Goal: Task Accomplishment & Management: Complete application form

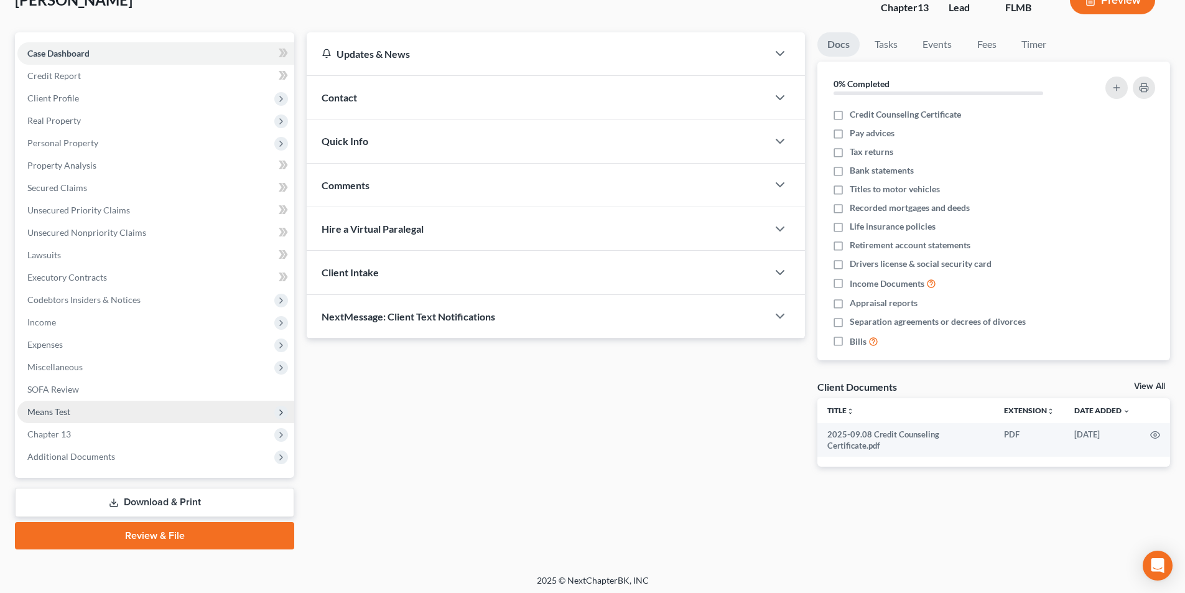
scroll to position [91, 0]
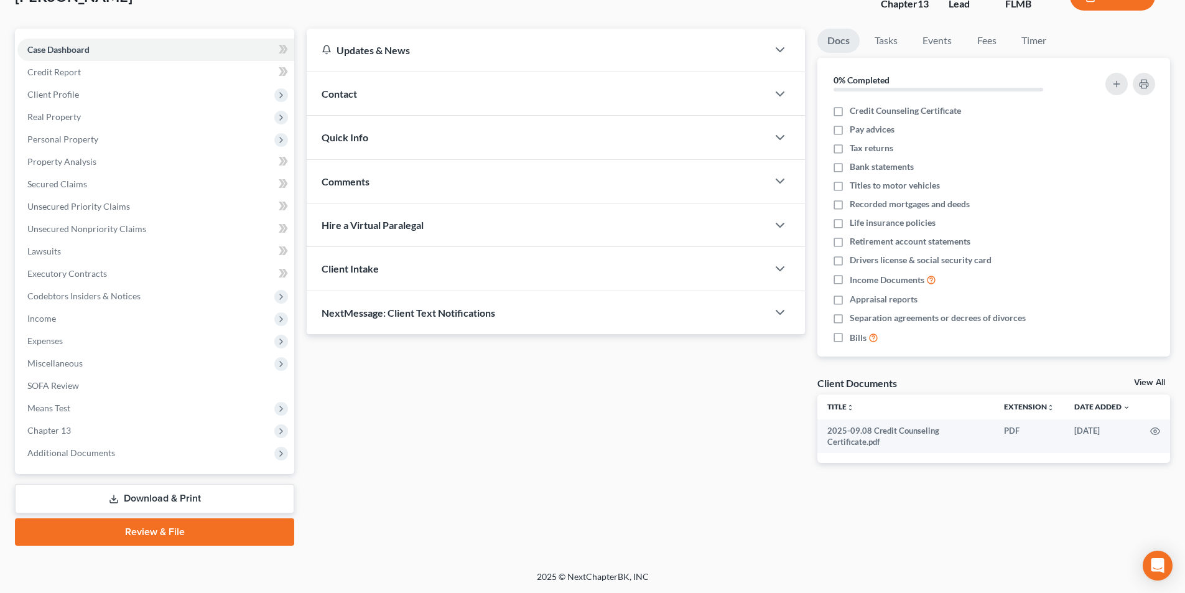
click at [168, 530] on link "Review & File" at bounding box center [154, 531] width 279 height 27
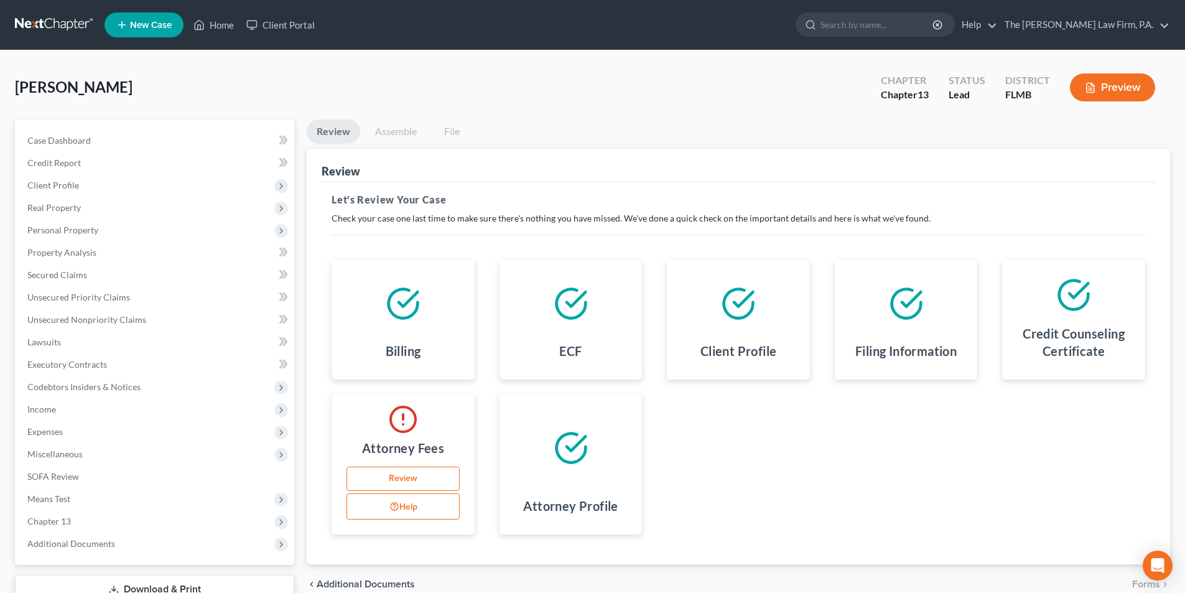
click at [402, 482] on link "Review" at bounding box center [402, 478] width 113 height 25
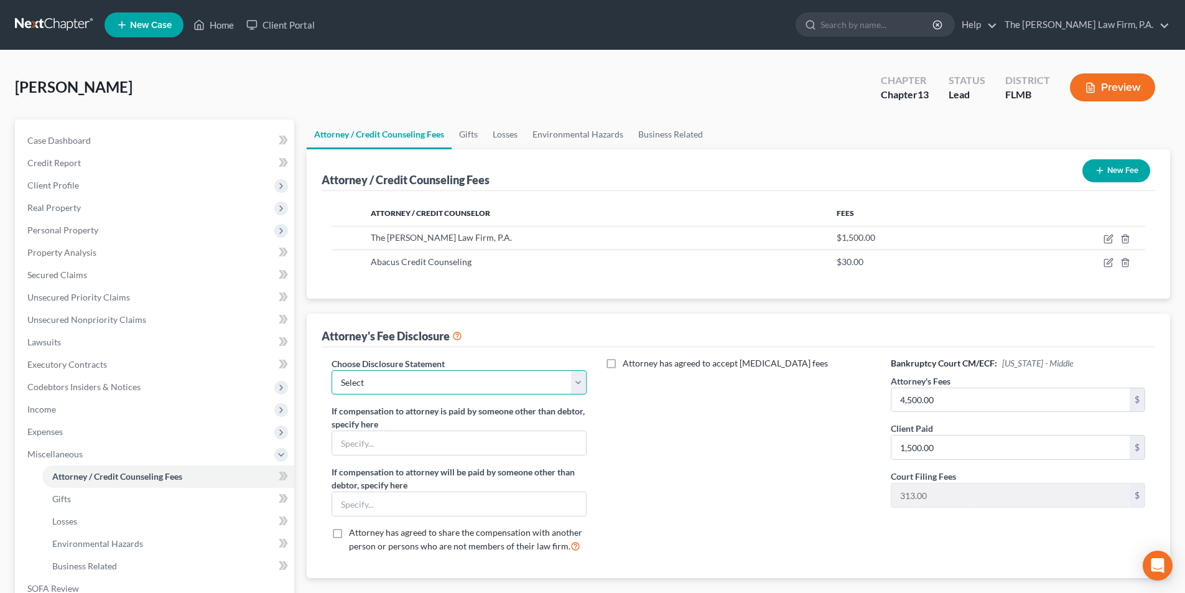
click at [468, 386] on select "Select Christopher A. Tancredo, Esq." at bounding box center [458, 382] width 254 height 25
select select "0"
click at [331, 370] on select "Select Christopher A. Tancredo, Esq." at bounding box center [458, 382] width 254 height 25
drag, startPoint x: 762, startPoint y: 456, endPoint x: 742, endPoint y: 454, distance: 20.1
click at [760, 457] on div "Attorney has agreed to accept retainer fees" at bounding box center [738, 460] width 279 height 206
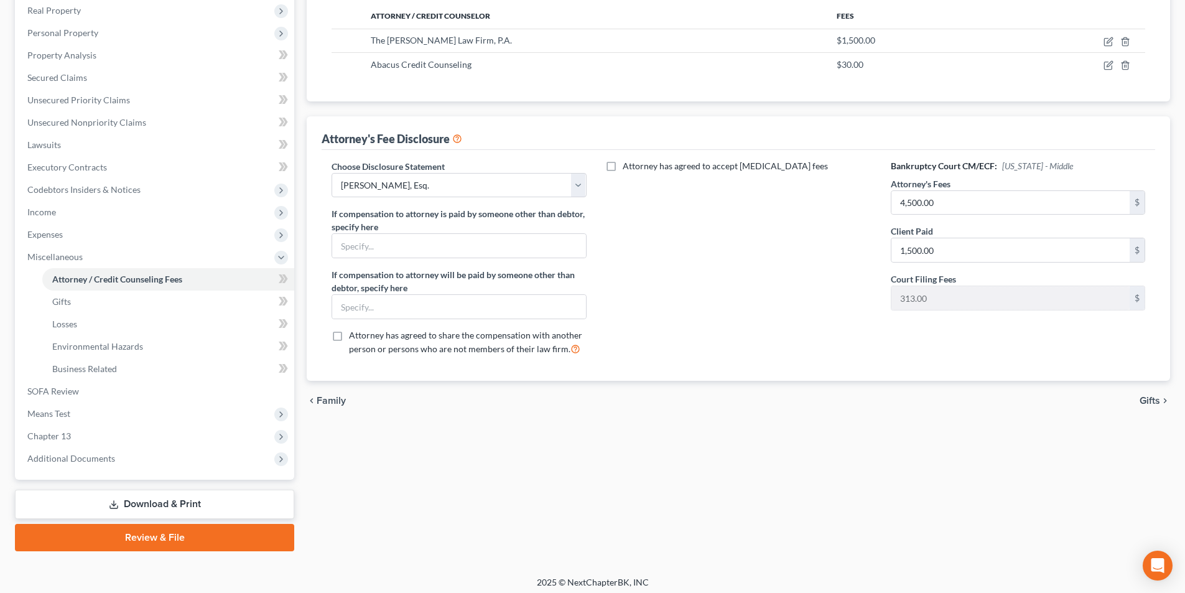
scroll to position [203, 0]
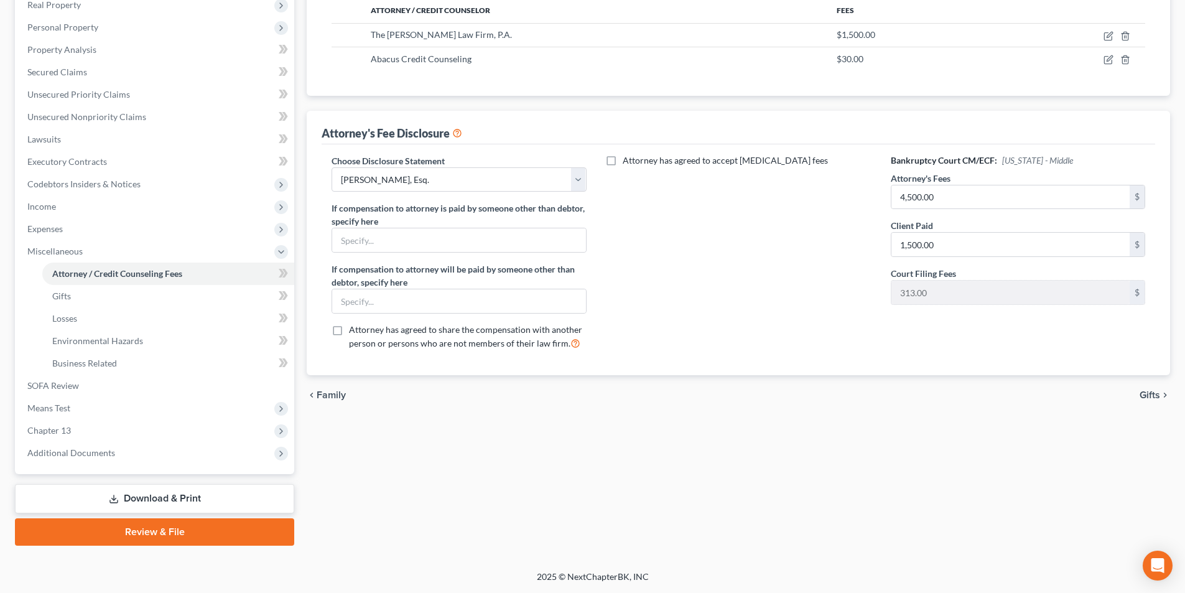
click at [193, 526] on link "Review & File" at bounding box center [154, 531] width 279 height 27
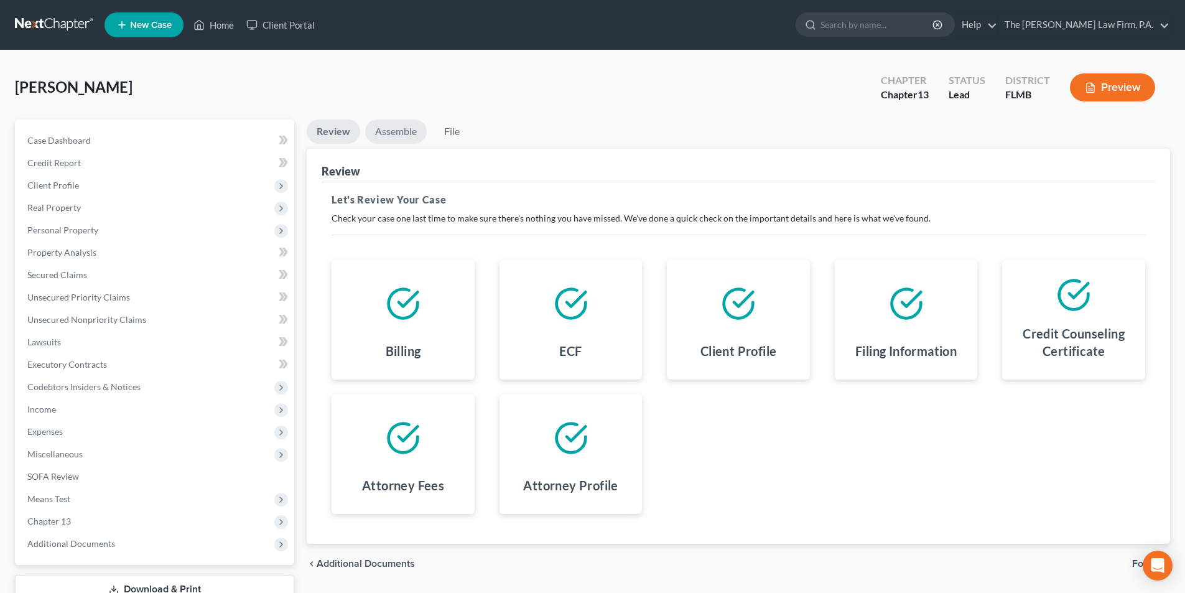
click at [392, 135] on link "Assemble" at bounding box center [396, 131] width 62 height 24
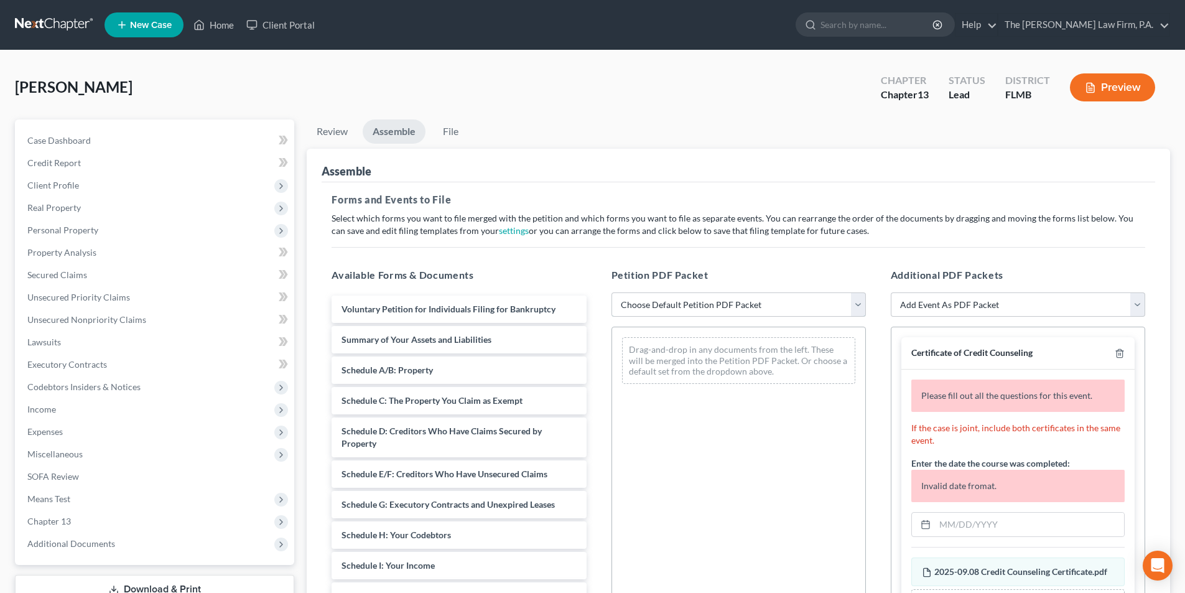
click at [710, 306] on select "Choose Default Petition PDF Packet Complete Bankruptcy Petition (all forms and …" at bounding box center [738, 304] width 254 height 25
select select "0"
click at [611, 292] on select "Choose Default Petition PDF Packet Complete Bankruptcy Petition (all forms and …" at bounding box center [738, 304] width 254 height 25
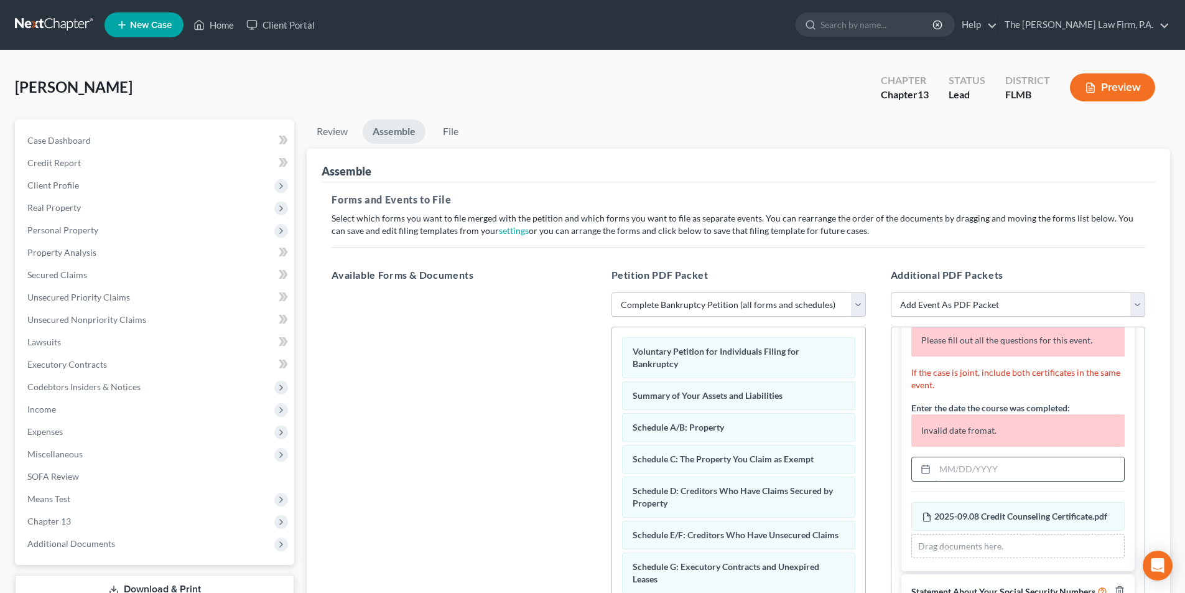
click at [955, 457] on input "text" at bounding box center [1029, 469] width 189 height 24
type input "2"
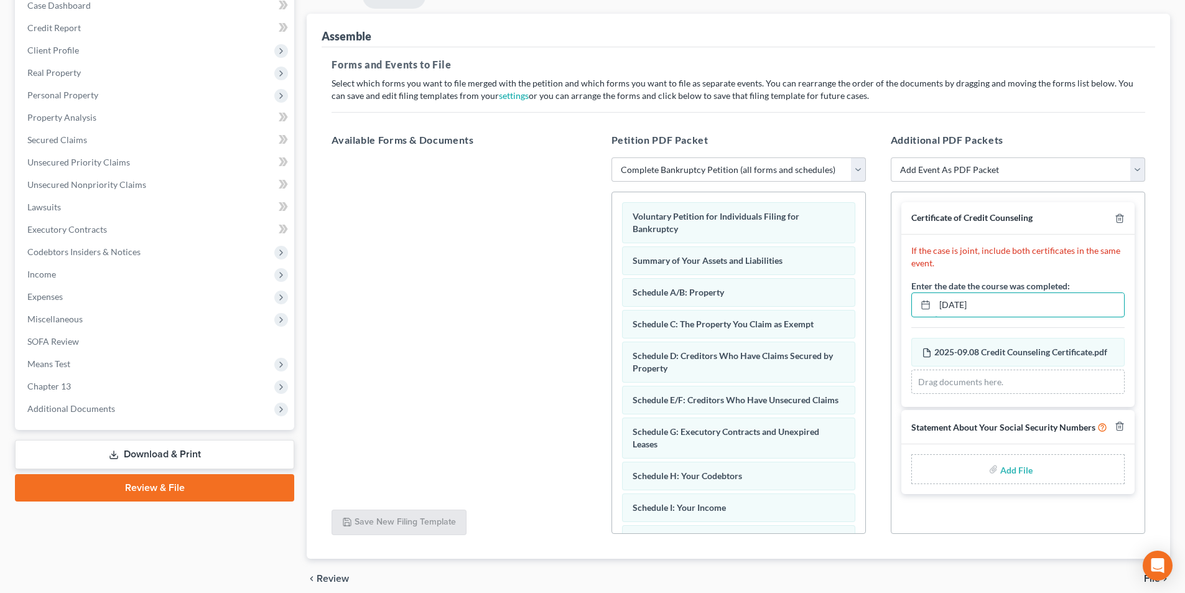
scroll to position [188, 0]
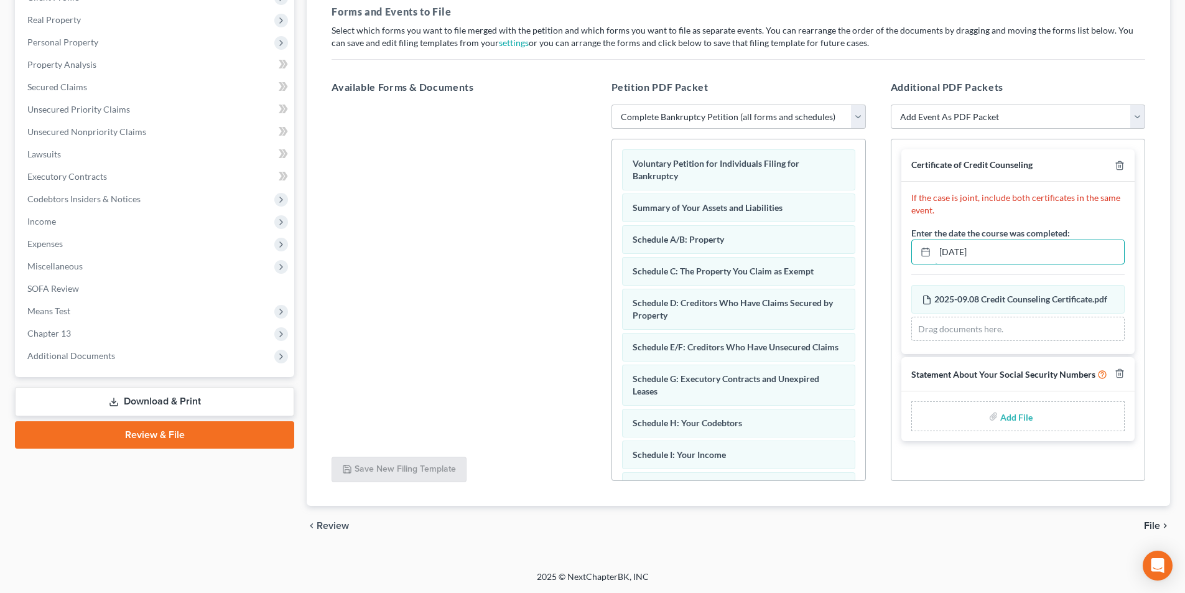
type input "09/08/2025"
click at [1012, 416] on input "file" at bounding box center [1015, 416] width 30 height 22
type input "C:\fakepath\2025.09.08 Statement Regarding Social Security Numbers.pdf"
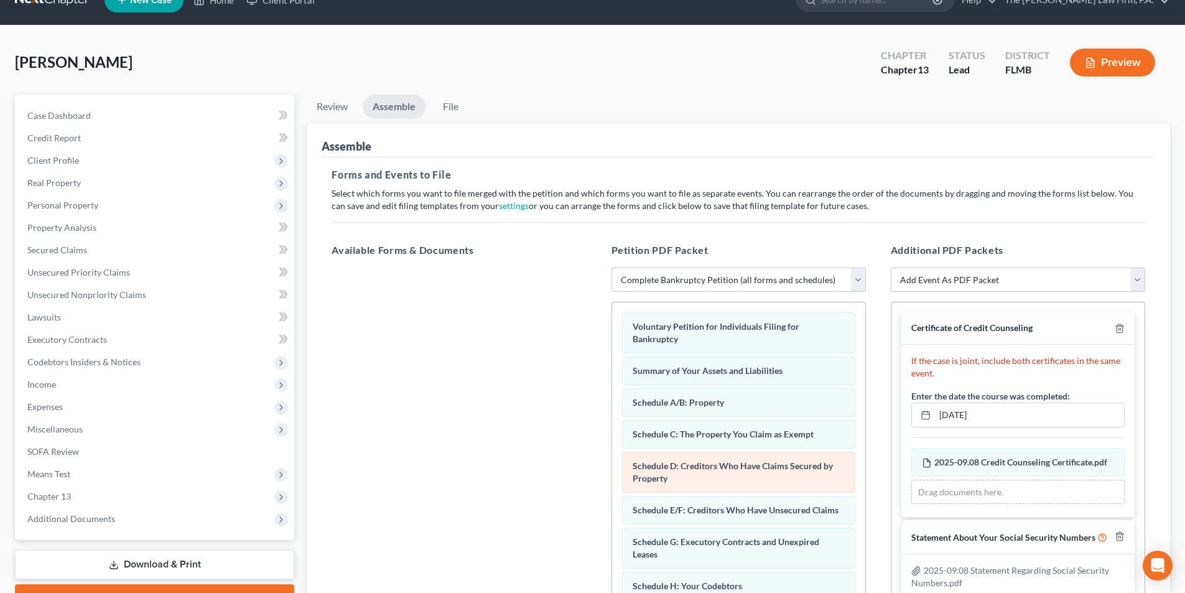
scroll to position [0, 0]
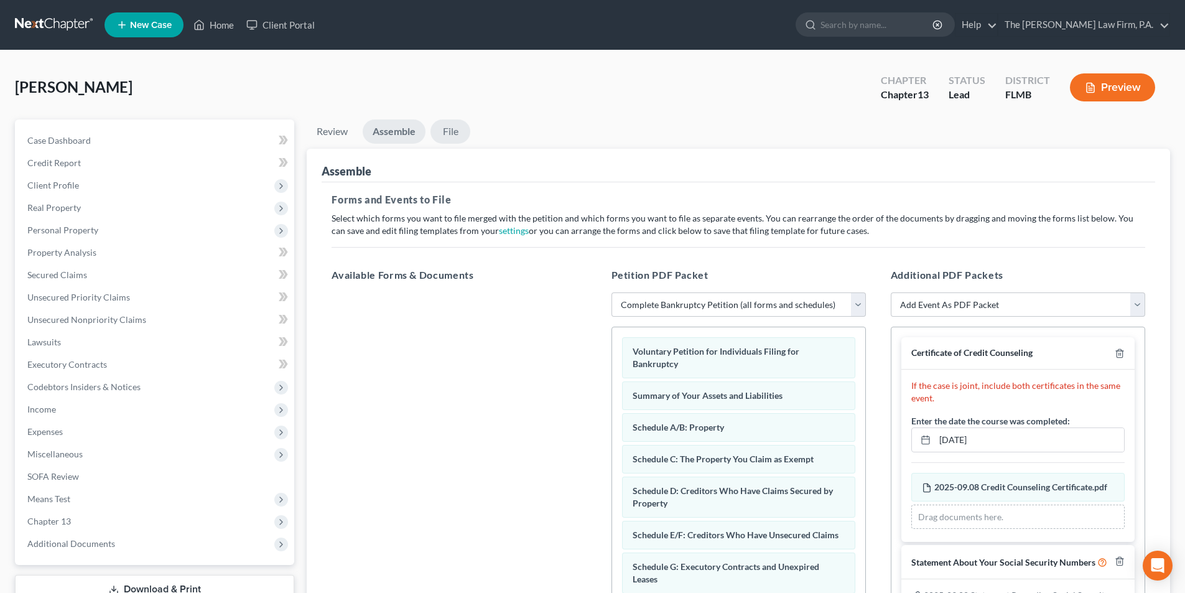
click at [446, 134] on link "File" at bounding box center [450, 131] width 40 height 24
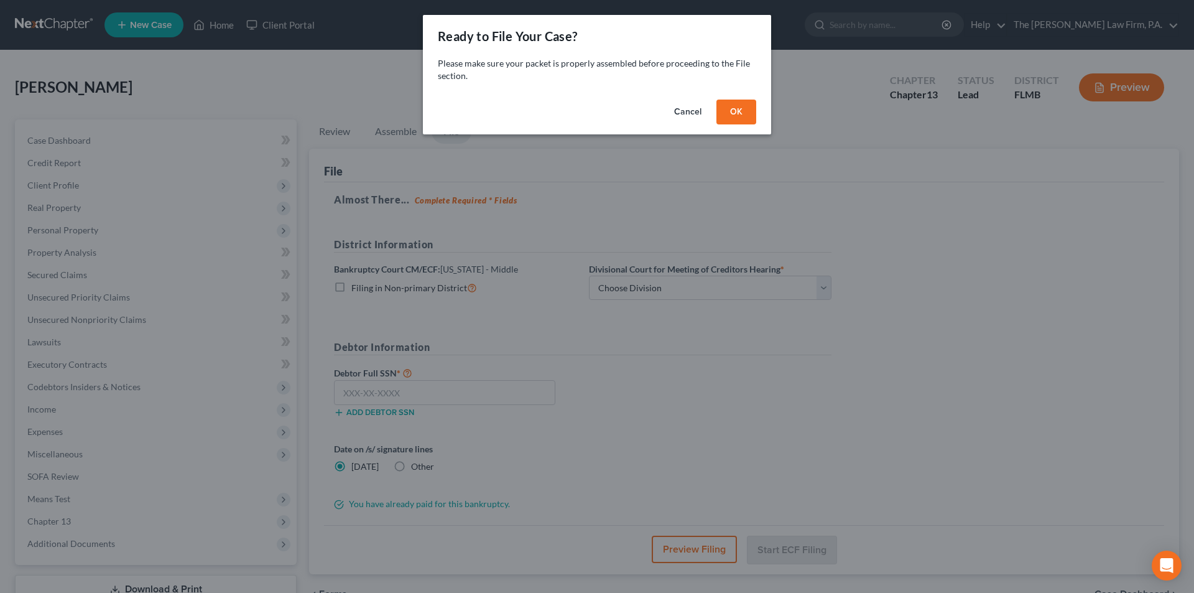
click at [743, 115] on button "OK" at bounding box center [736, 111] width 40 height 25
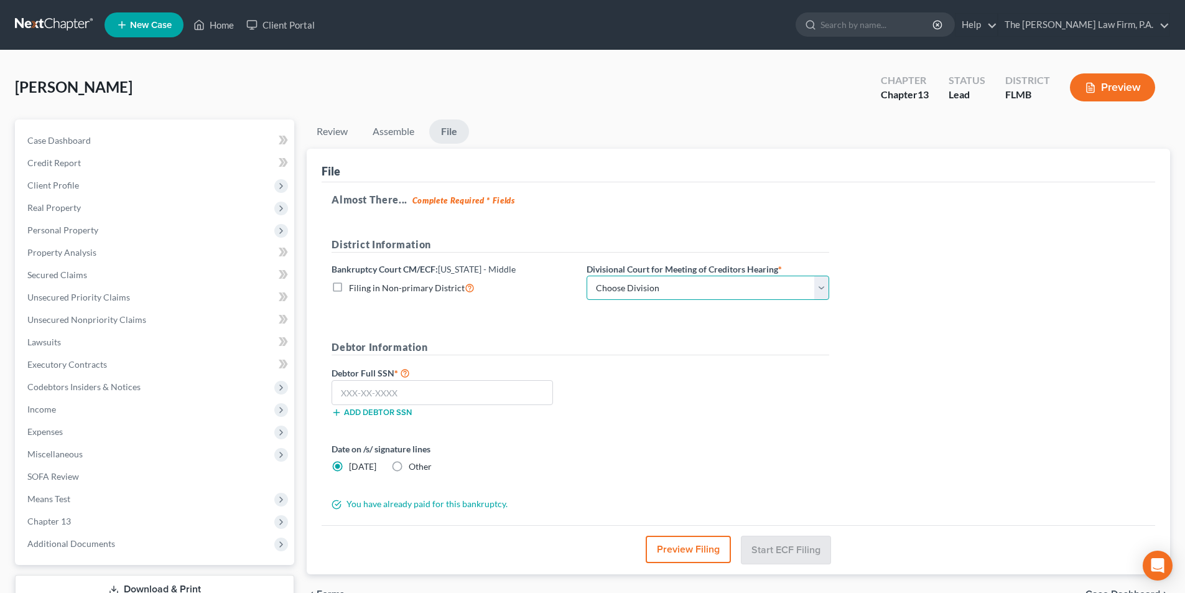
click at [637, 287] on select "Choose Division Fort Myers Jacksonville Orlando Tampa" at bounding box center [707, 287] width 243 height 25
select select "3"
click at [586, 275] on select "Choose Division Fort Myers Jacksonville Orlando Tampa" at bounding box center [707, 287] width 243 height 25
click at [384, 390] on input "text" at bounding box center [441, 392] width 221 height 25
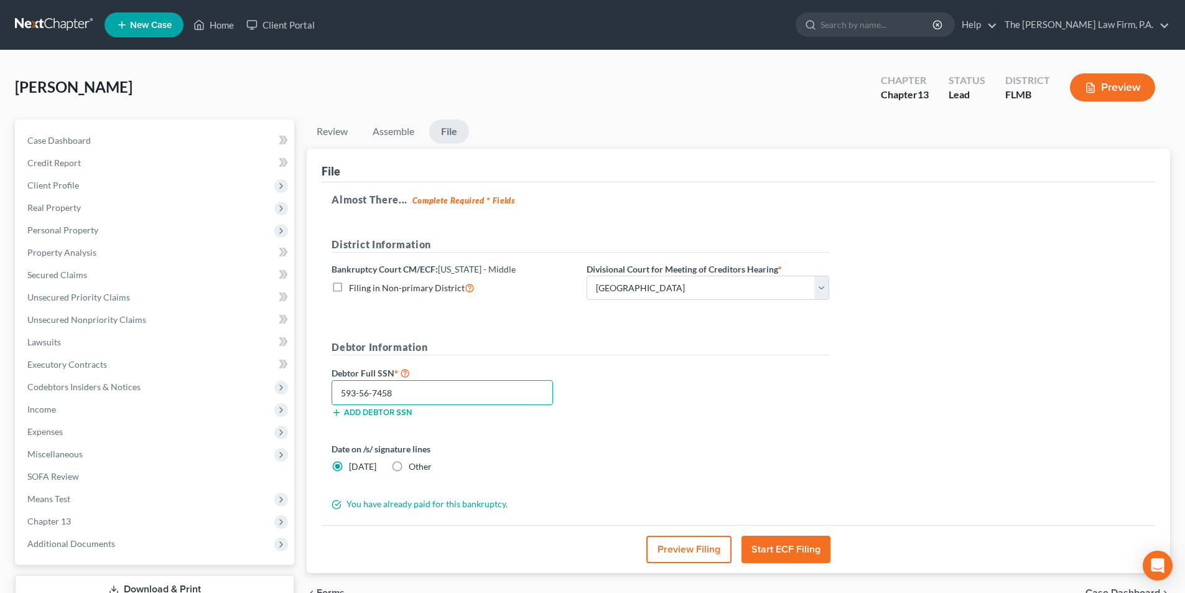
type input "593-56-7458"
click at [409, 466] on label "Other" at bounding box center [420, 466] width 23 height 12
click at [414, 466] on input "Other" at bounding box center [418, 464] width 8 height 8
radio input "true"
radio input "false"
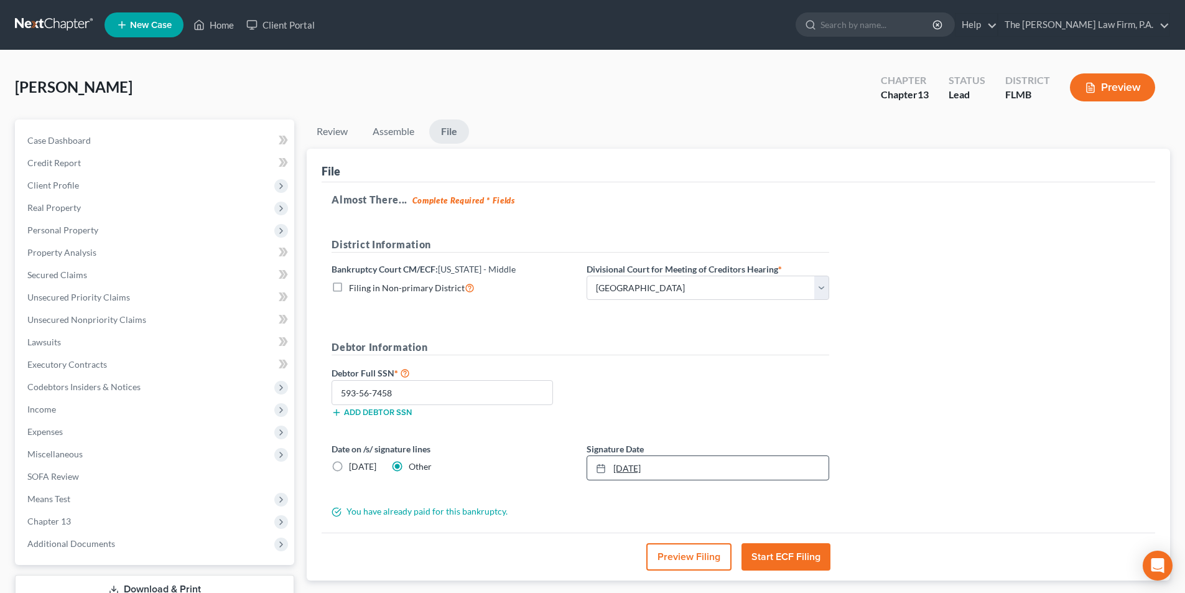
type input "9/9/2025"
click at [633, 471] on link "9/9/2025" at bounding box center [707, 468] width 241 height 24
click at [846, 503] on div "Almost There... Complete Required * Fields District Information Bankruptcy Cour…" at bounding box center [737, 357] width 833 height 350
click at [782, 562] on button "Start ECF Filing" at bounding box center [785, 556] width 89 height 27
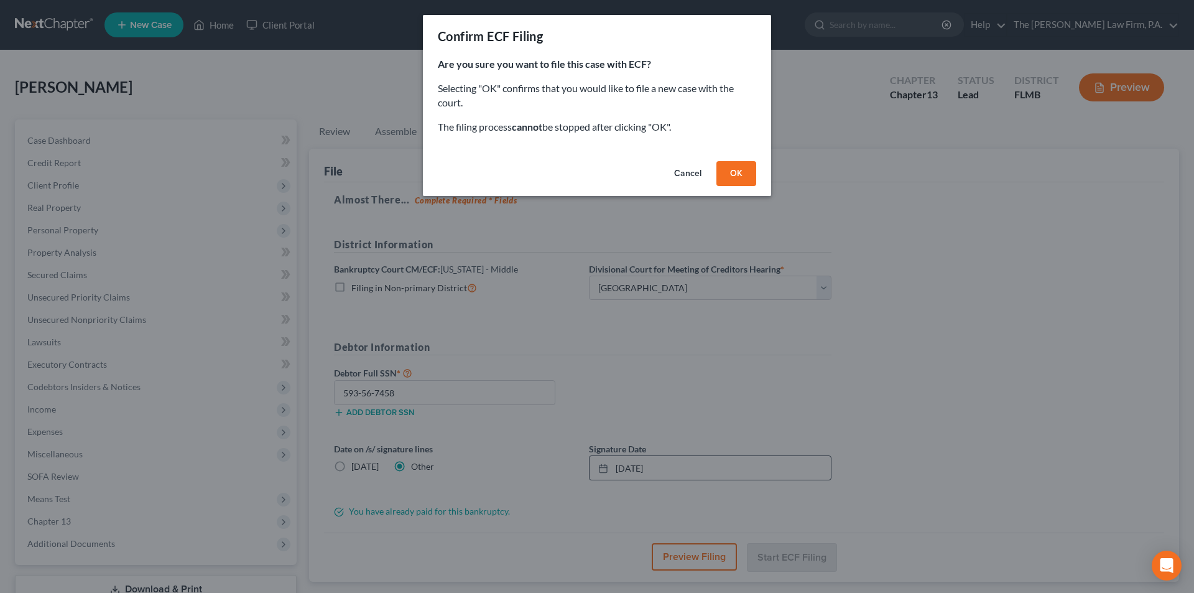
click at [734, 175] on button "OK" at bounding box center [736, 173] width 40 height 25
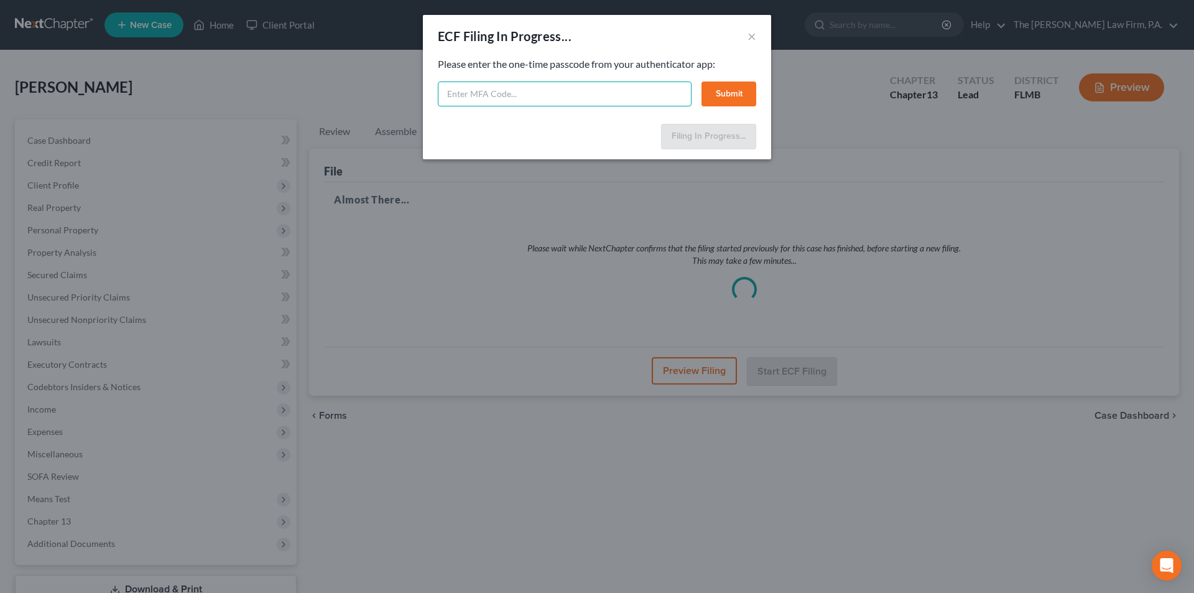
click at [530, 92] on input "text" at bounding box center [565, 93] width 254 height 25
type input "456414"
click at [739, 98] on button "Submit" at bounding box center [728, 93] width 55 height 25
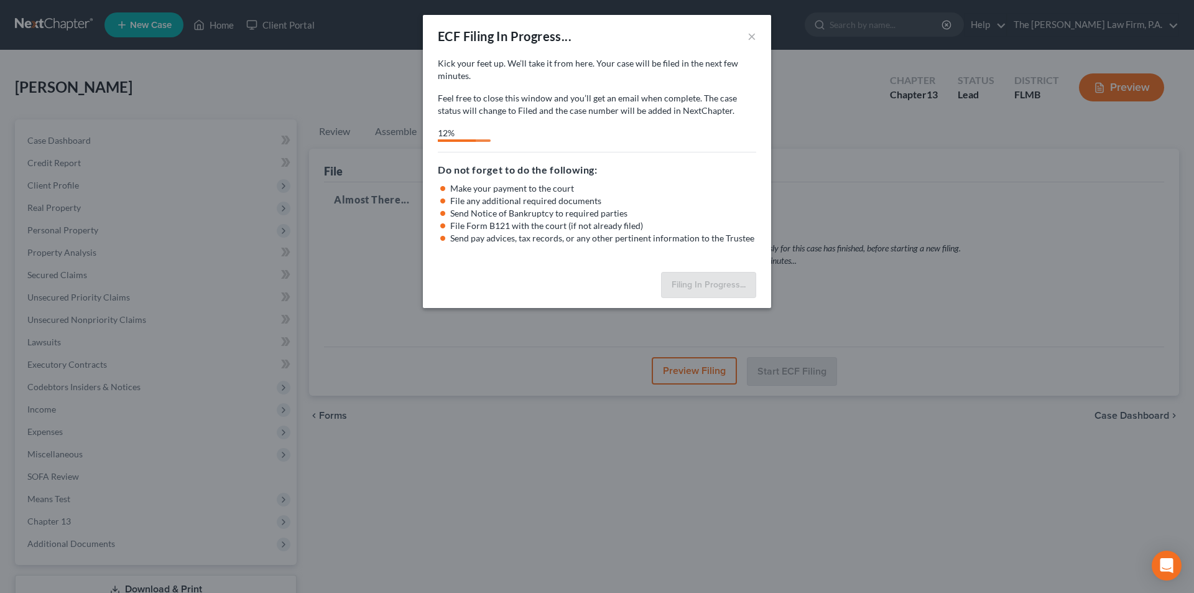
select select "3"
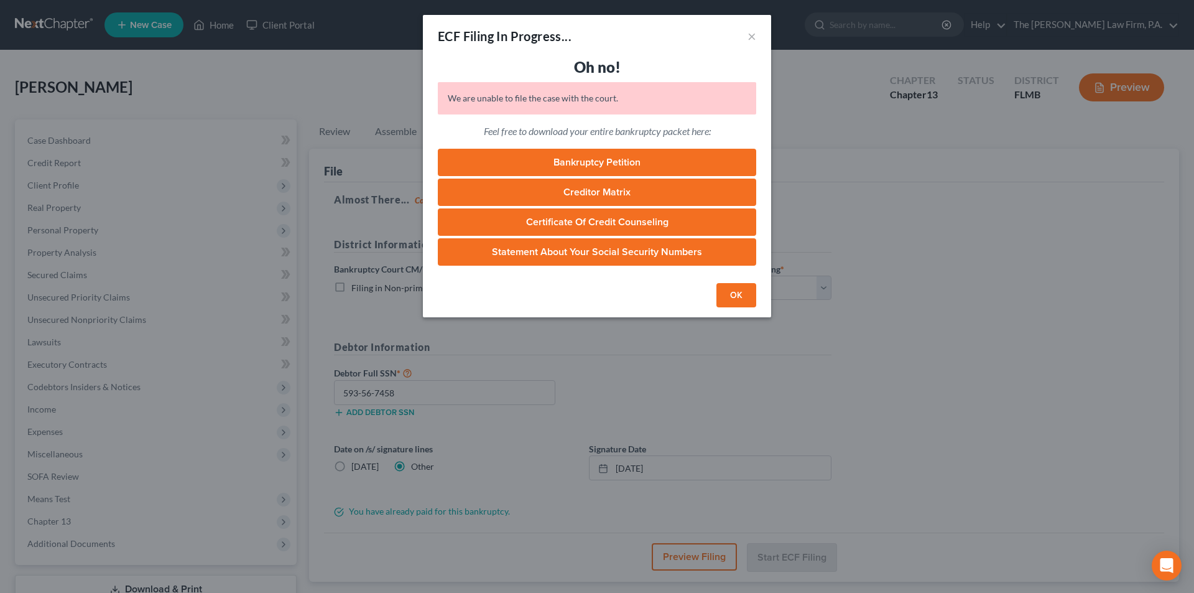
click at [731, 300] on button "OK" at bounding box center [736, 295] width 40 height 25
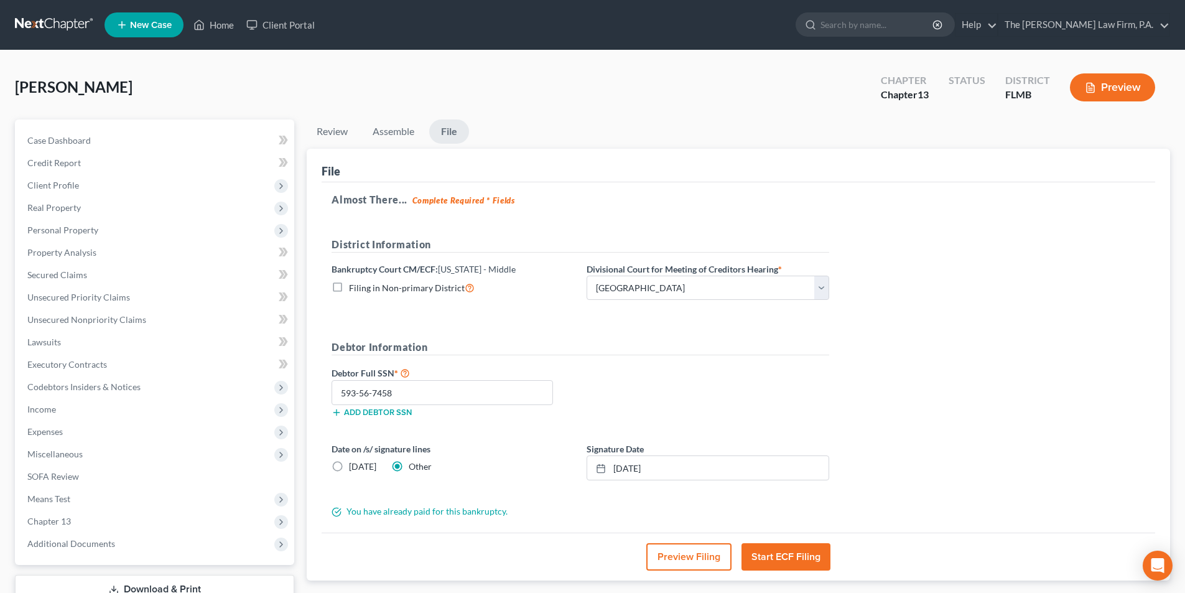
click at [793, 560] on button "Start ECF Filing" at bounding box center [785, 556] width 89 height 27
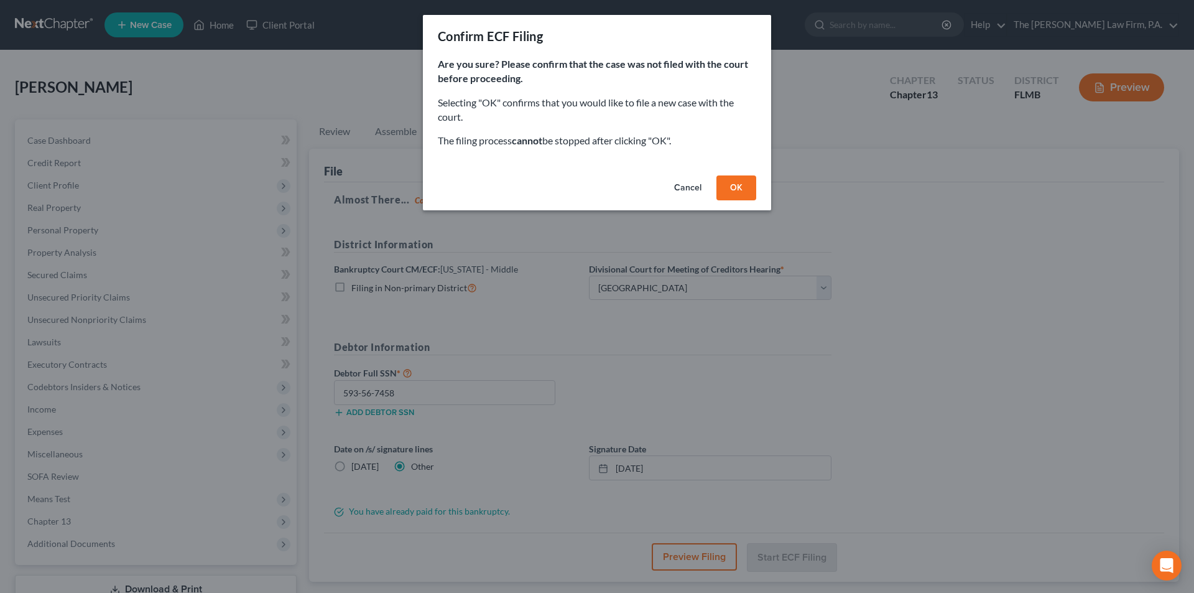
click at [724, 183] on button "OK" at bounding box center [736, 187] width 40 height 25
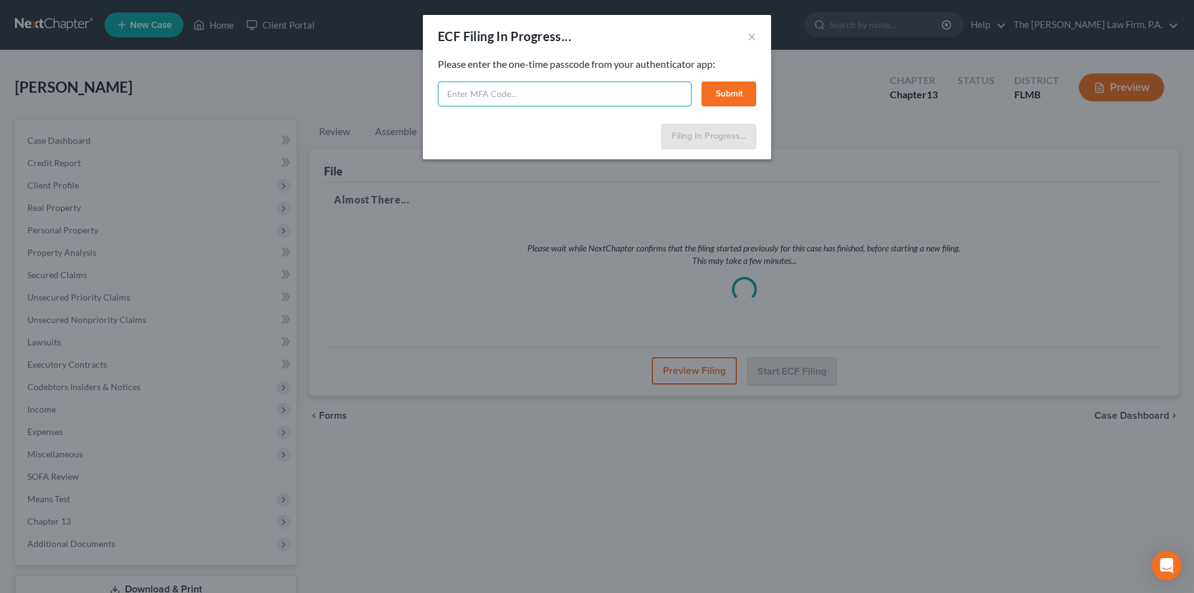
click at [593, 91] on input "text" at bounding box center [565, 93] width 254 height 25
type input "049699"
click at [725, 94] on button "Submit" at bounding box center [728, 93] width 55 height 25
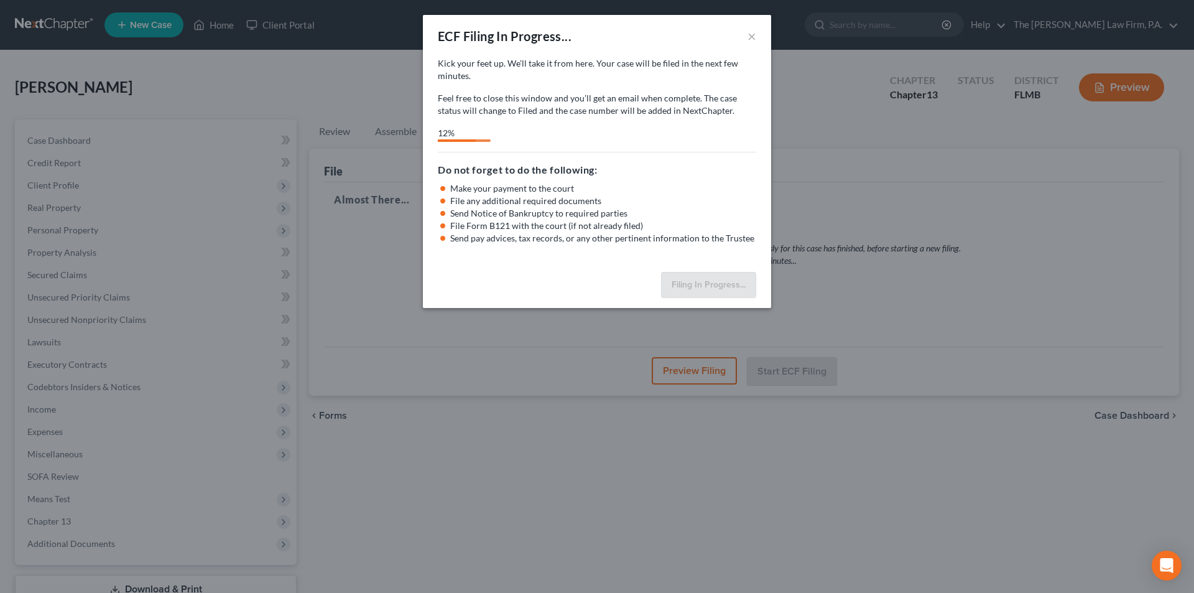
select select "3"
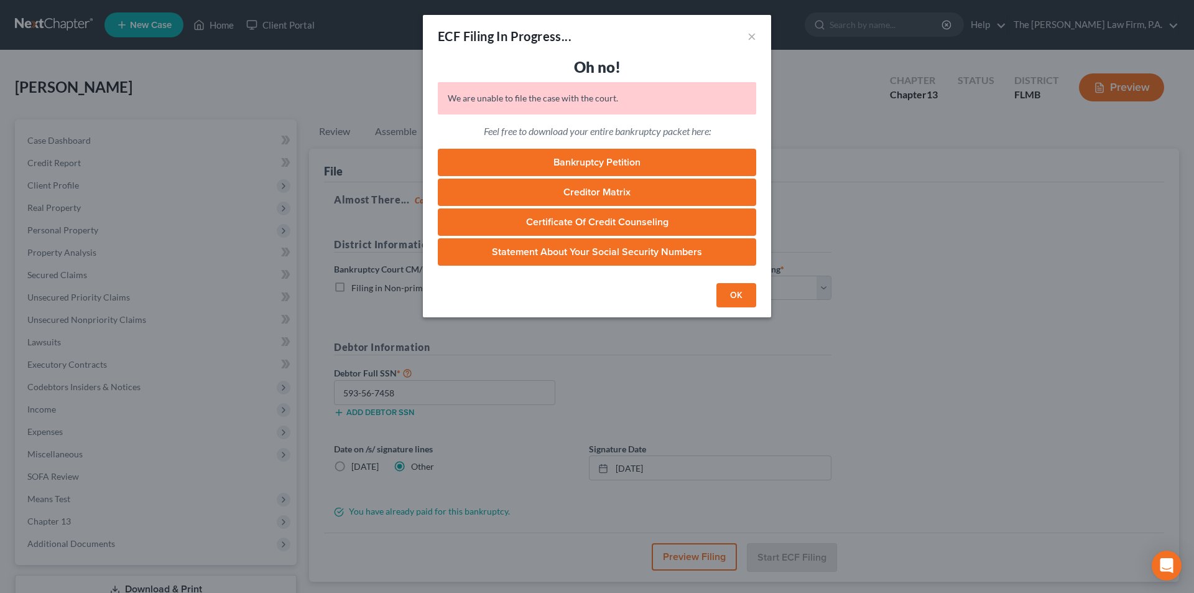
click at [737, 293] on button "OK" at bounding box center [736, 295] width 40 height 25
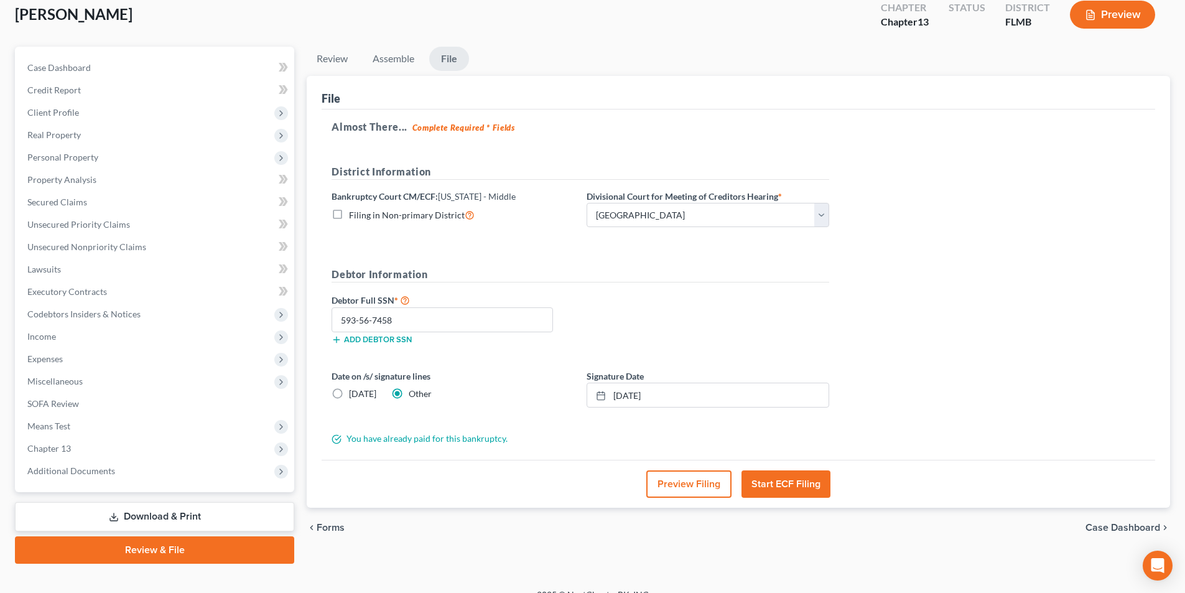
scroll to position [91, 0]
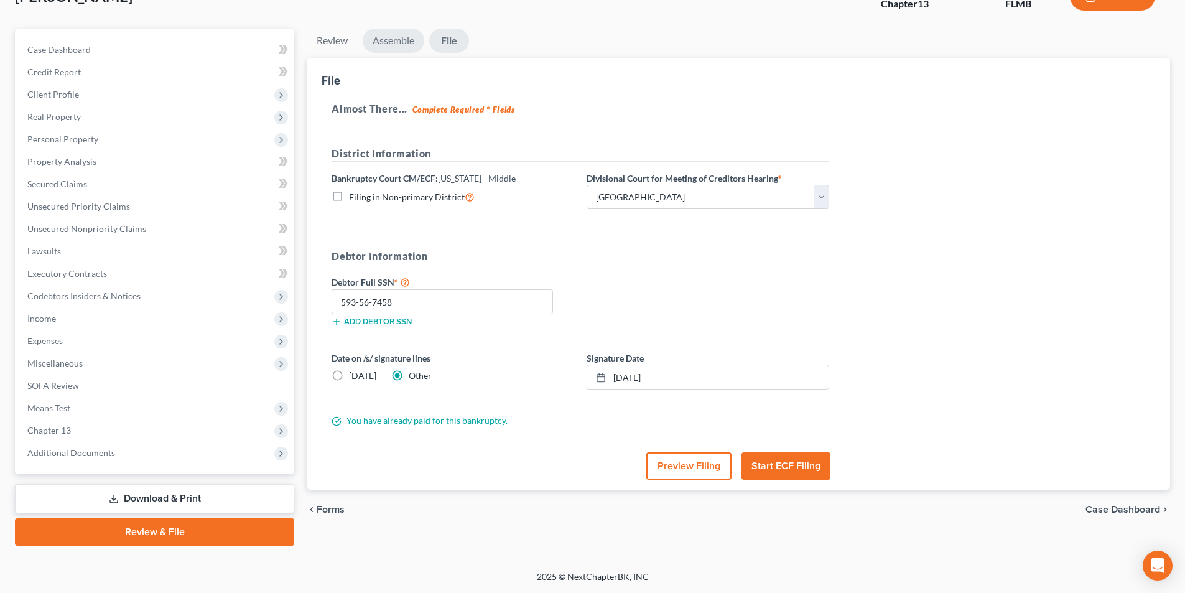
click at [386, 45] on link "Assemble" at bounding box center [394, 41] width 62 height 24
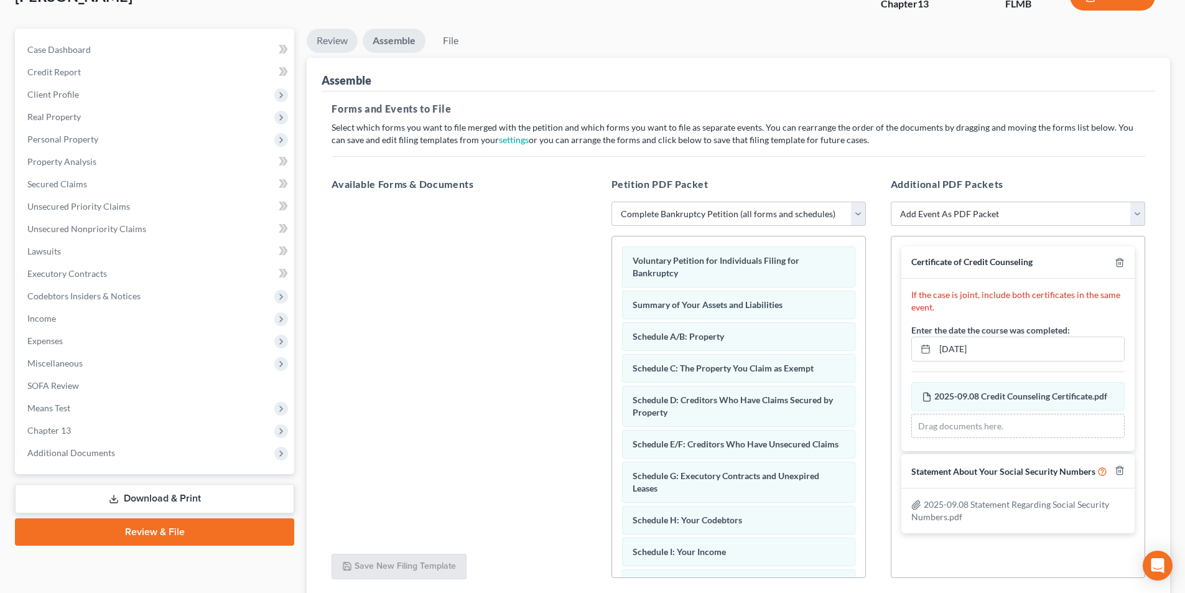
click at [340, 42] on link "Review" at bounding box center [332, 41] width 51 height 24
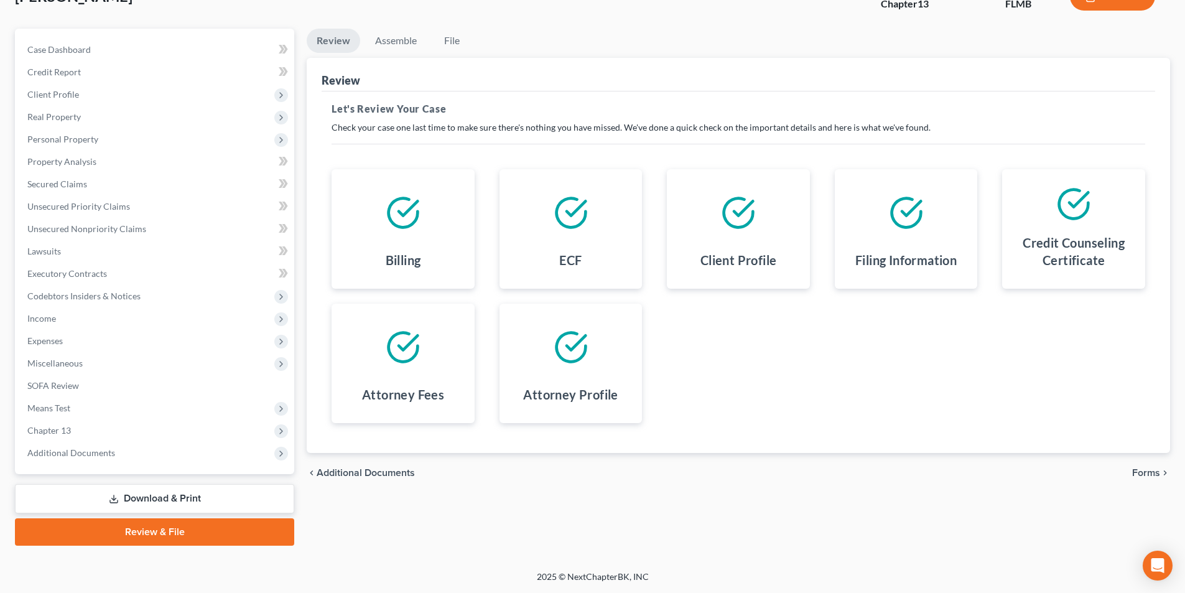
click at [157, 533] on link "Review & File" at bounding box center [154, 531] width 279 height 27
click at [394, 43] on link "Assemble" at bounding box center [396, 41] width 62 height 24
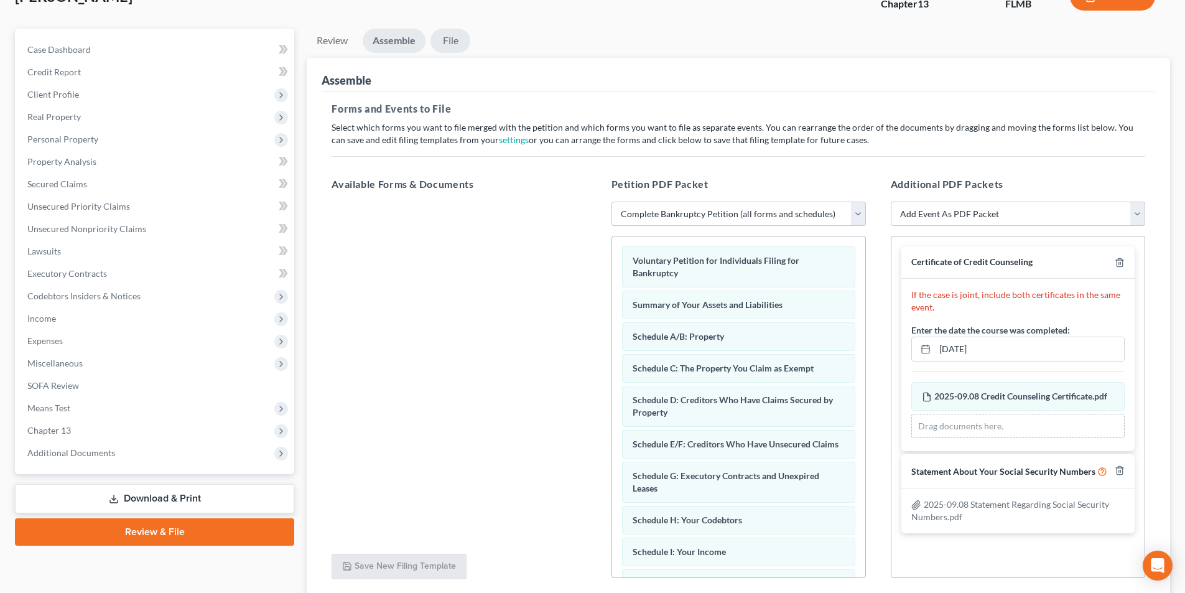
click at [460, 39] on link "File" at bounding box center [450, 41] width 40 height 24
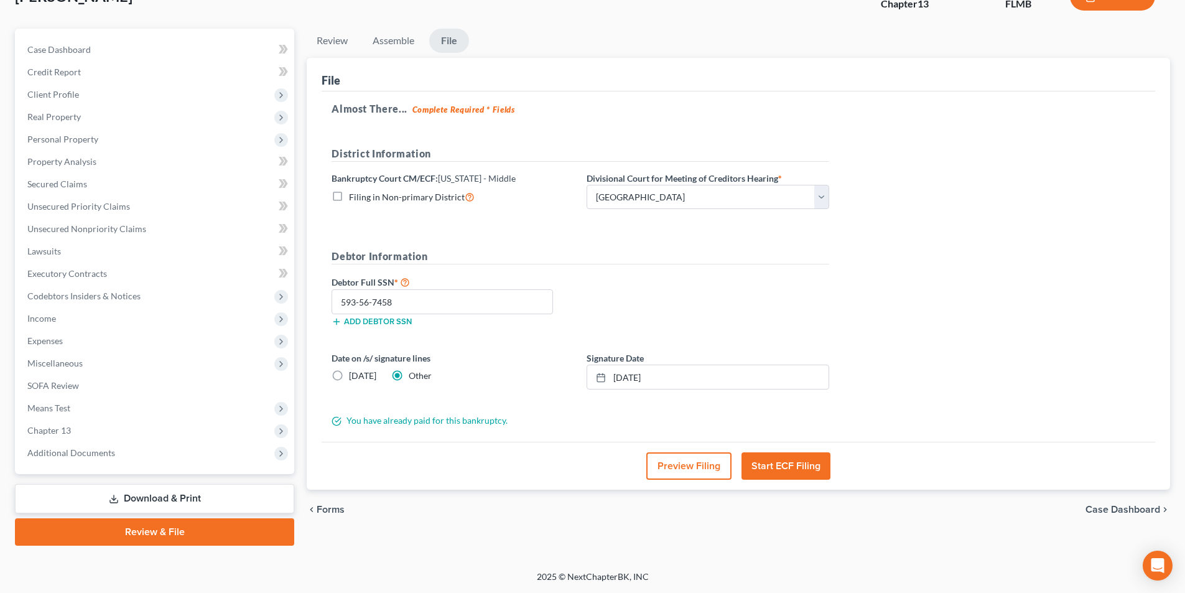
click at [688, 287] on div "Debtor Full SSN * 593-56-7458 Add debtor SSN" at bounding box center [580, 305] width 510 height 62
click at [783, 469] on button "Start ECF Filing" at bounding box center [785, 465] width 89 height 27
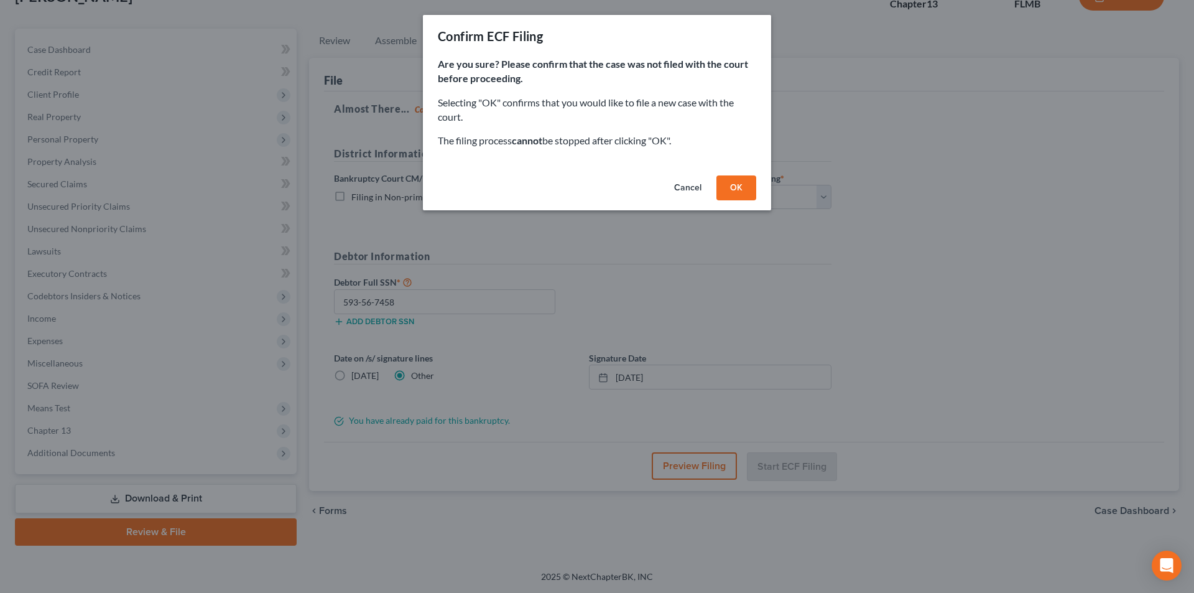
click at [742, 187] on button "OK" at bounding box center [736, 187] width 40 height 25
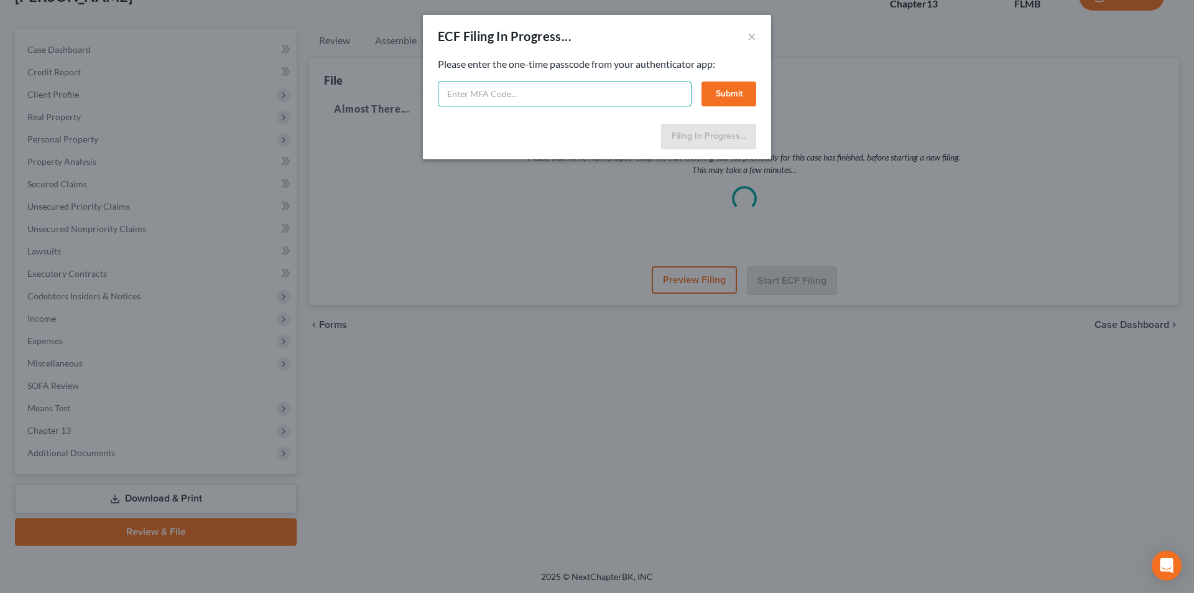
click at [595, 95] on input "text" at bounding box center [565, 93] width 254 height 25
type input "902030"
click at [723, 78] on div "Please enter the one-time passcode from your authenticator app: 902030 Submit" at bounding box center [597, 81] width 318 height 49
click at [726, 93] on button "Submit" at bounding box center [728, 93] width 55 height 25
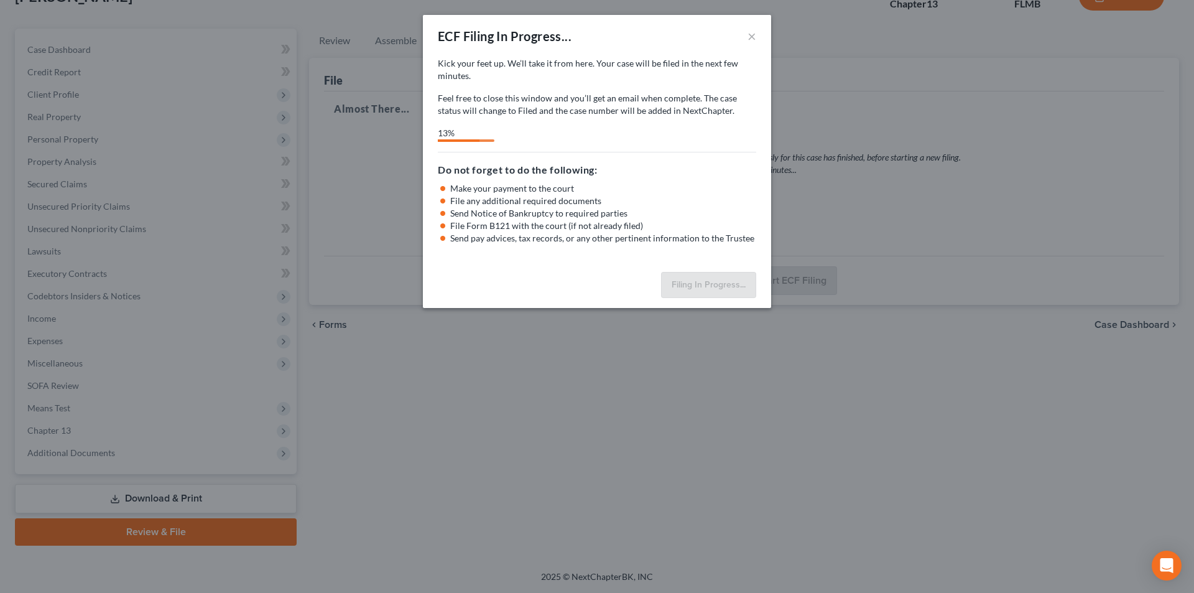
select select "3"
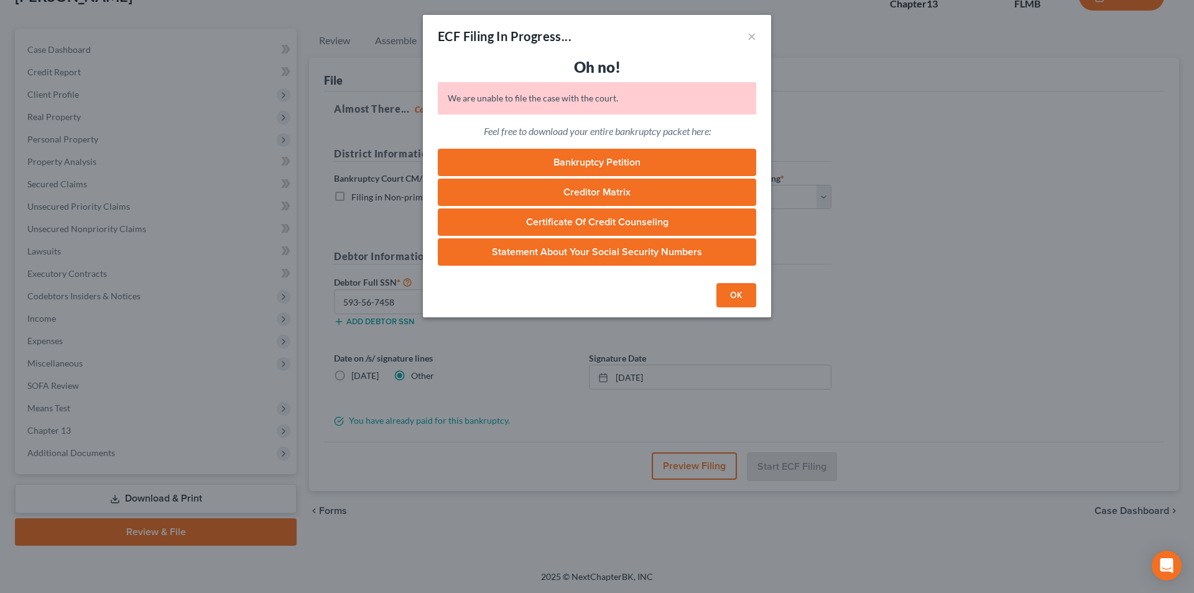
click at [754, 295] on button "OK" at bounding box center [736, 295] width 40 height 25
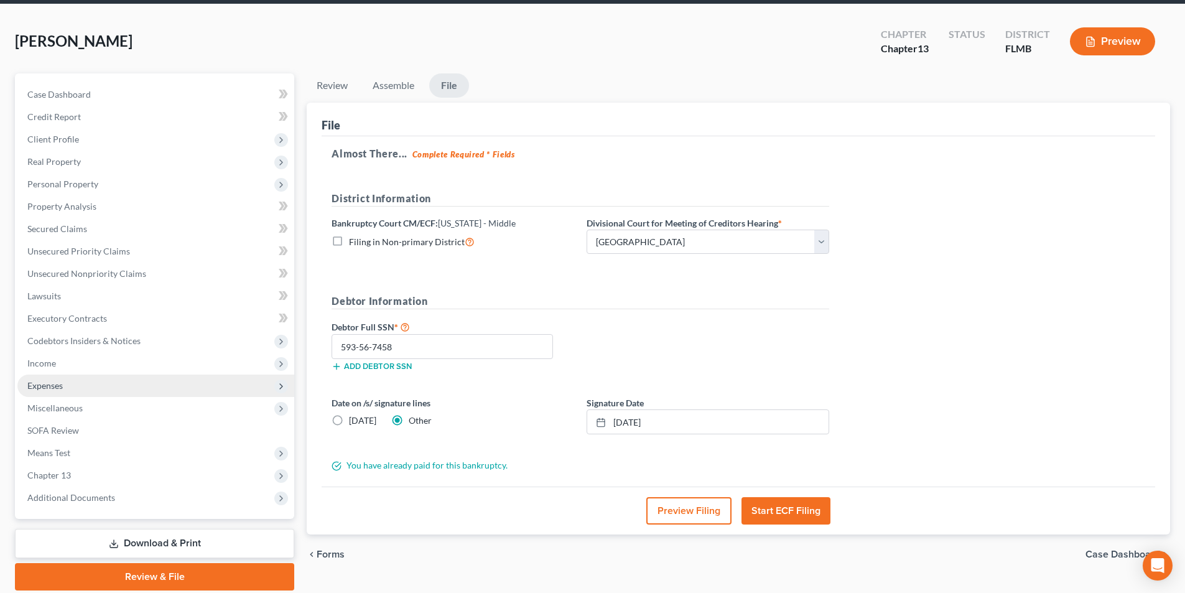
scroll to position [0, 0]
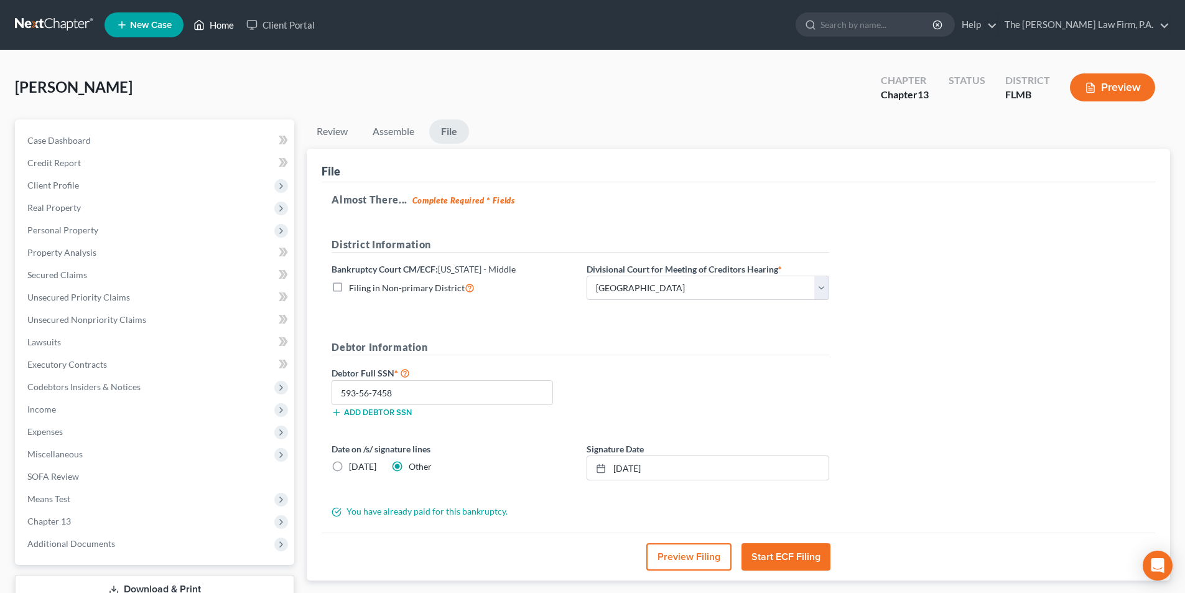
click at [223, 29] on link "Home" at bounding box center [213, 25] width 53 height 22
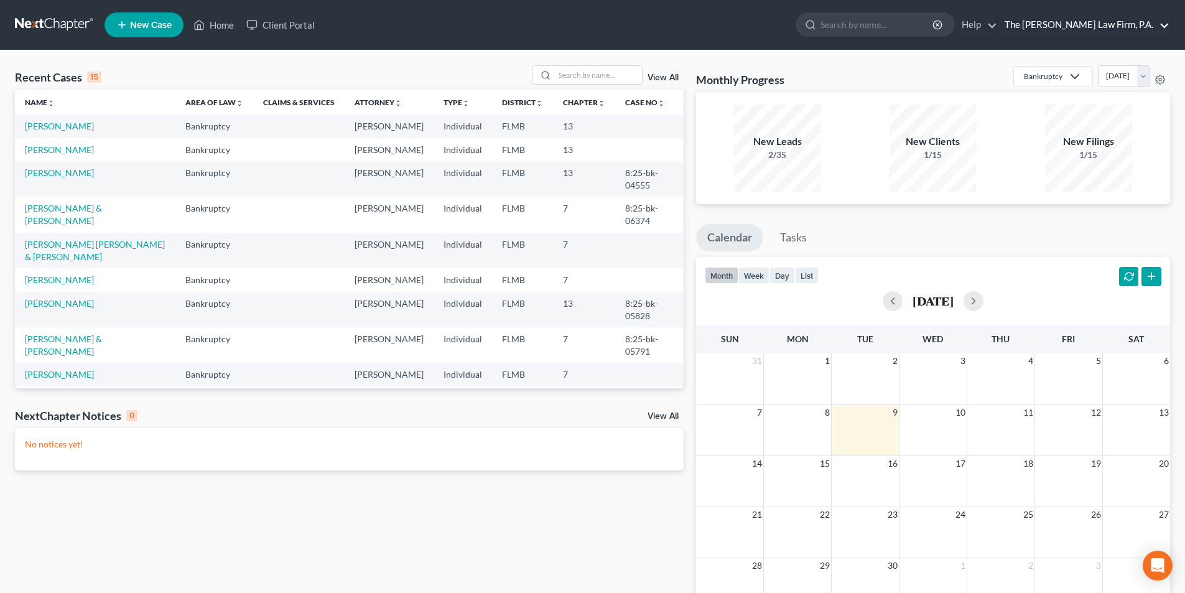
click at [1122, 16] on link "The Tancredo Law Firm, P.A." at bounding box center [1083, 25] width 171 height 22
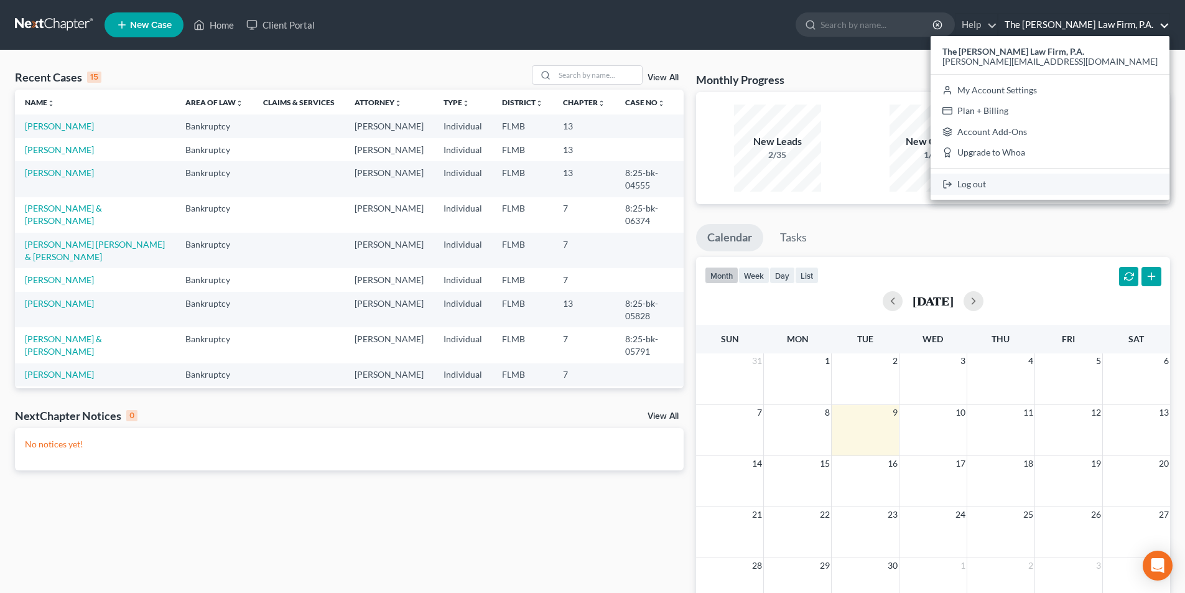
click at [1072, 187] on link "Log out" at bounding box center [1049, 183] width 239 height 21
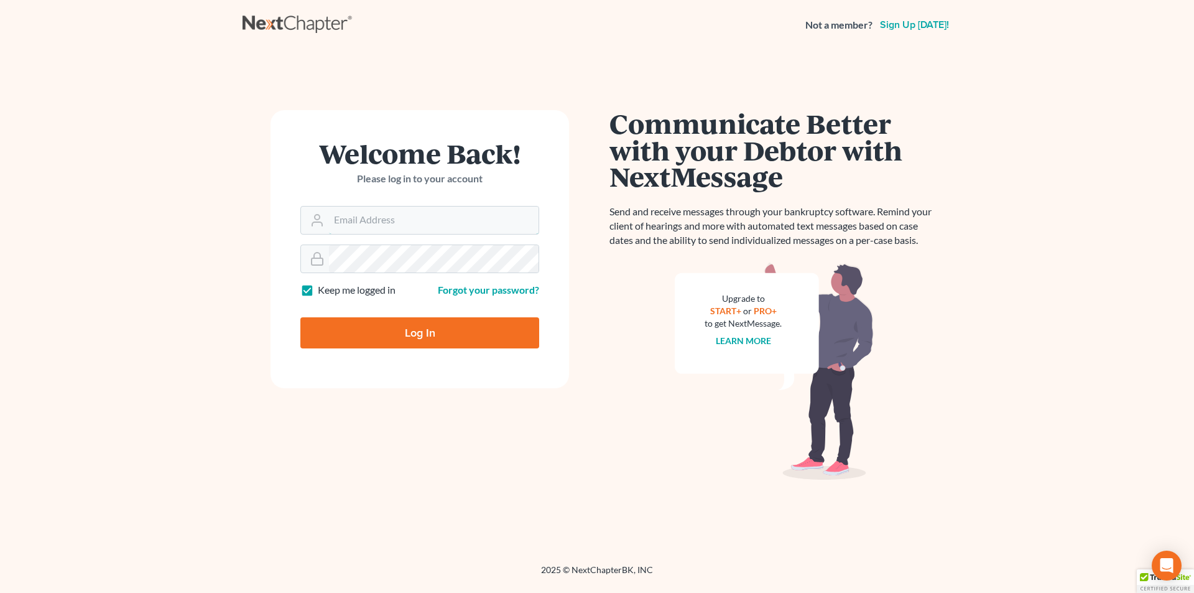
type input "[PERSON_NAME][EMAIL_ADDRESS][DOMAIN_NAME]"
click at [435, 330] on input "Log In" at bounding box center [419, 332] width 239 height 31
type input "Thinking..."
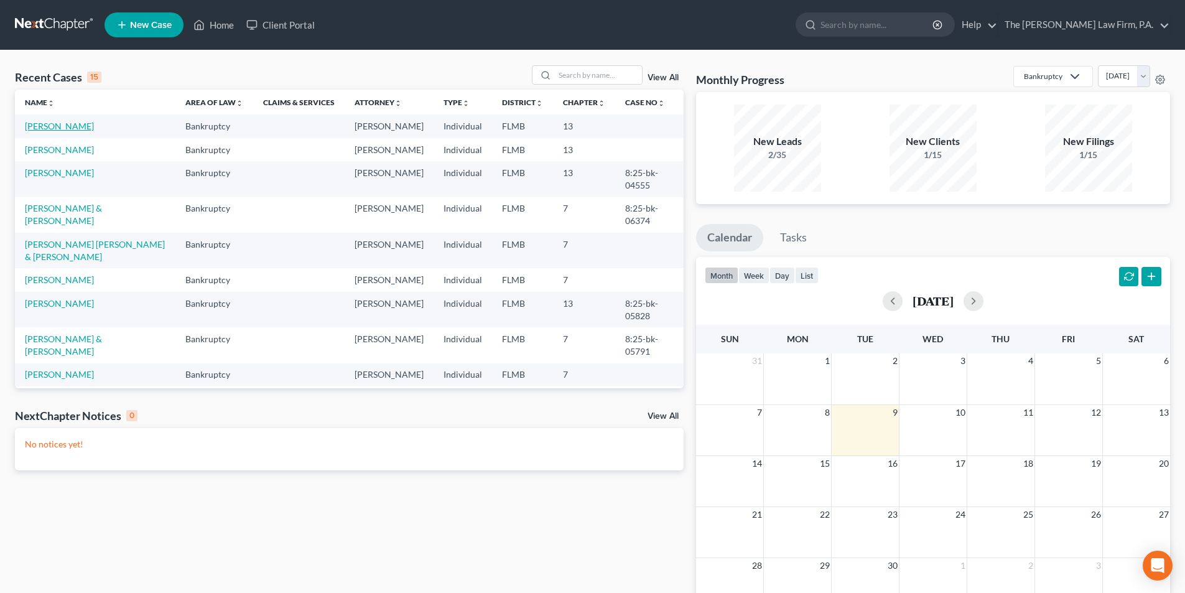
click at [54, 126] on link "Iovino, Philip" at bounding box center [59, 126] width 69 height 11
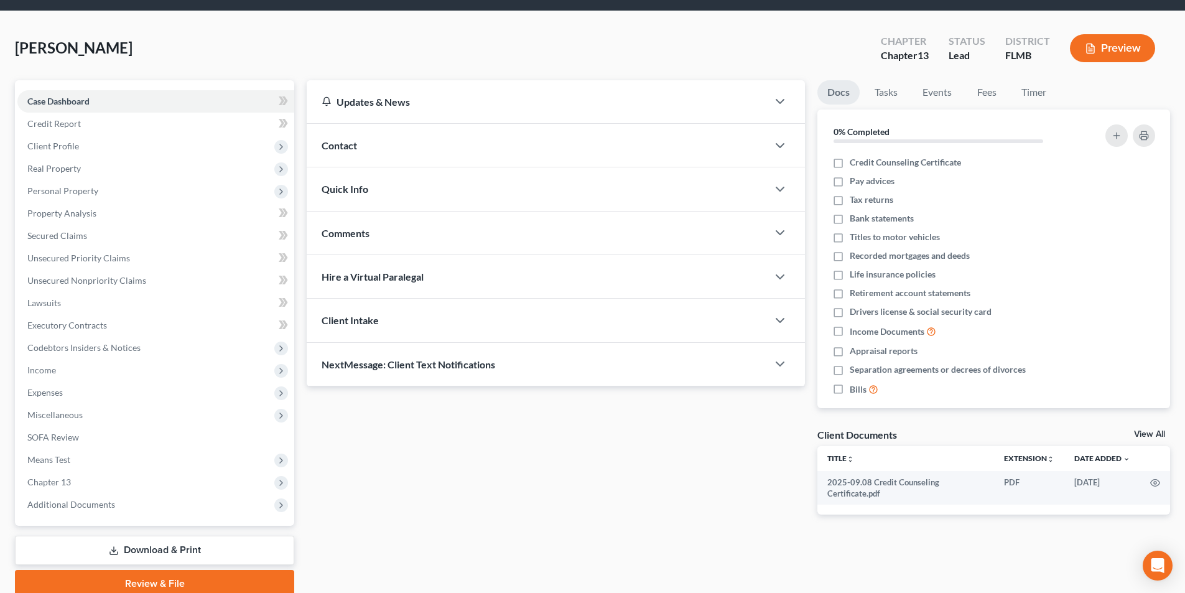
scroll to position [91, 0]
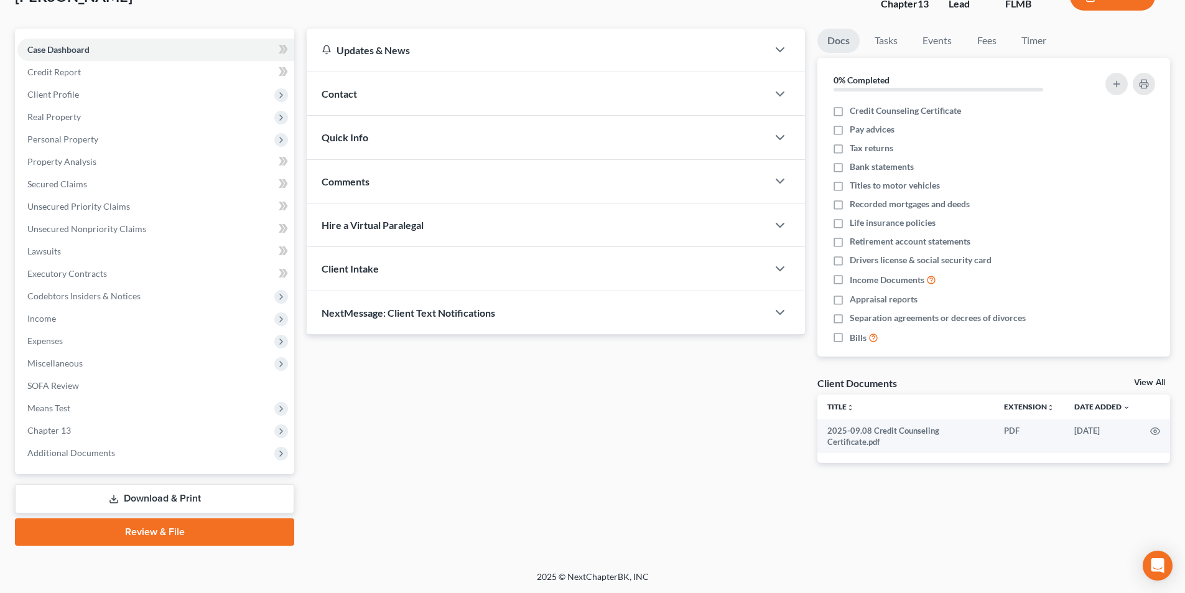
click at [195, 536] on link "Review & File" at bounding box center [154, 531] width 279 height 27
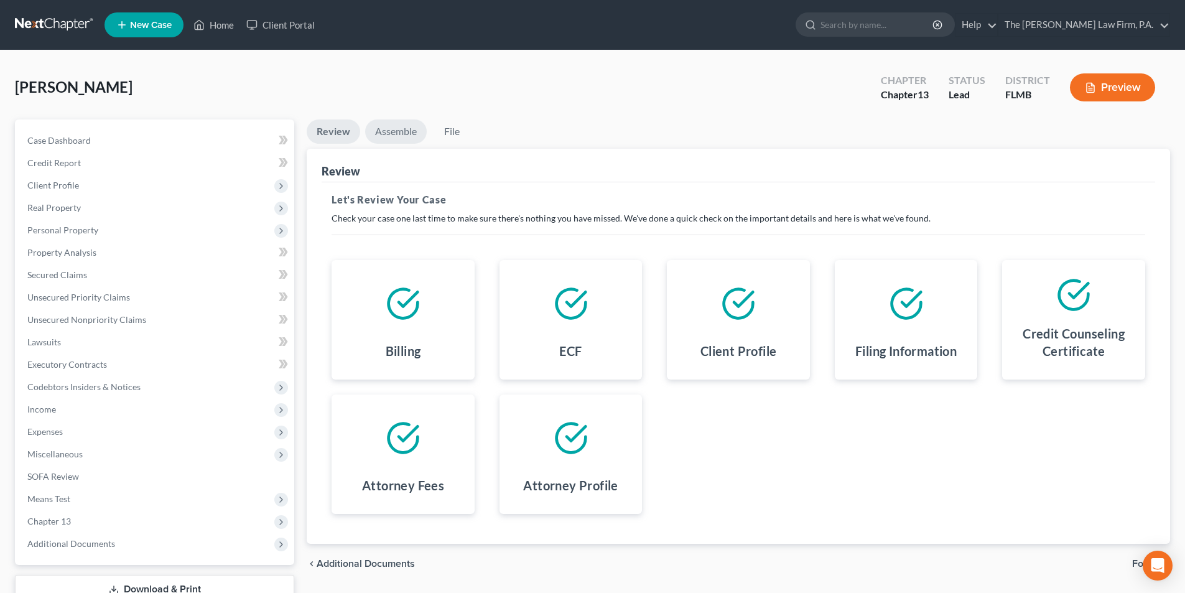
click at [395, 139] on link "Assemble" at bounding box center [396, 131] width 62 height 24
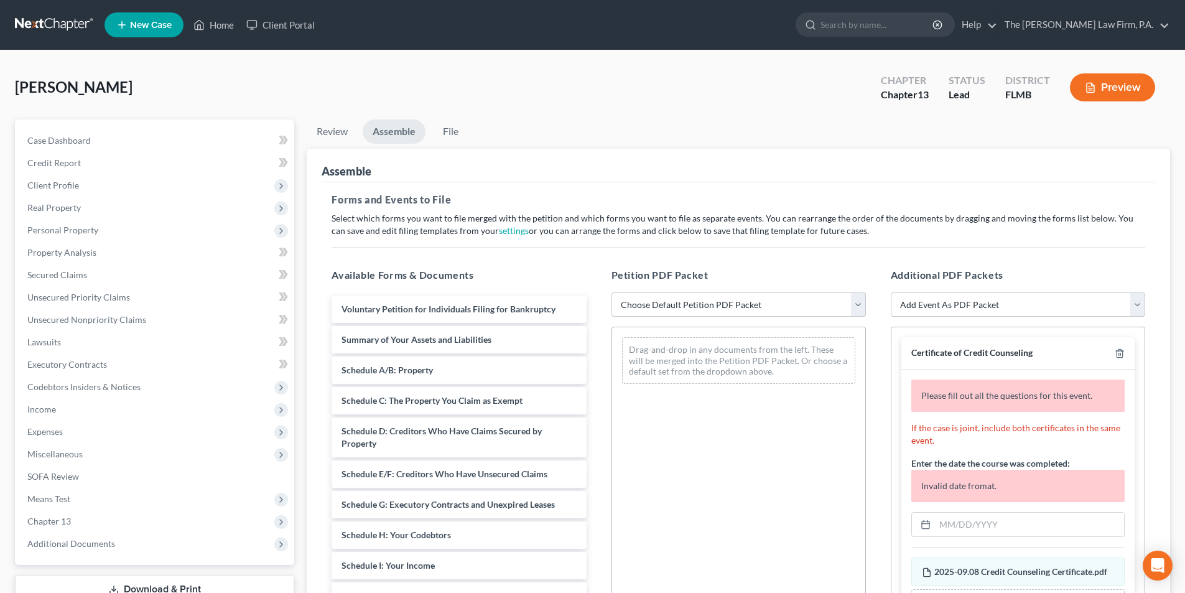
click at [655, 304] on select "Choose Default Petition PDF Packet Complete Bankruptcy Petition (all forms and …" at bounding box center [738, 304] width 254 height 25
select select "0"
click at [611, 292] on select "Choose Default Petition PDF Packet Complete Bankruptcy Petition (all forms and …" at bounding box center [738, 304] width 254 height 25
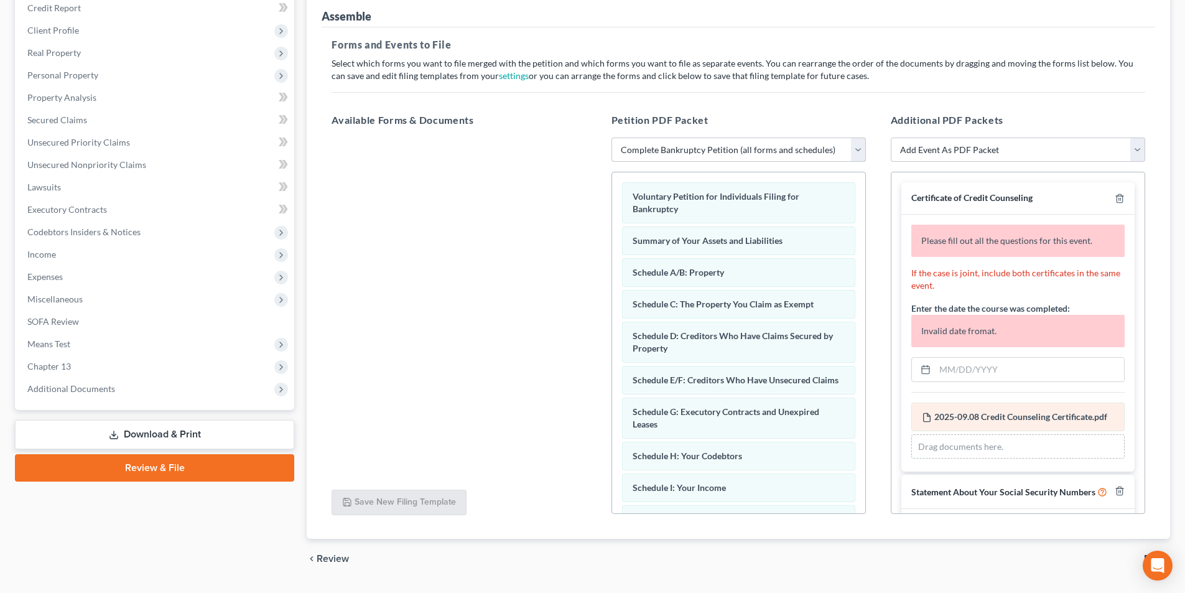
scroll to position [187, 0]
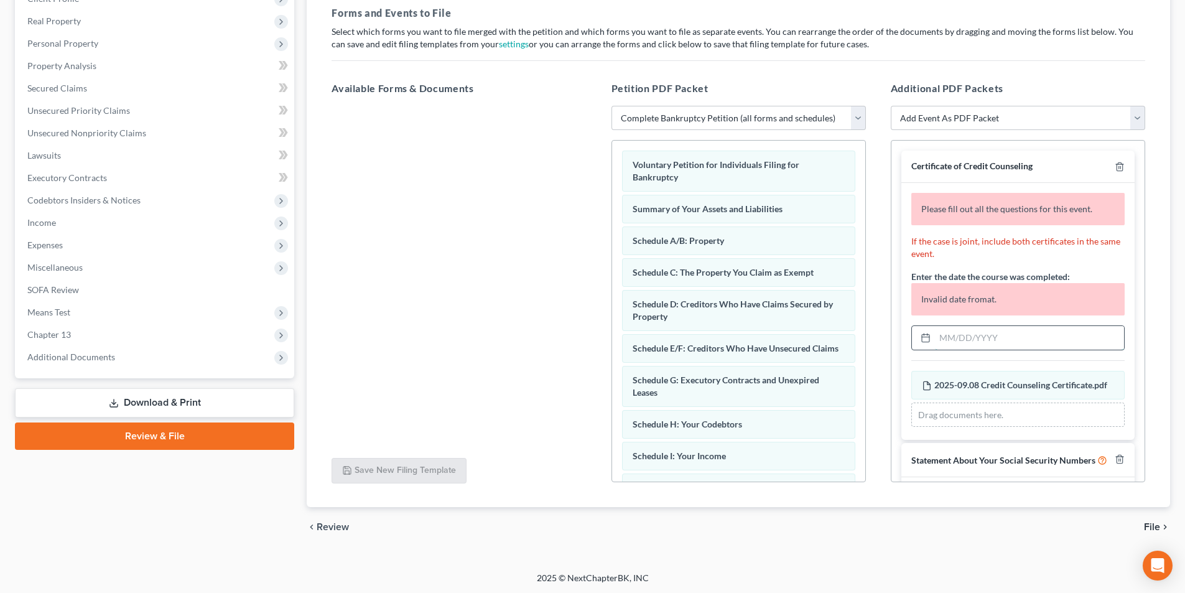
click at [976, 337] on input "text" at bounding box center [1029, 338] width 189 height 24
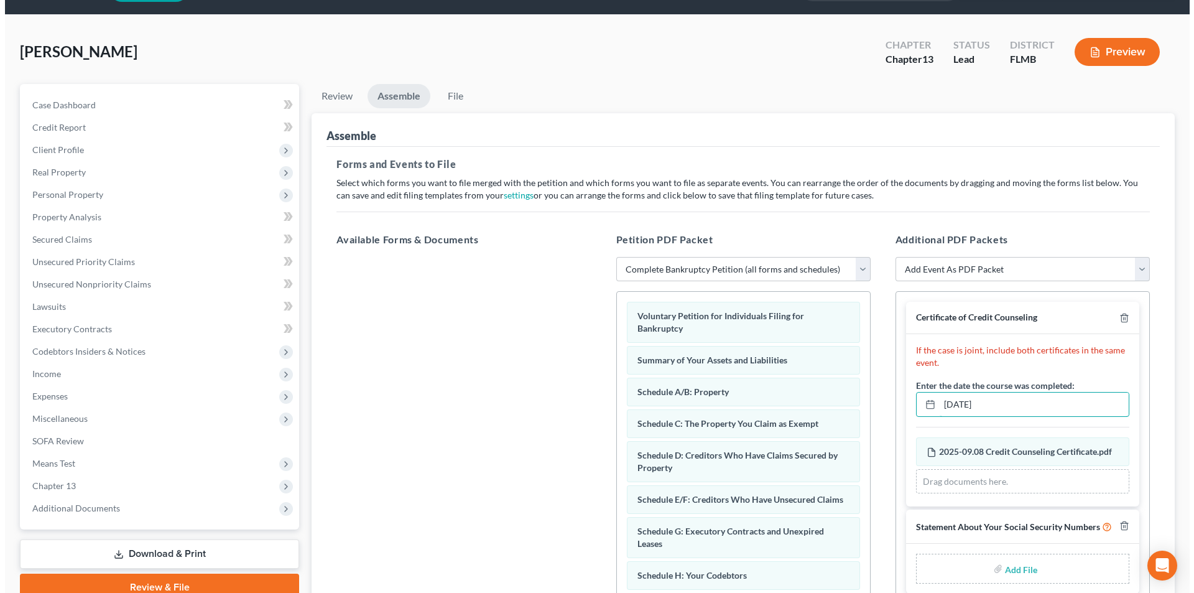
scroll to position [0, 0]
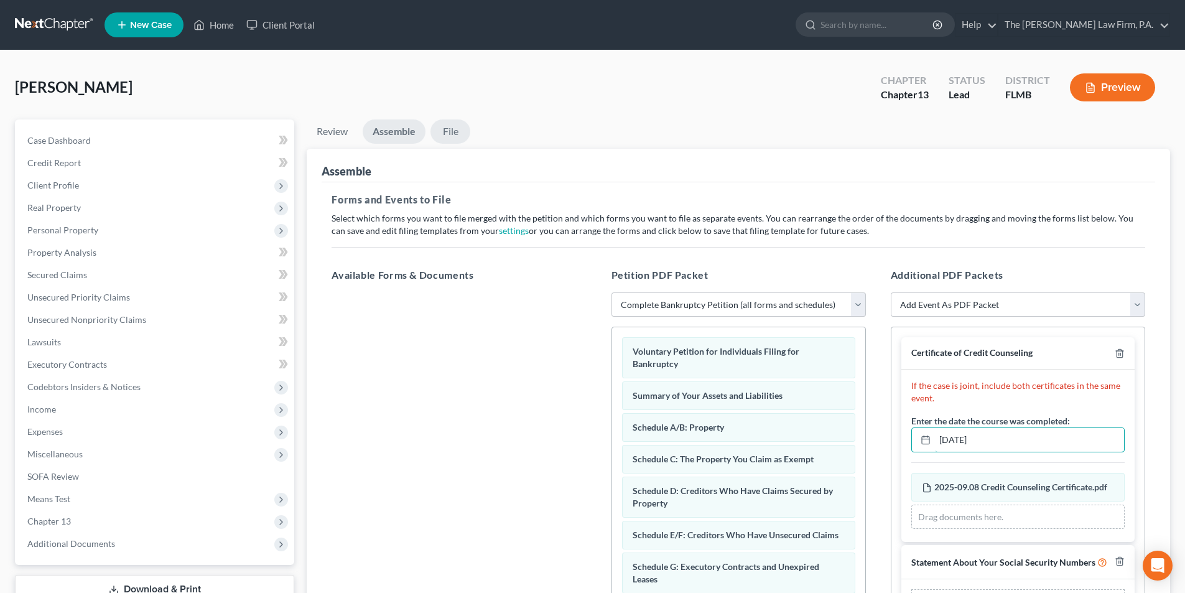
type input "09/08/2025"
click at [450, 135] on link "File" at bounding box center [450, 131] width 40 height 24
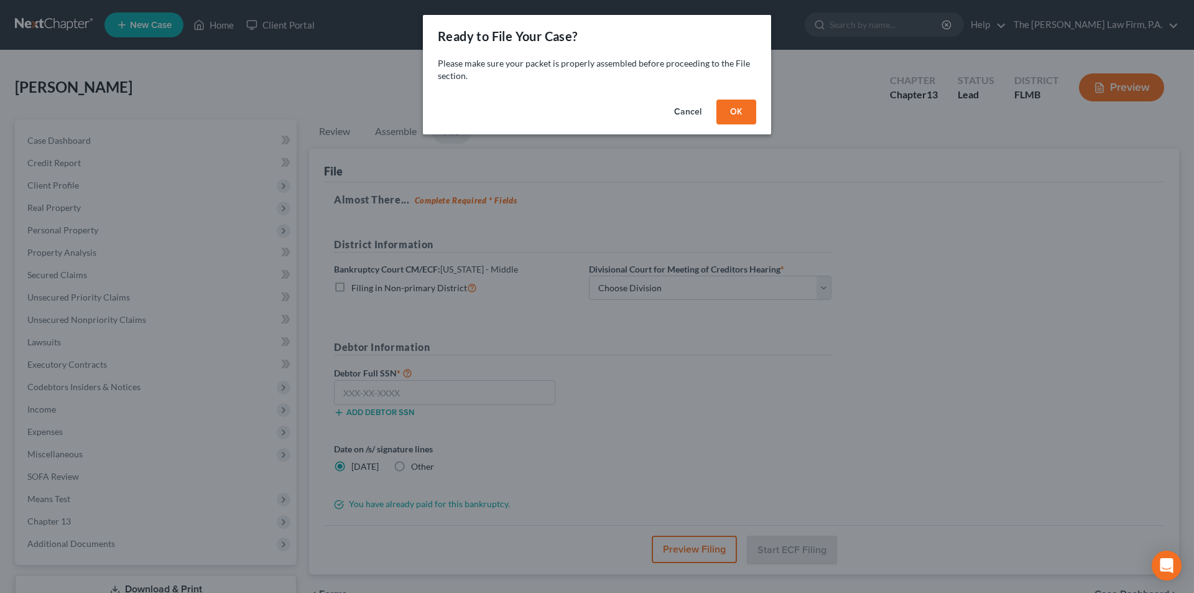
click at [726, 110] on button "OK" at bounding box center [736, 111] width 40 height 25
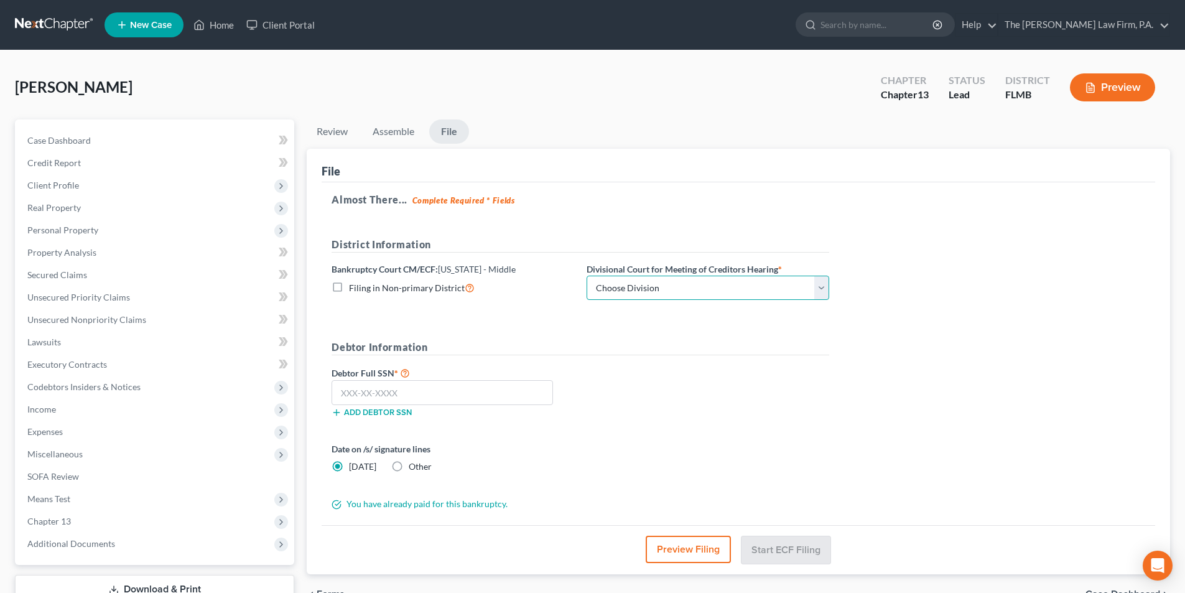
click at [637, 295] on select "Choose Division Fort Myers Jacksonville Orlando Tampa" at bounding box center [707, 287] width 243 height 25
select select "3"
click at [586, 275] on select "Choose Division Fort Myers Jacksonville Orlando Tampa" at bounding box center [707, 287] width 243 height 25
click at [417, 390] on input "text" at bounding box center [441, 392] width 221 height 25
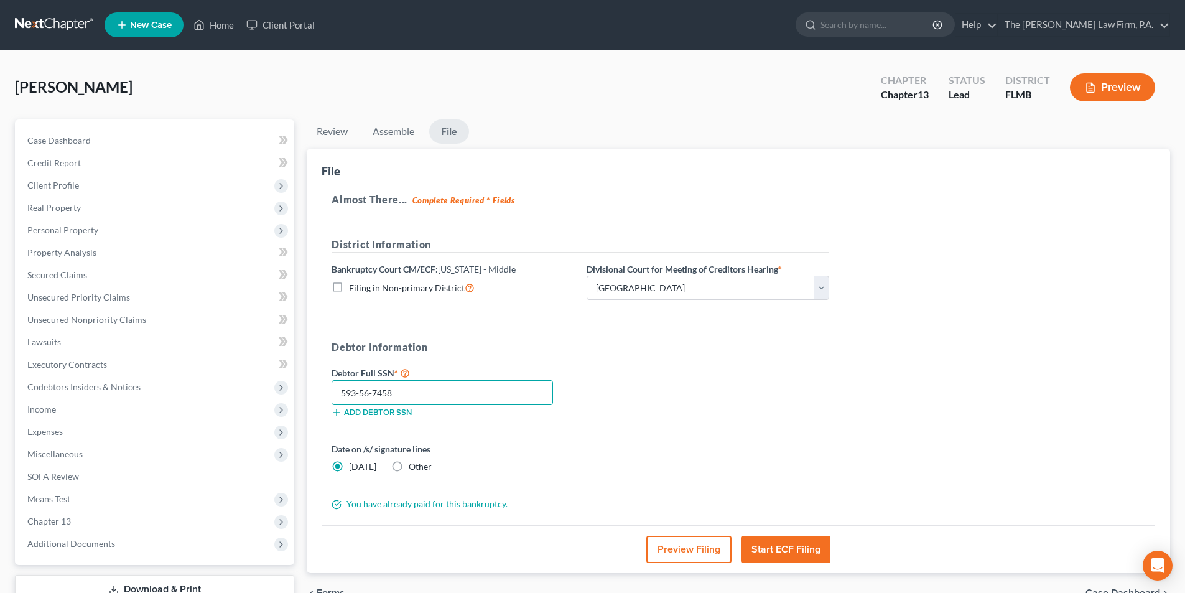
type input "593-56-7458"
click at [409, 469] on label "Other" at bounding box center [420, 466] width 23 height 12
click at [414, 468] on input "Other" at bounding box center [418, 464] width 8 height 8
radio input "true"
radio input "false"
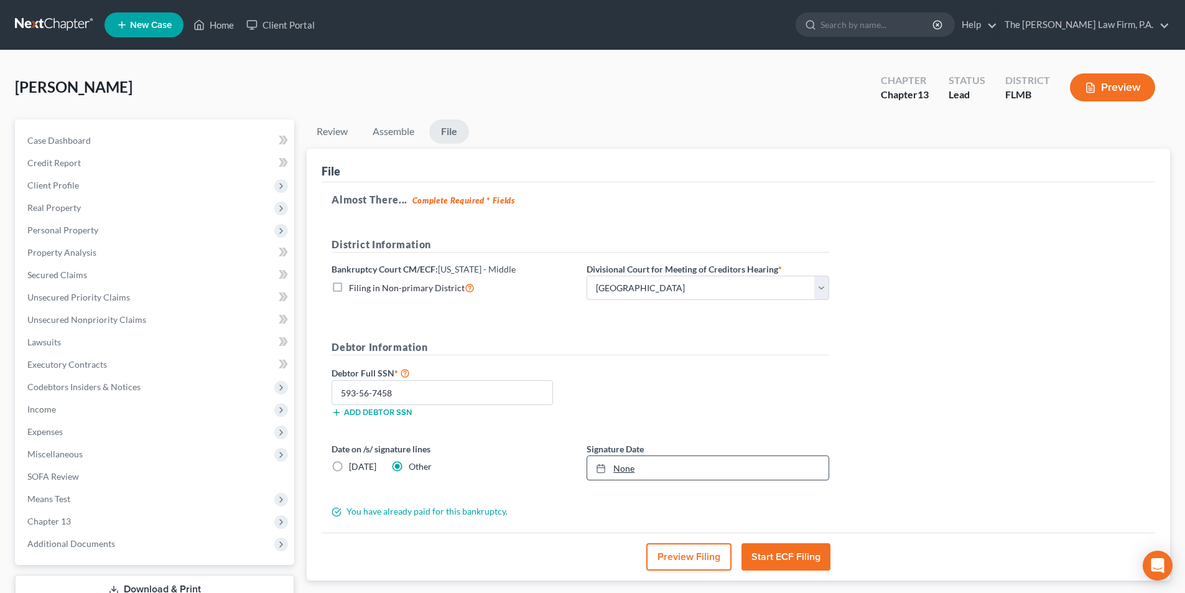
click at [622, 474] on link "None" at bounding box center [707, 468] width 241 height 24
click at [965, 494] on div "Almost There... Complete Required * Fields District Information Bankruptcy Cour…" at bounding box center [737, 357] width 833 height 350
click at [799, 561] on button "Start ECF Filing" at bounding box center [785, 556] width 89 height 27
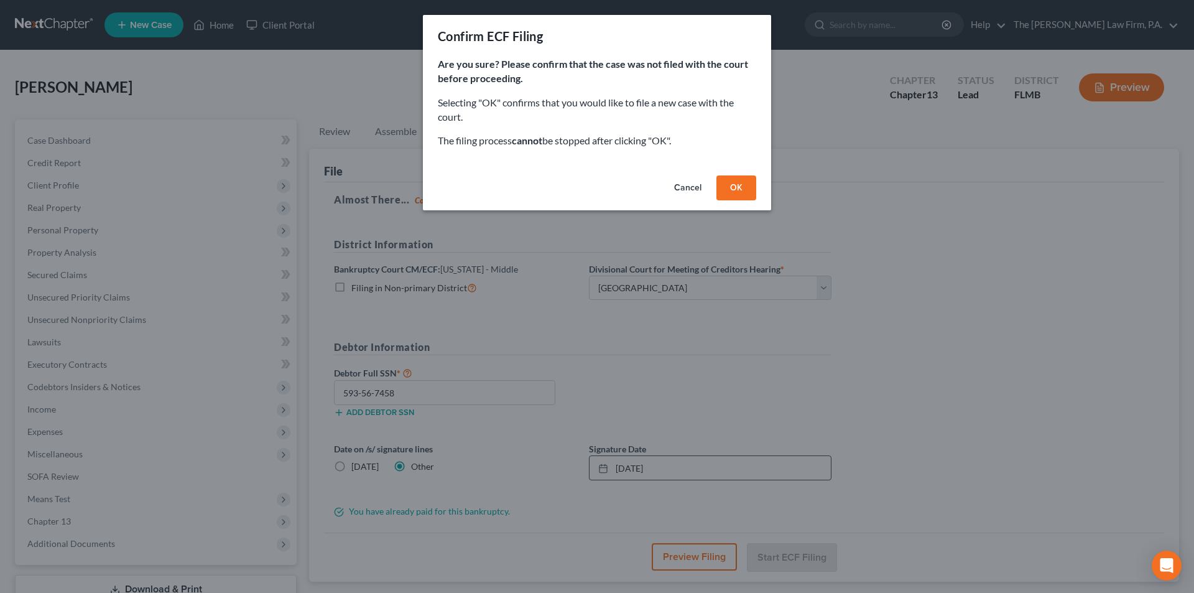
click at [739, 188] on button "OK" at bounding box center [736, 187] width 40 height 25
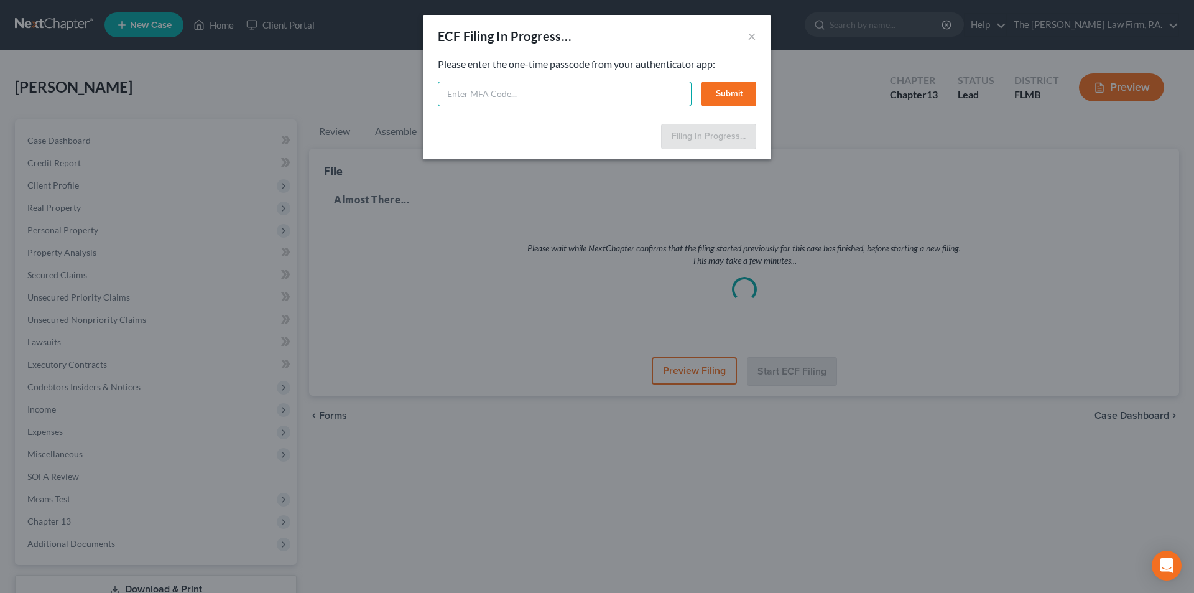
click at [455, 93] on input "text" at bounding box center [565, 93] width 254 height 25
type input "052834"
click at [723, 93] on button "Submit" at bounding box center [728, 93] width 55 height 25
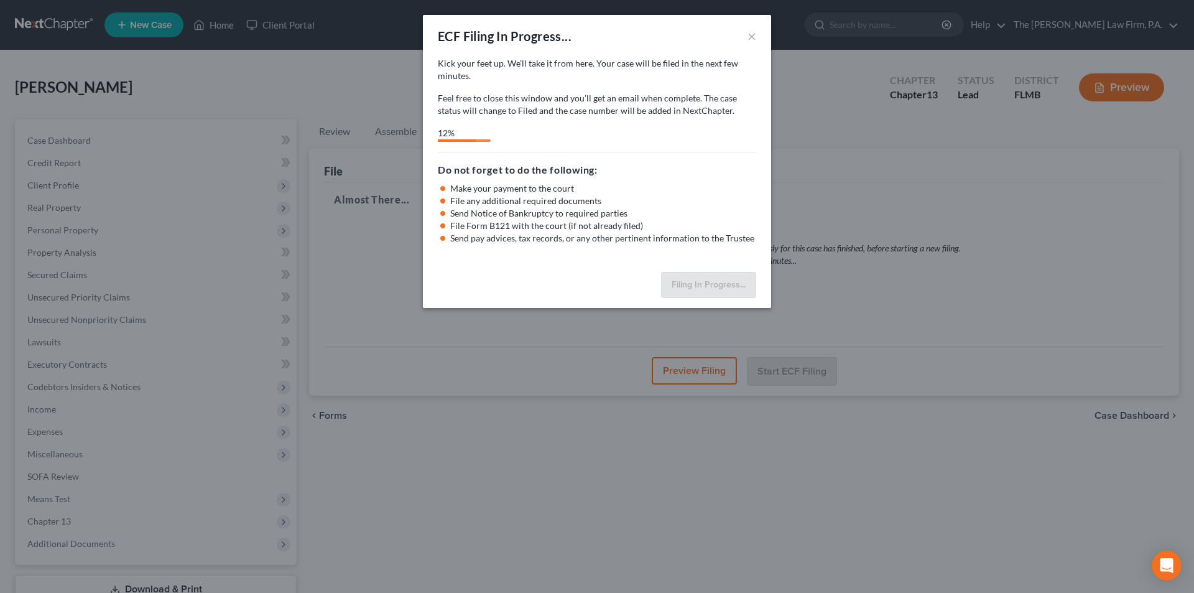
select select "3"
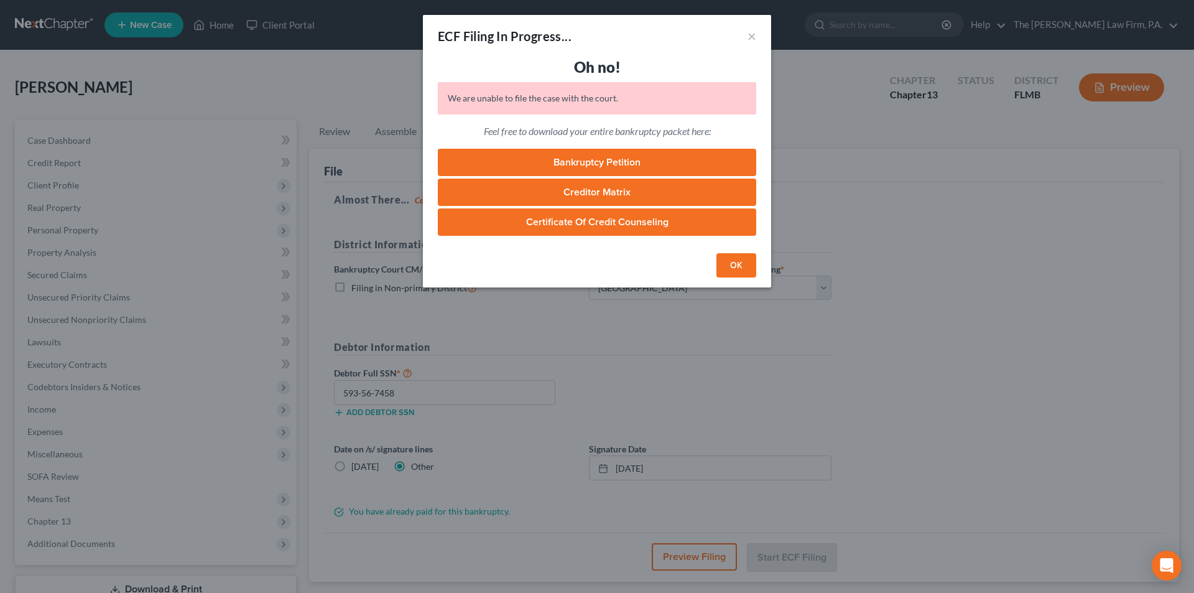
click at [747, 268] on button "OK" at bounding box center [736, 265] width 40 height 25
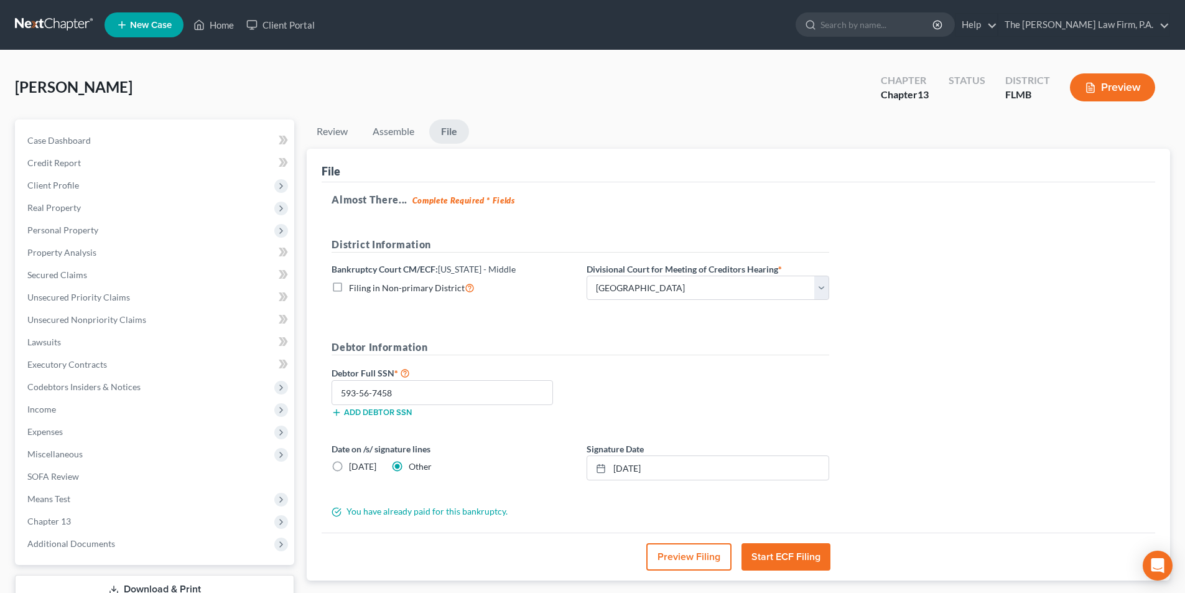
click at [783, 560] on button "Start ECF Filing" at bounding box center [785, 556] width 89 height 27
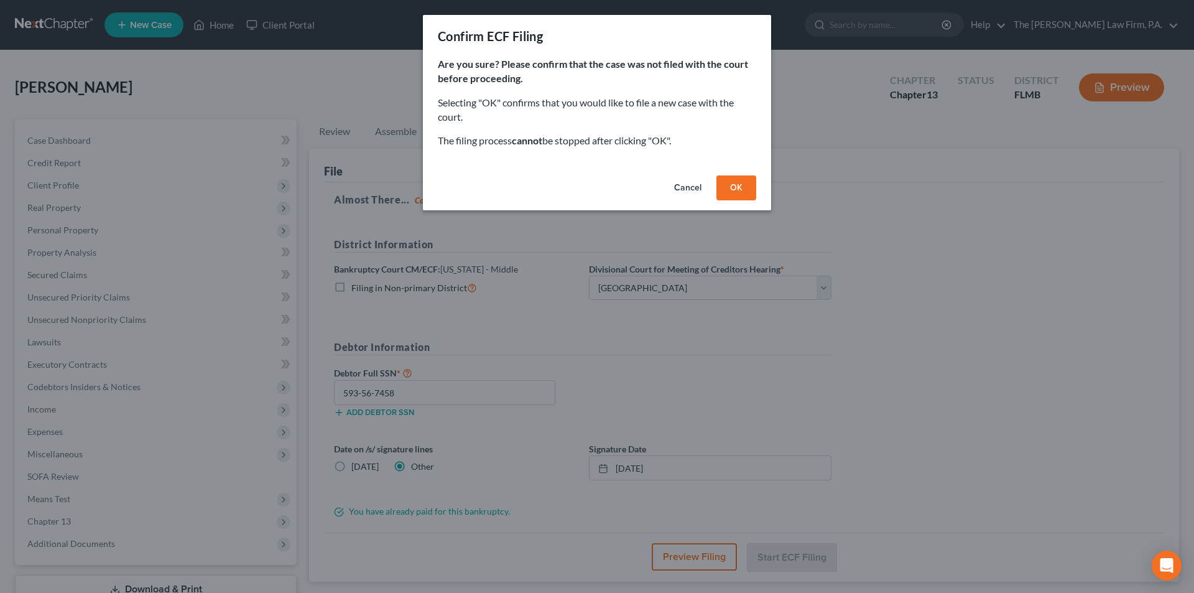
click at [739, 195] on button "OK" at bounding box center [736, 187] width 40 height 25
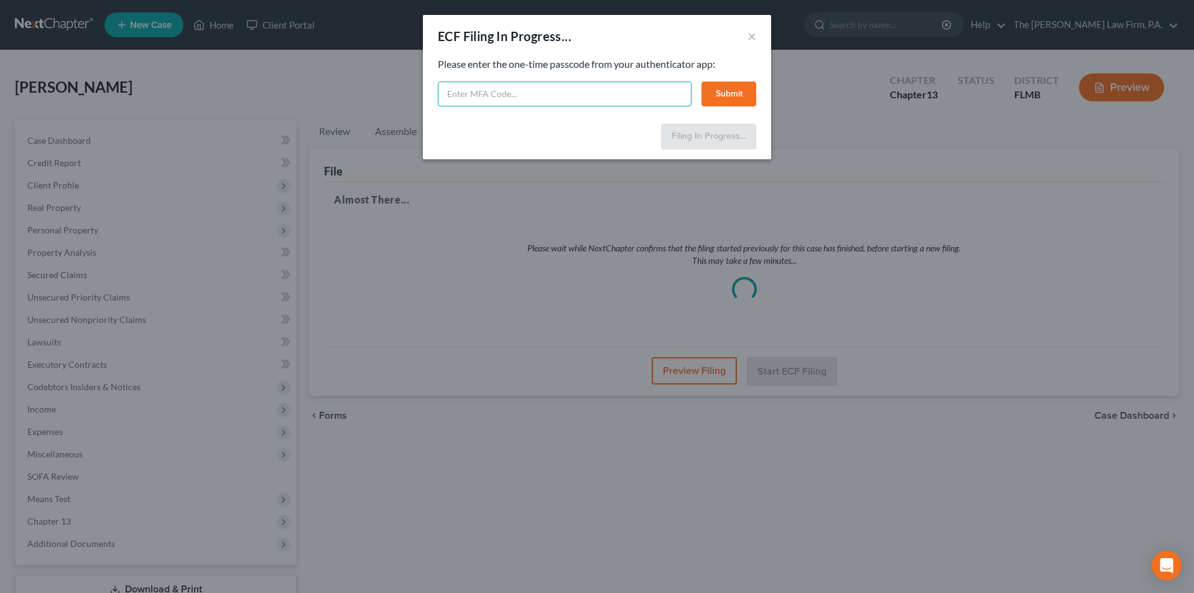
click at [525, 94] on input "text" at bounding box center [565, 93] width 254 height 25
type input "152067"
click at [738, 98] on button "Submit" at bounding box center [728, 93] width 55 height 25
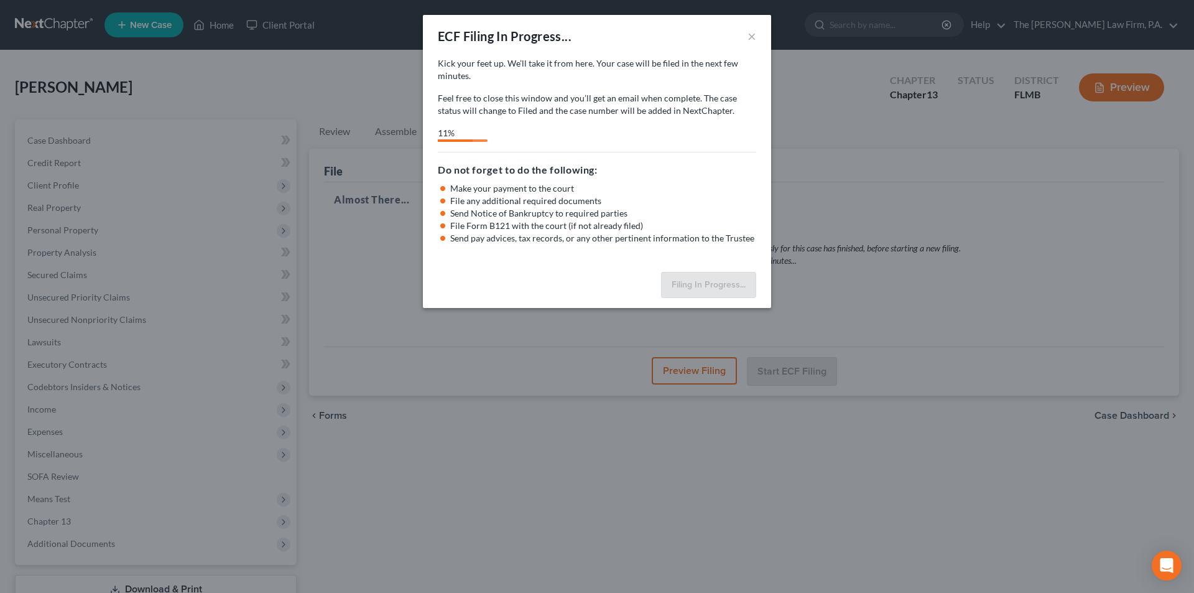
select select "3"
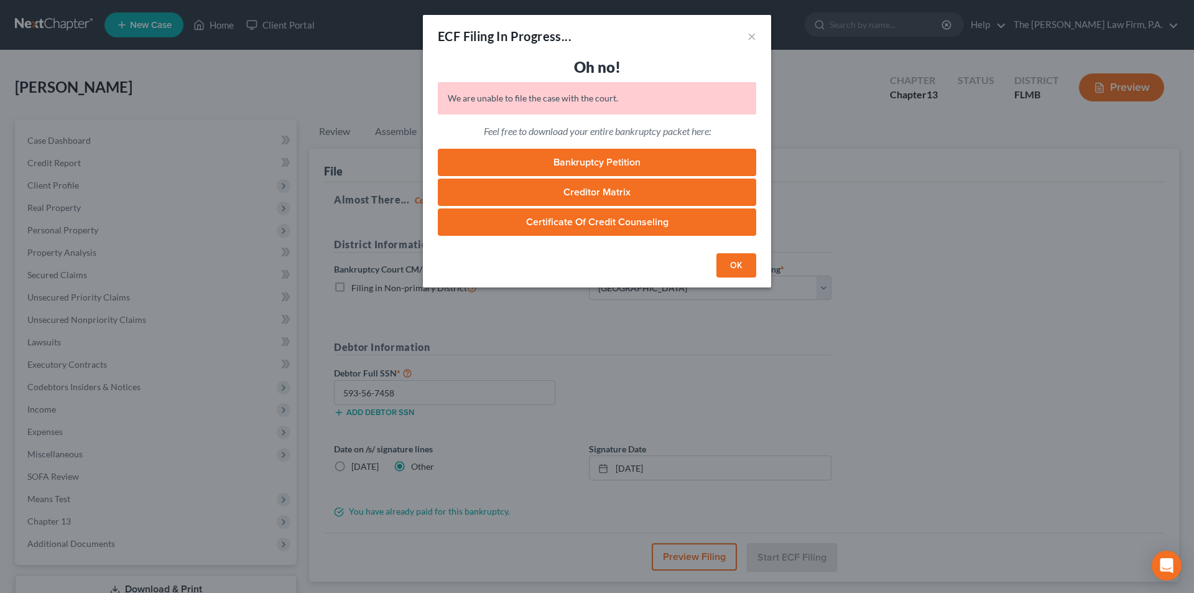
click at [735, 265] on button "OK" at bounding box center [736, 265] width 40 height 25
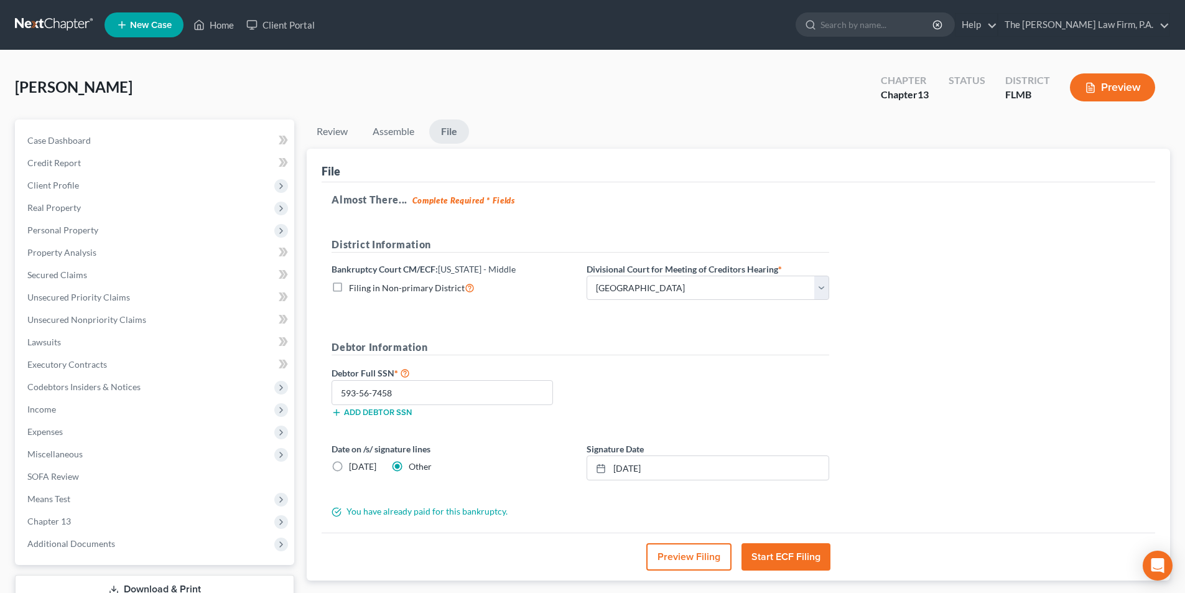
click at [805, 559] on button "Start ECF Filing" at bounding box center [785, 556] width 89 height 27
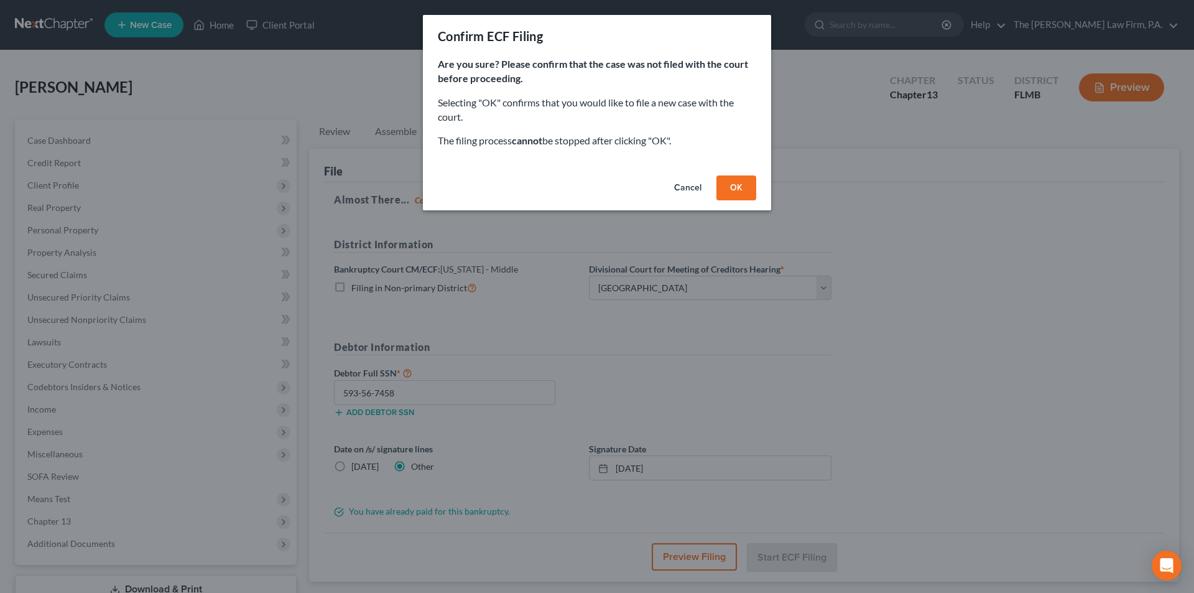
click at [737, 186] on button "OK" at bounding box center [736, 187] width 40 height 25
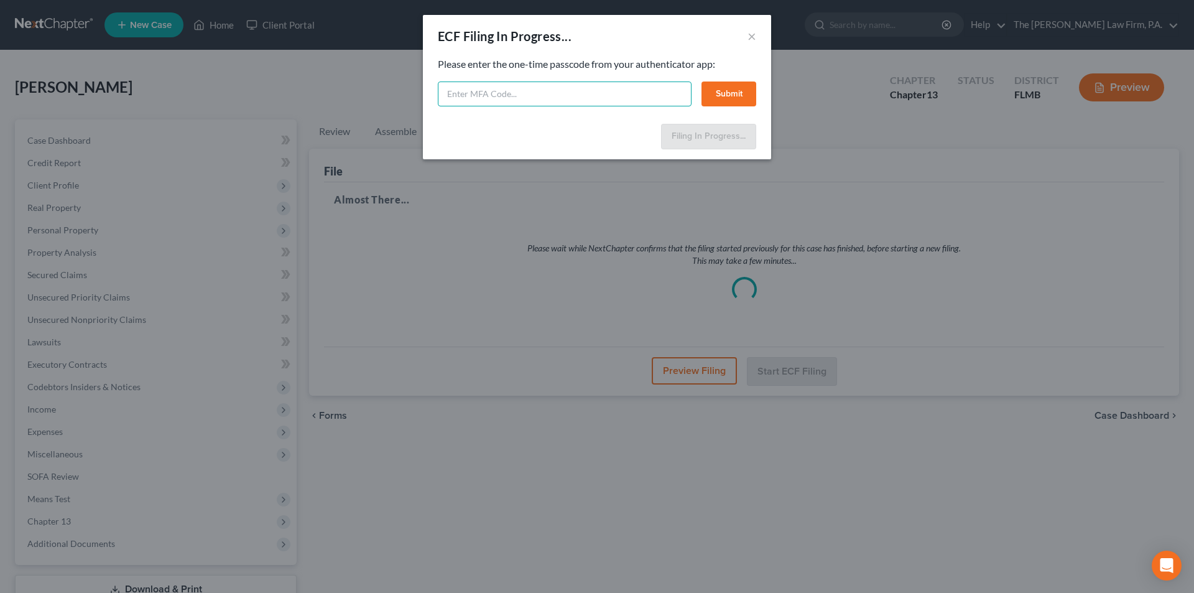
click at [563, 93] on input "text" at bounding box center [565, 93] width 254 height 25
type input "793509"
click at [726, 93] on button "Submit" at bounding box center [728, 93] width 55 height 25
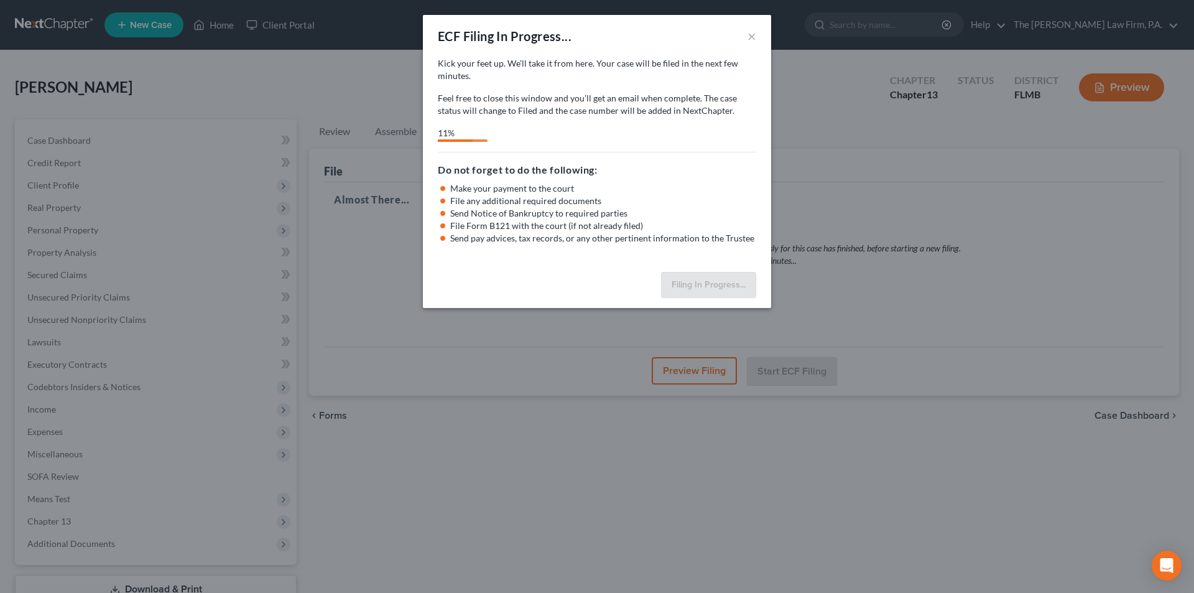
select select "3"
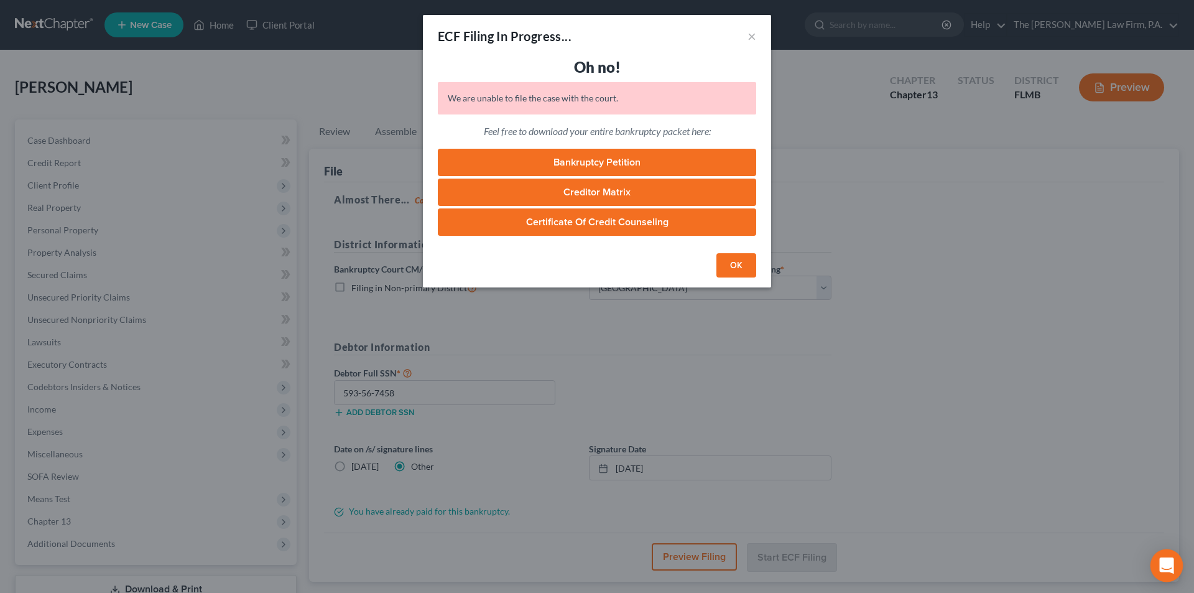
click at [1165, 570] on icon "Open Intercom Messenger" at bounding box center [1166, 565] width 14 height 16
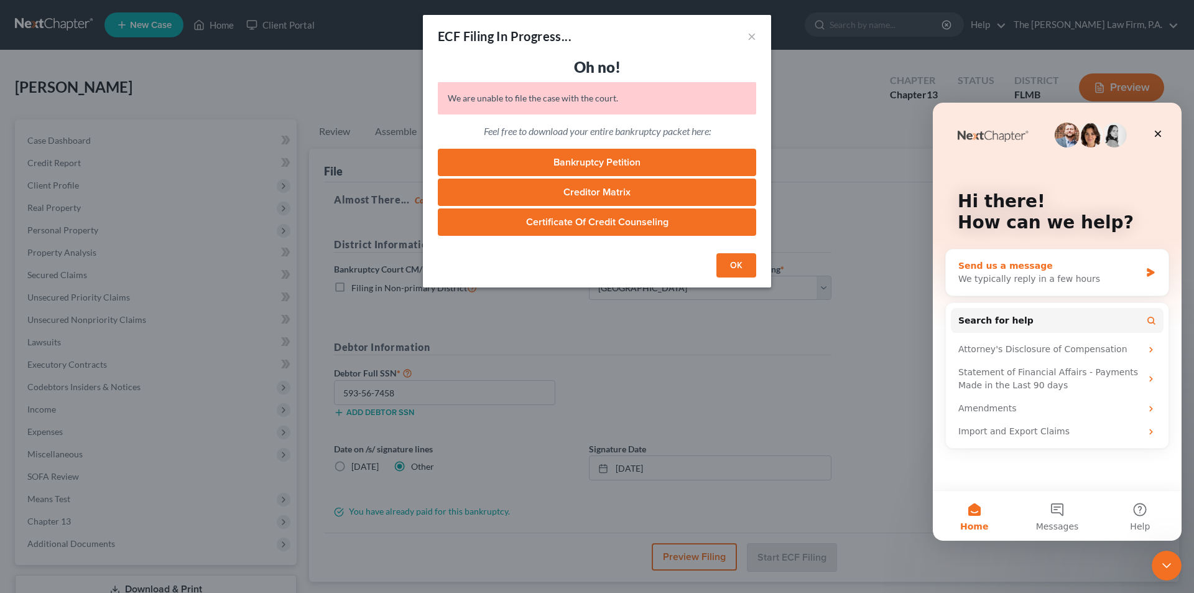
click at [996, 281] on div "We typically reply in a few hours" at bounding box center [1049, 278] width 182 height 13
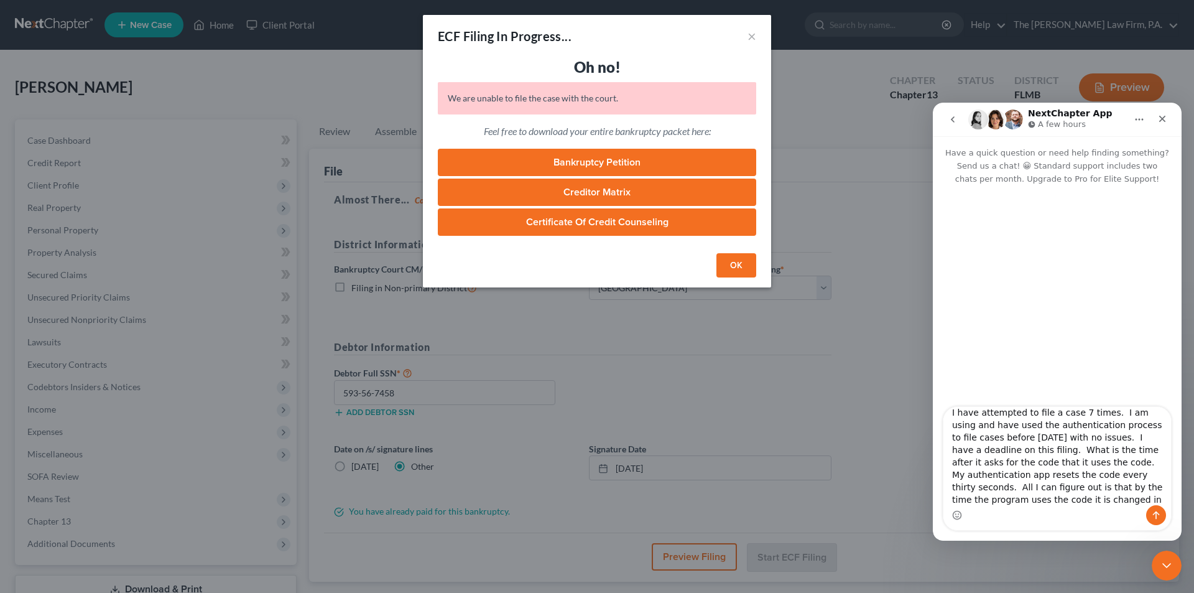
scroll to position [21, 0]
type textarea "I have attempted to file a case 7 times. I am using and have used the authentic…"
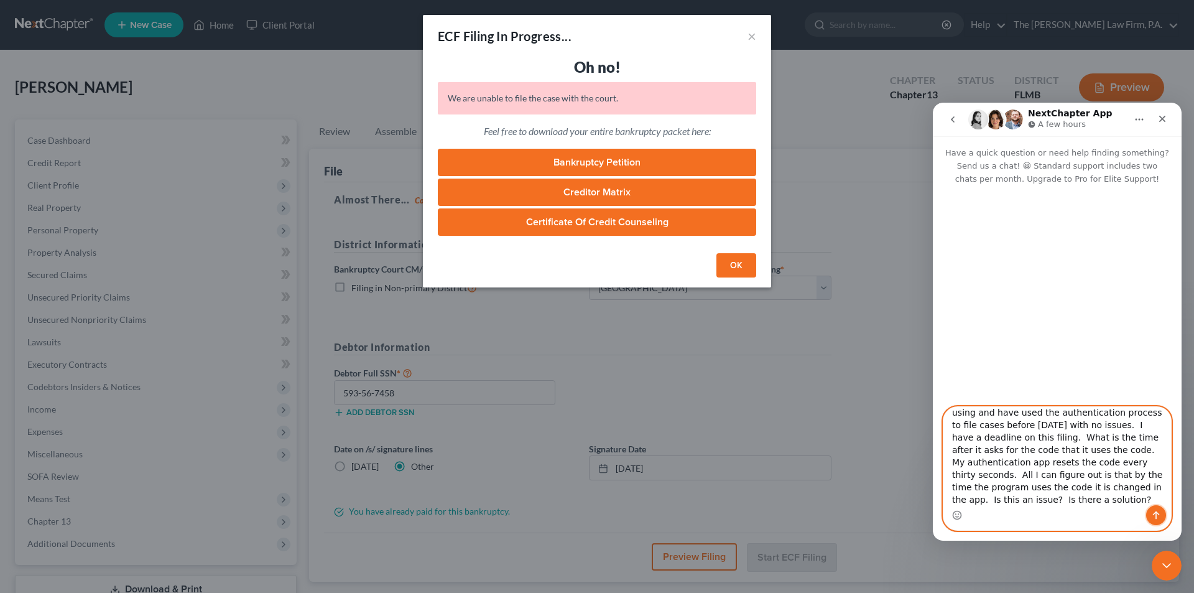
click at [1157, 511] on icon "Send a message…" at bounding box center [1156, 515] width 10 height 10
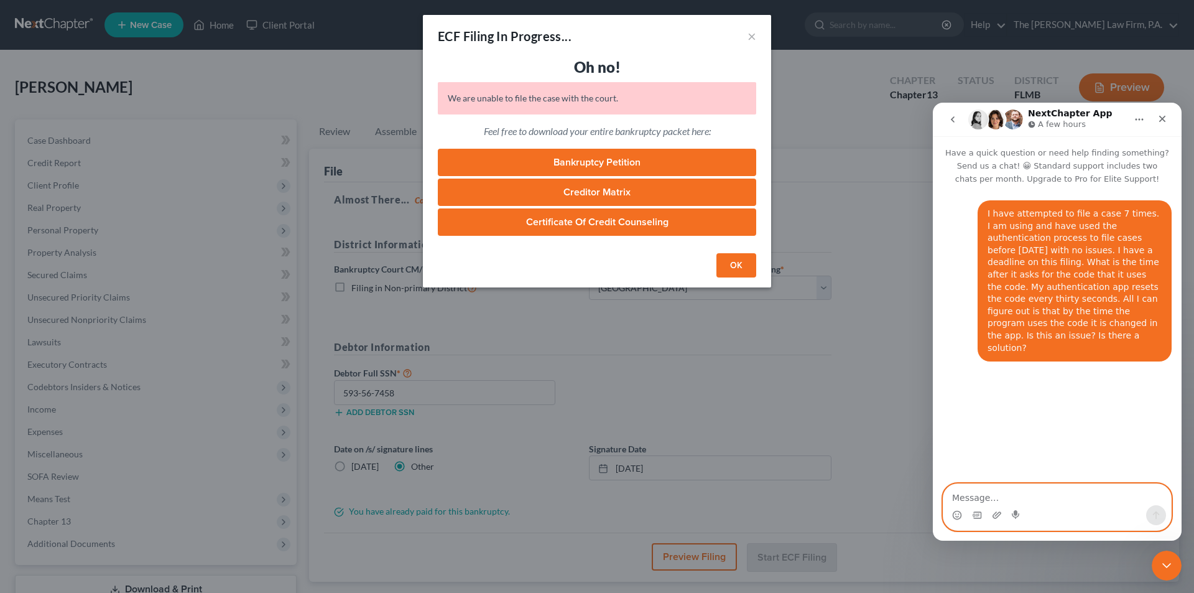
scroll to position [0, 0]
click at [1024, 498] on textarea "Message…" at bounding box center [1057, 494] width 228 height 21
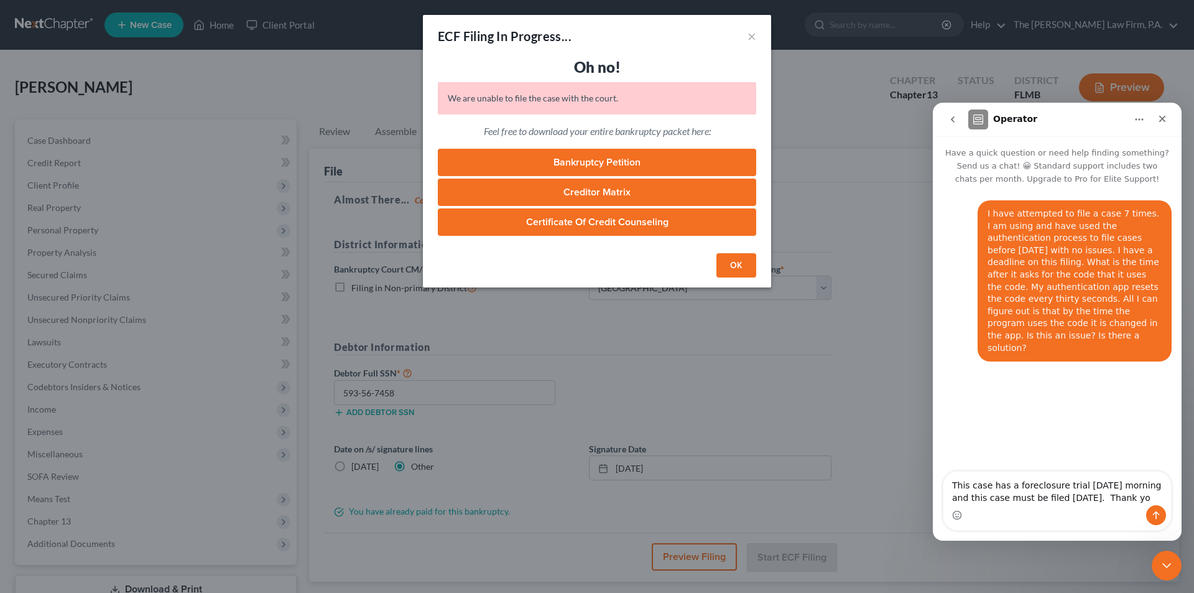
type textarea "This case has a foreclosure trial tomorrow morning and this case must be filed …"
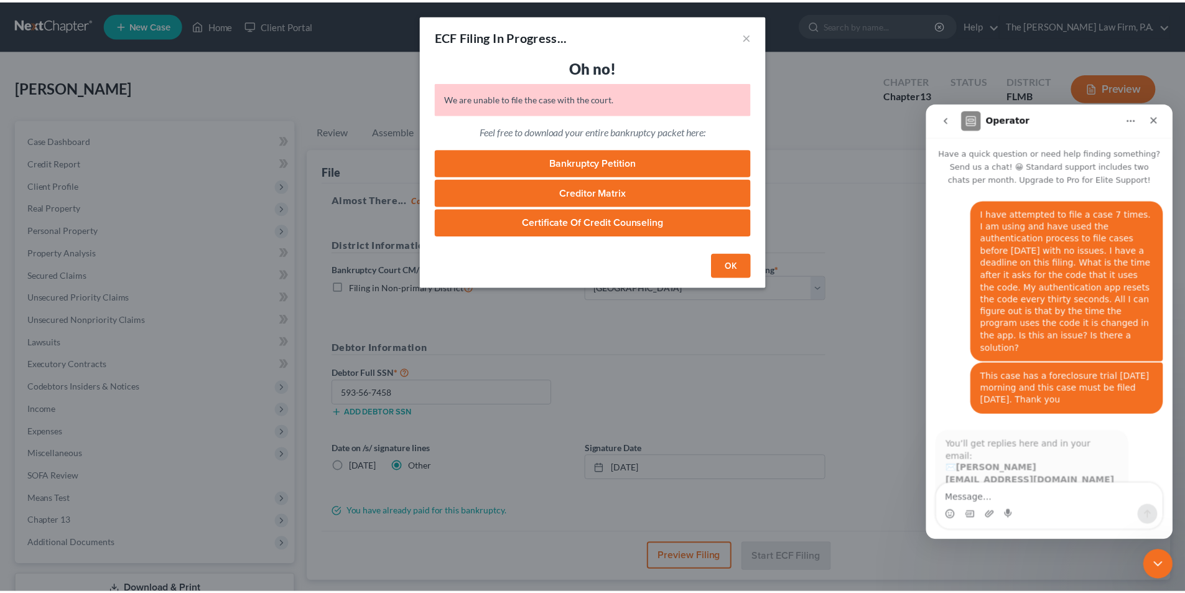
scroll to position [12, 0]
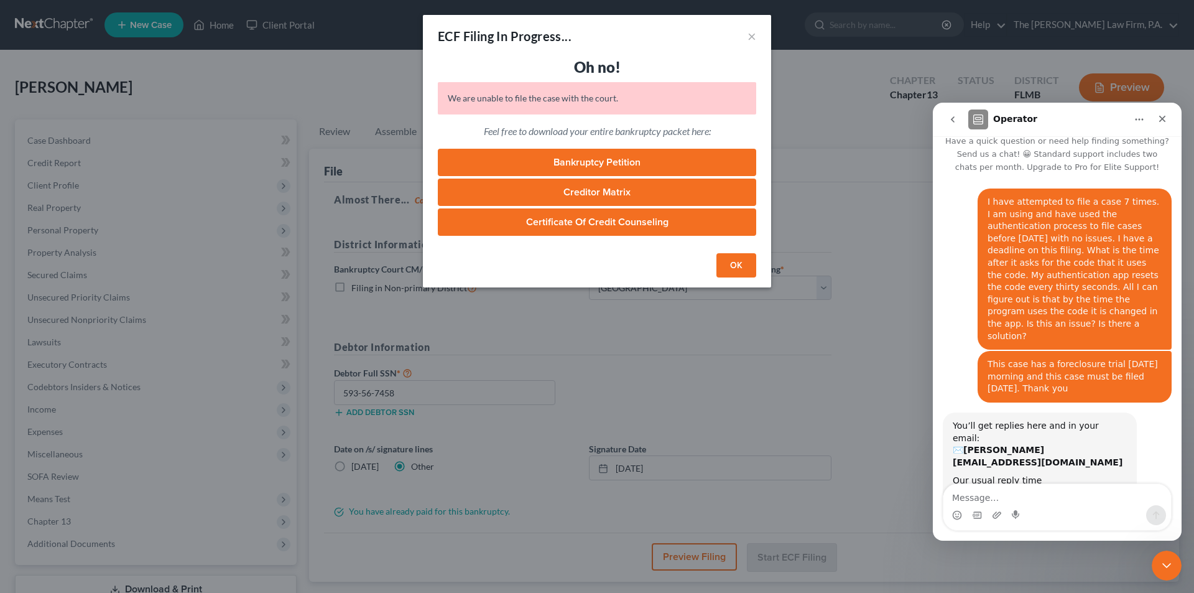
click at [733, 266] on button "OK" at bounding box center [736, 265] width 40 height 25
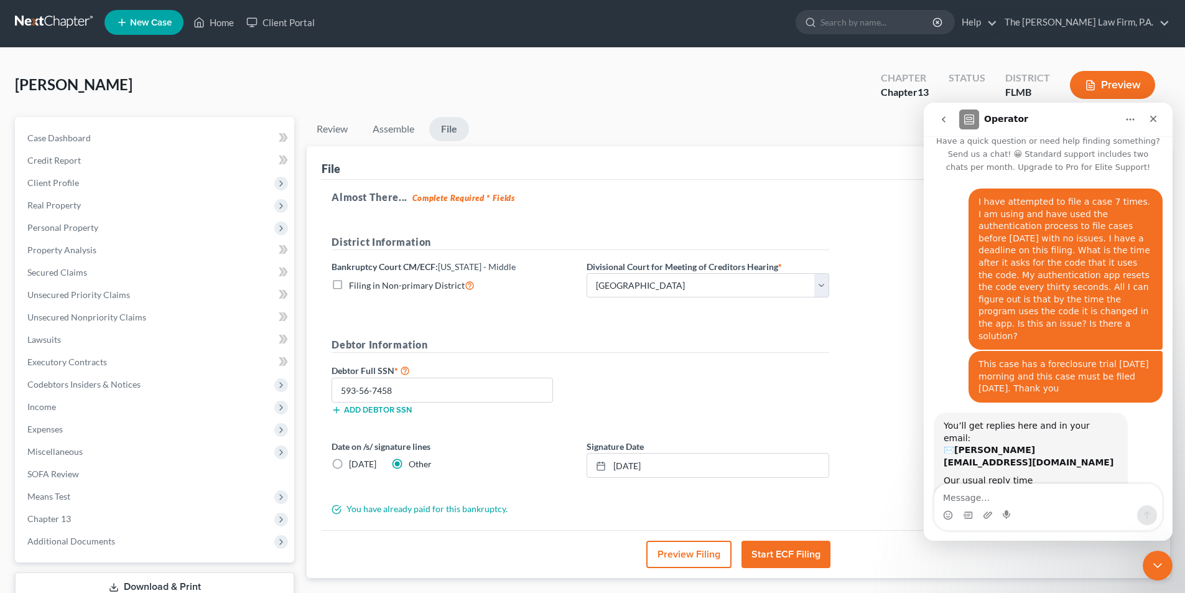
scroll to position [0, 0]
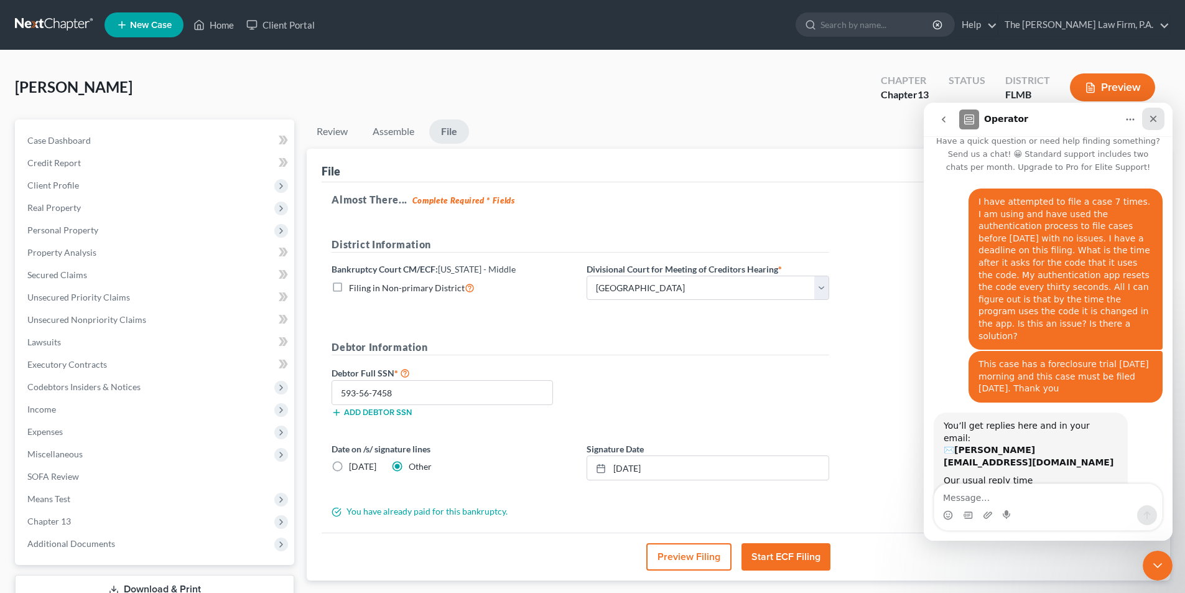
click at [1159, 123] on div "Close" at bounding box center [1153, 119] width 22 height 22
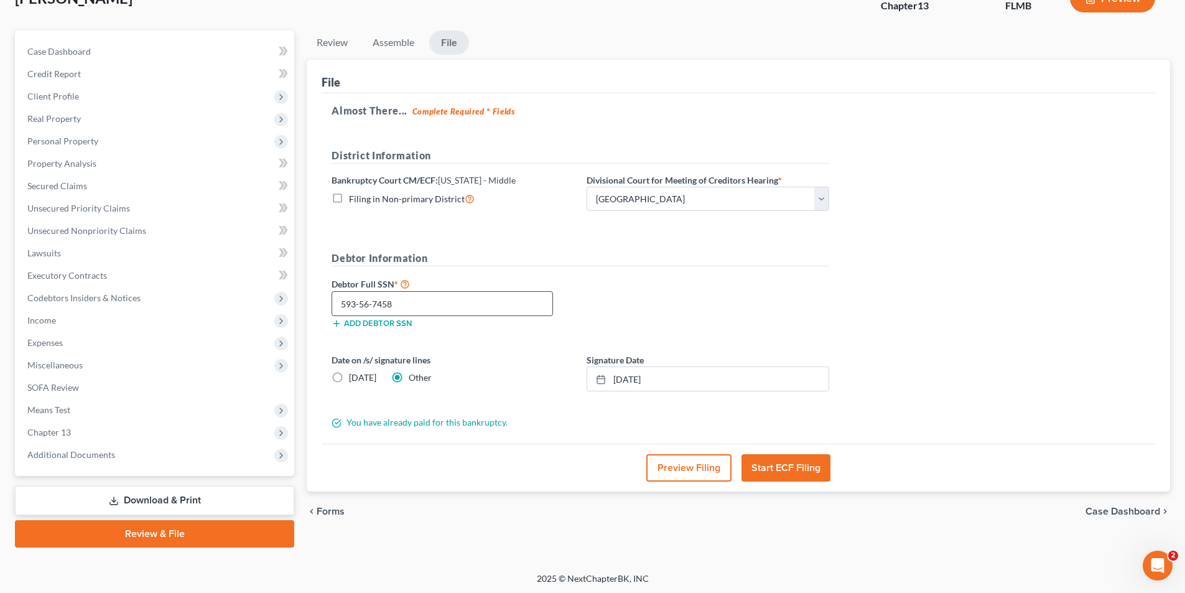
scroll to position [91, 0]
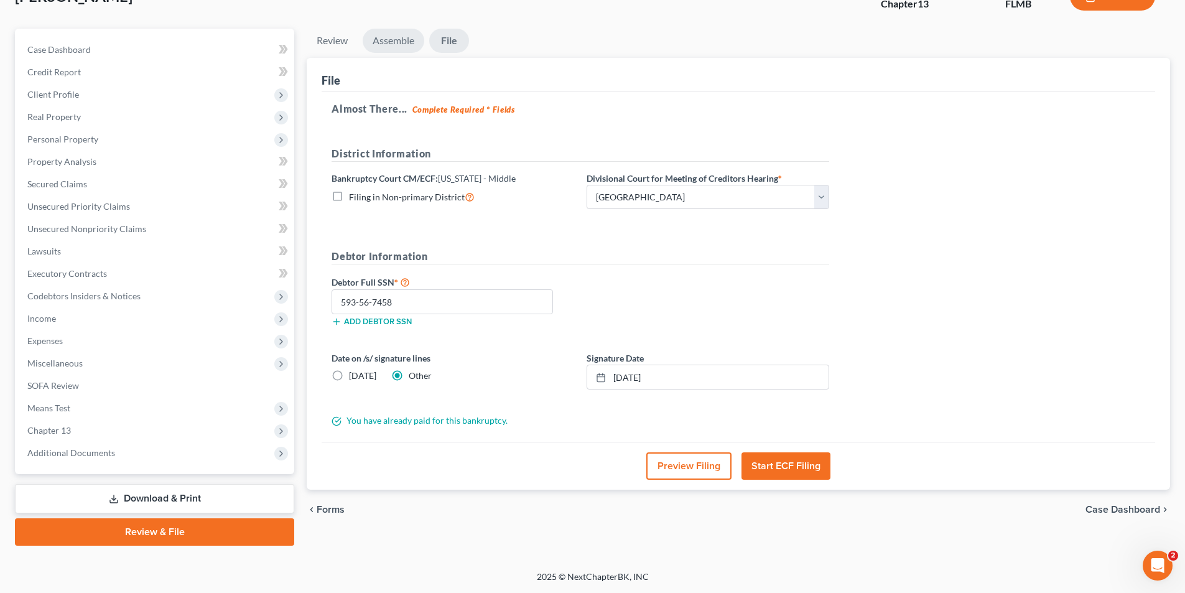
click at [389, 46] on link "Assemble" at bounding box center [394, 41] width 62 height 24
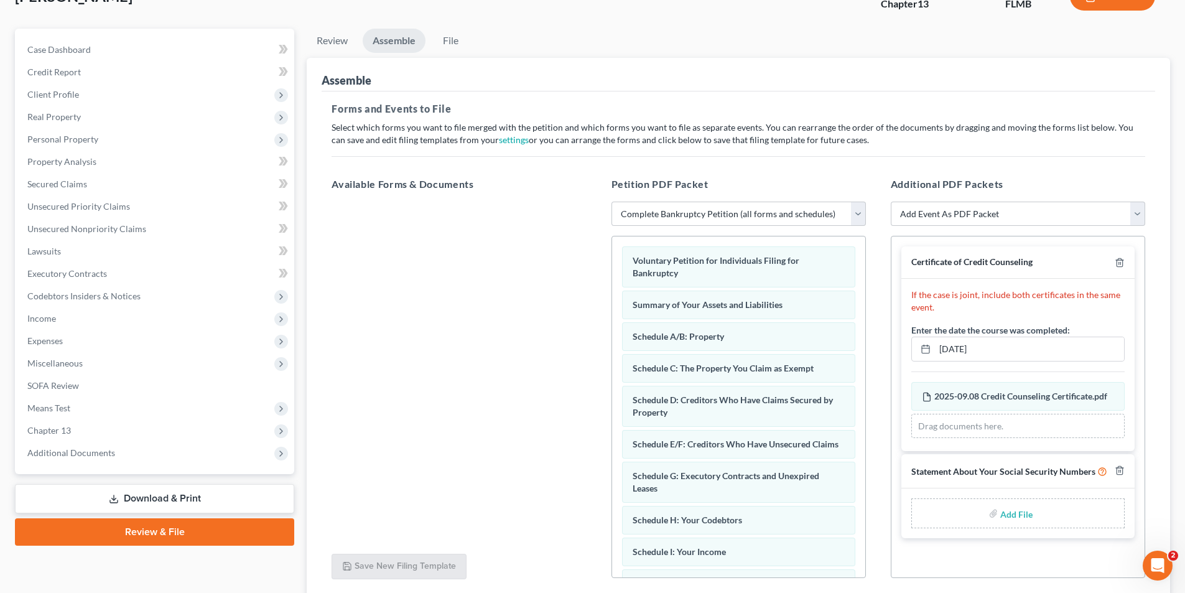
click at [1009, 517] on input "file" at bounding box center [1015, 513] width 30 height 22
type input "C:\fakepath\2025.09.08 Statement Regarding Social Security Numbers.pdf"
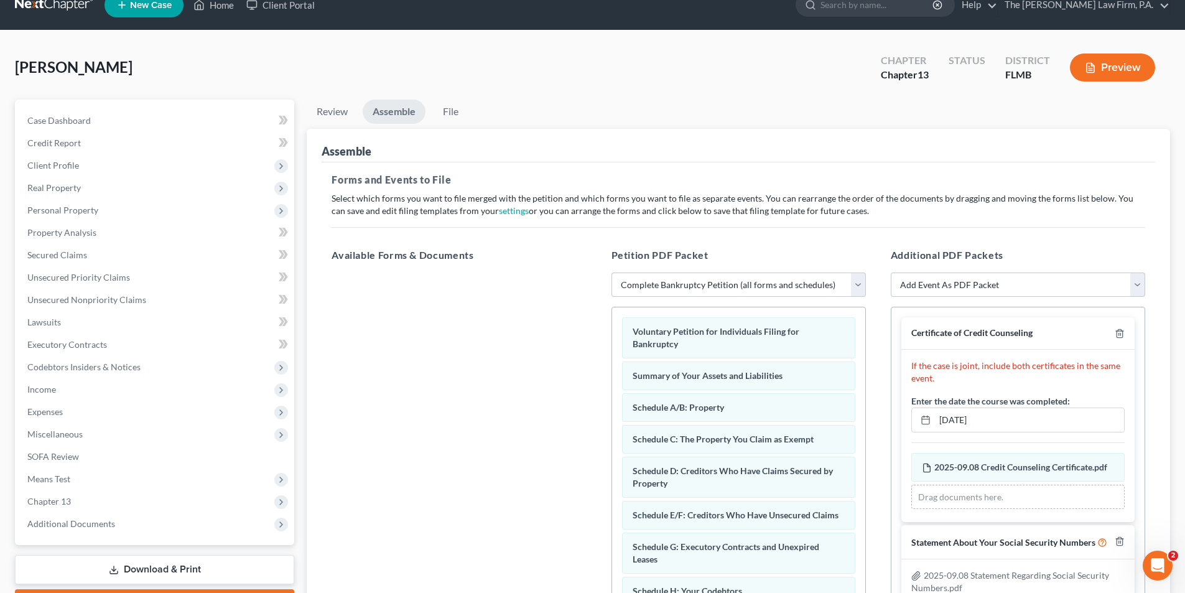
scroll to position [0, 0]
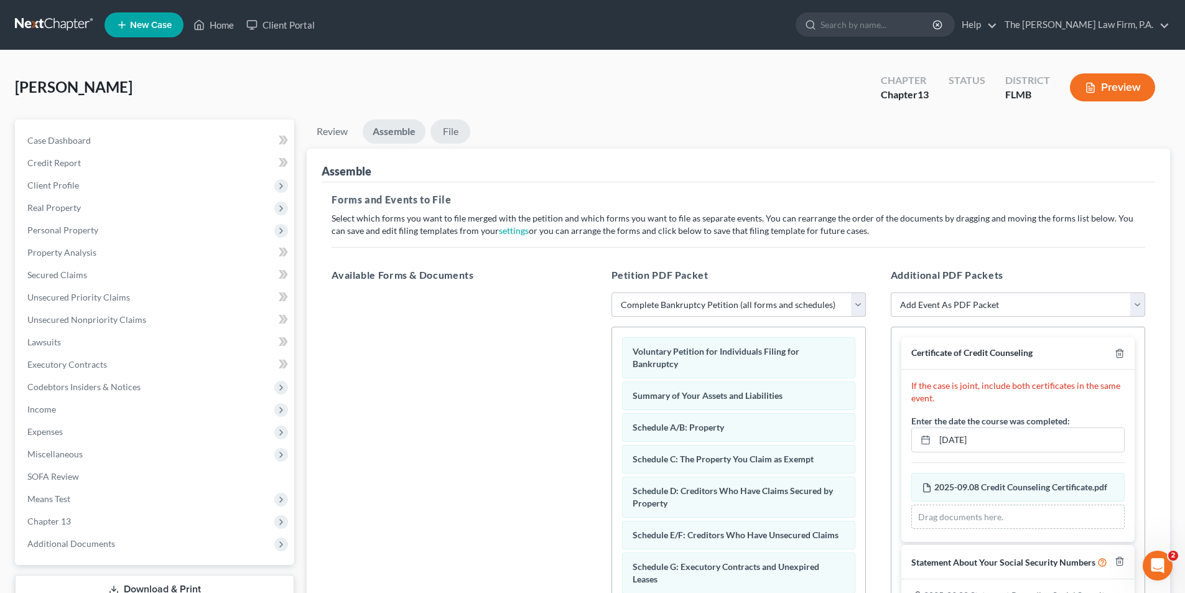
click at [443, 127] on link "File" at bounding box center [450, 131] width 40 height 24
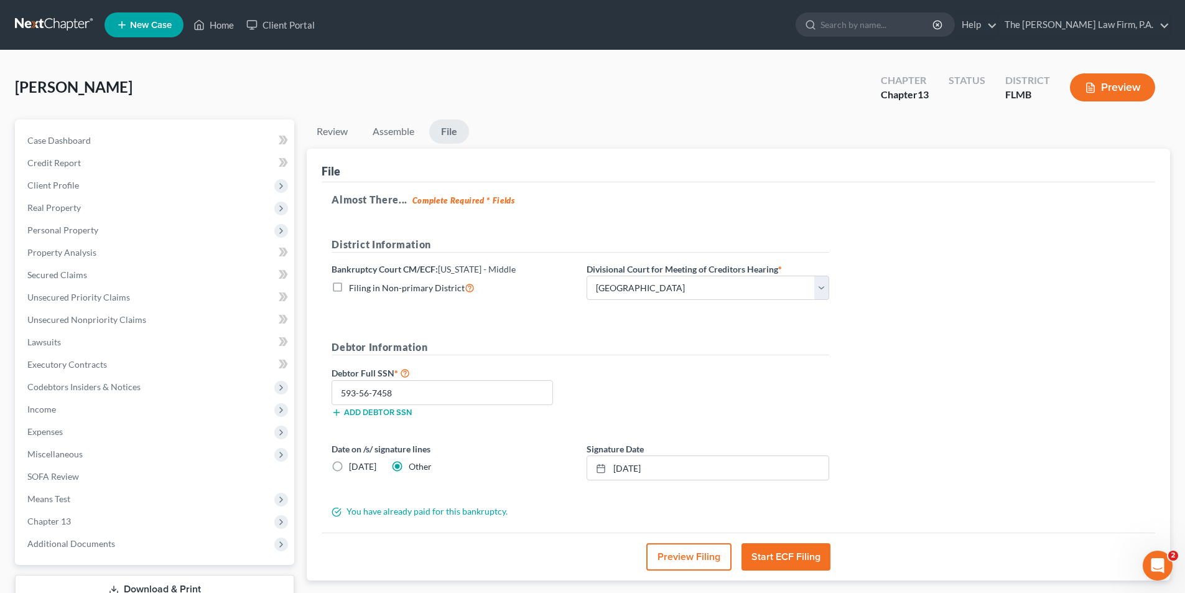
click at [789, 558] on button "Start ECF Filing" at bounding box center [785, 556] width 89 height 27
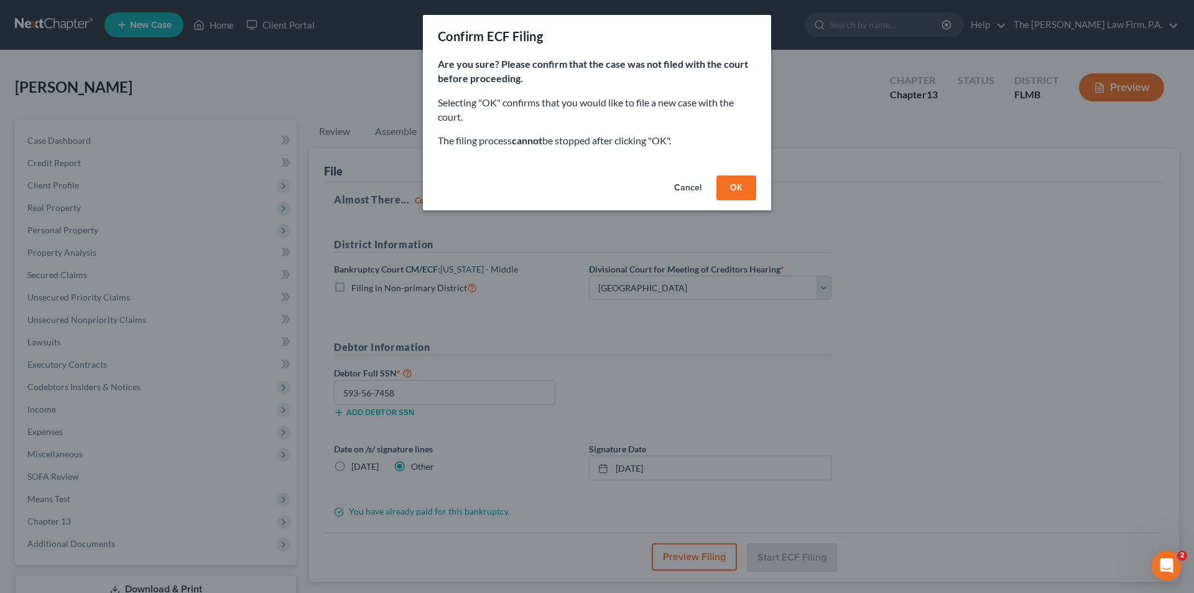
click at [737, 192] on button "OK" at bounding box center [736, 187] width 40 height 25
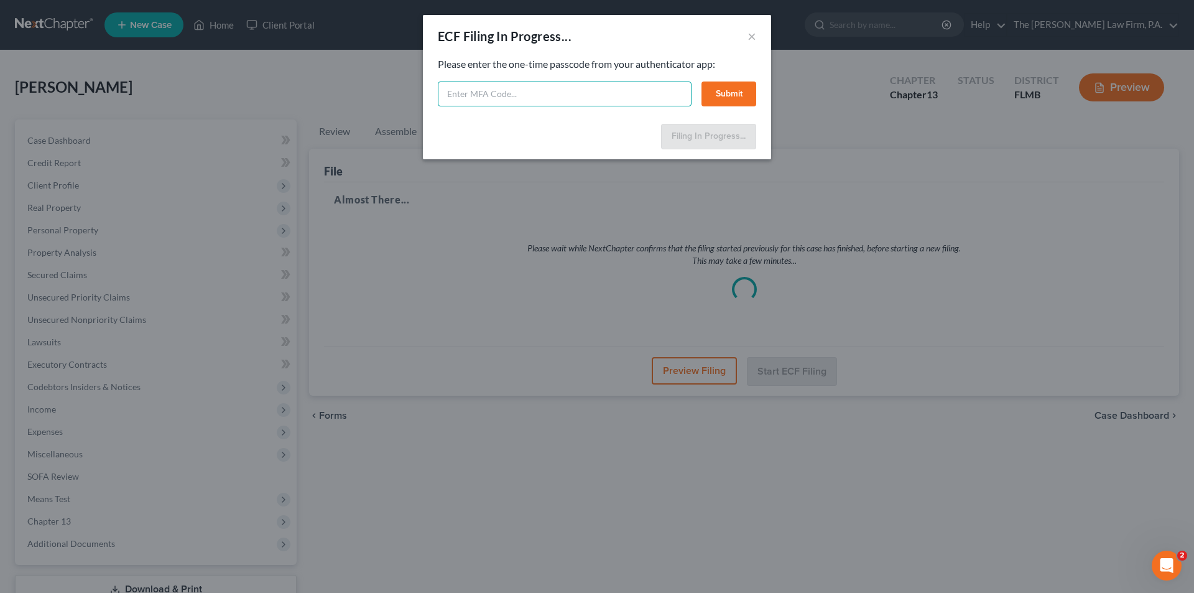
click at [536, 99] on input "text" at bounding box center [565, 93] width 254 height 25
type input "931262"
click at [742, 98] on button "Submit" at bounding box center [728, 93] width 55 height 25
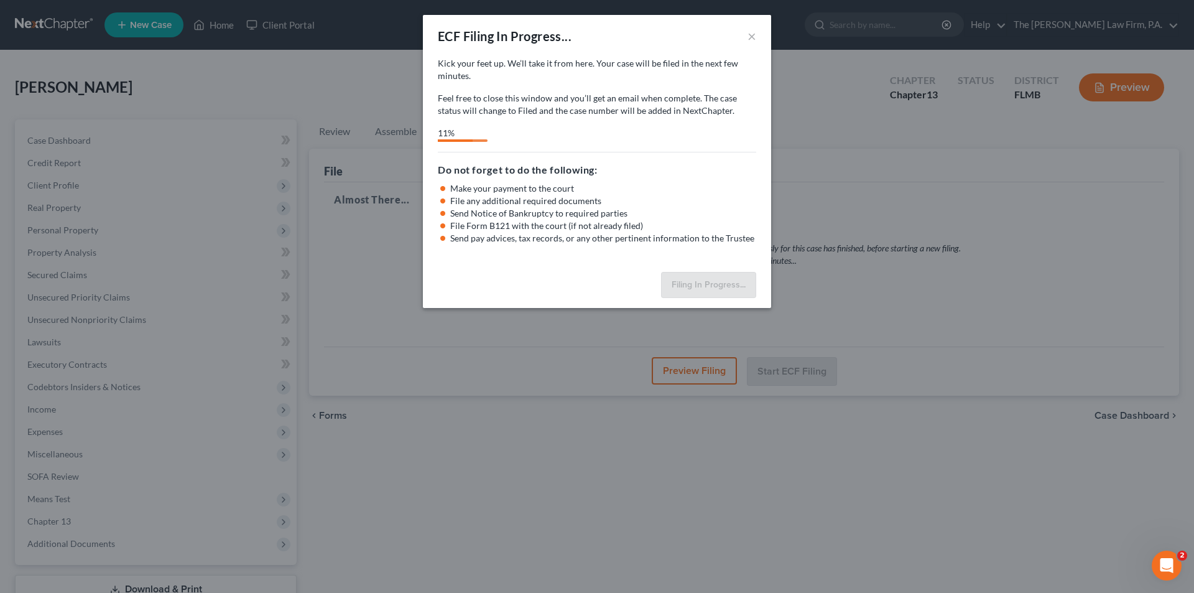
select select "3"
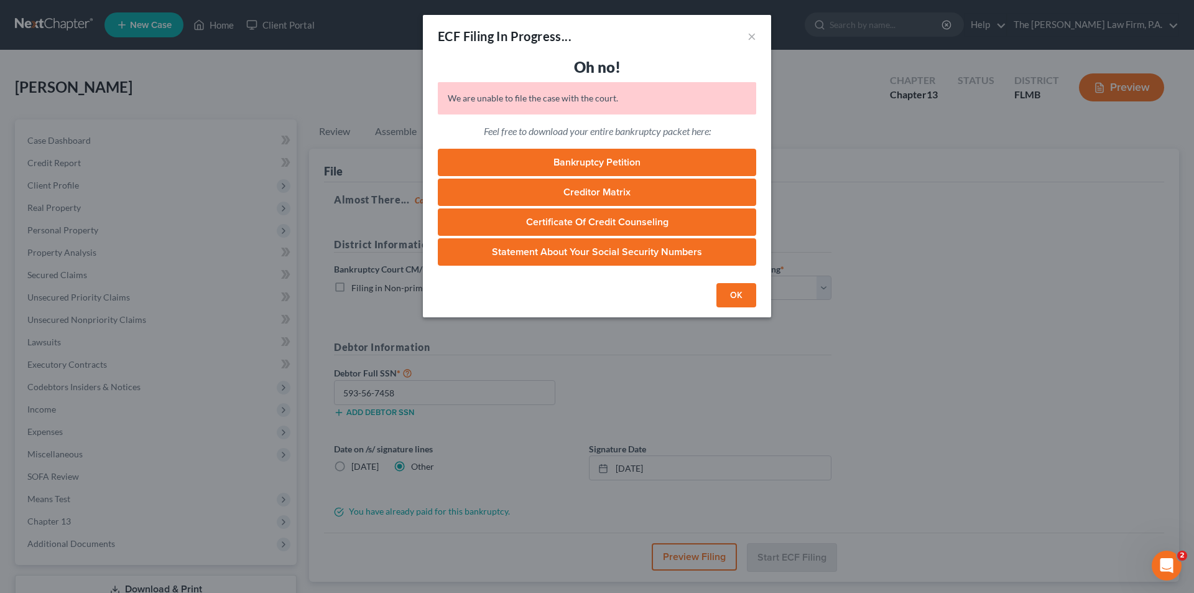
click at [746, 298] on button "OK" at bounding box center [736, 295] width 40 height 25
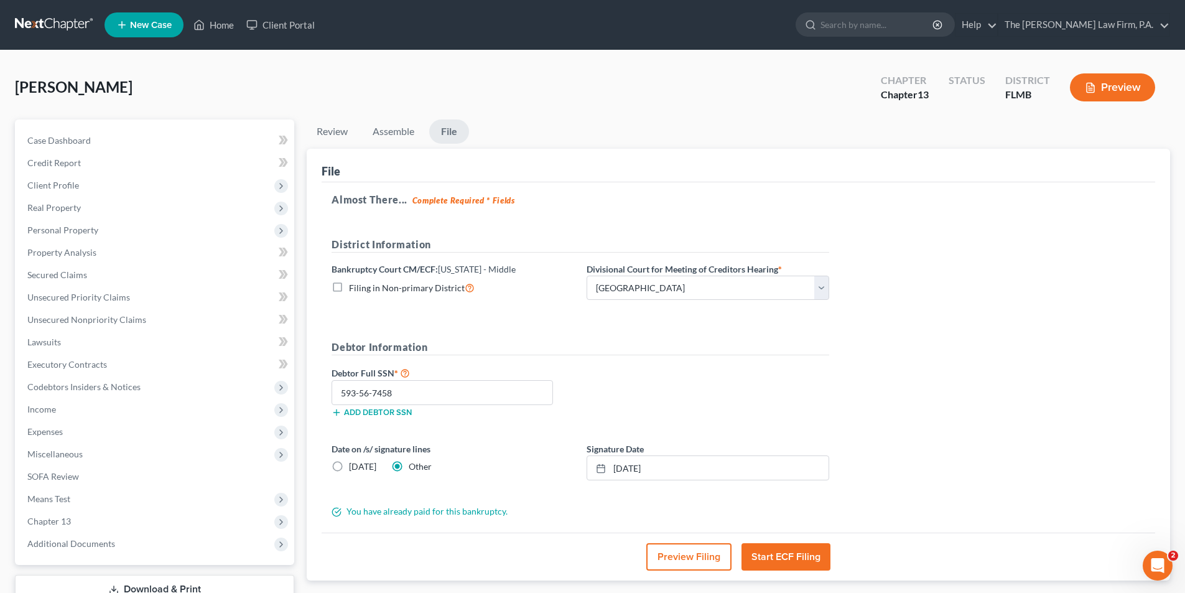
click at [890, 387] on div "Almost There... Complete Required * Fields District Information Bankruptcy Cour…" at bounding box center [737, 357] width 833 height 350
click at [213, 28] on link "Home" at bounding box center [213, 25] width 53 height 22
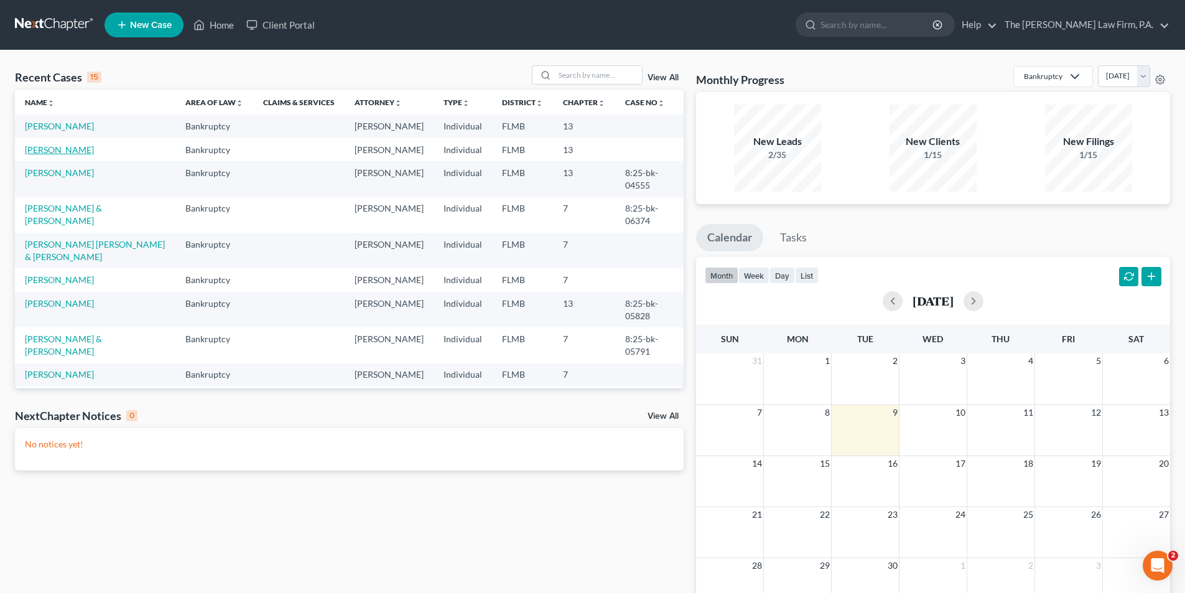
click at [60, 155] on link "Hires, Delores" at bounding box center [59, 149] width 69 height 11
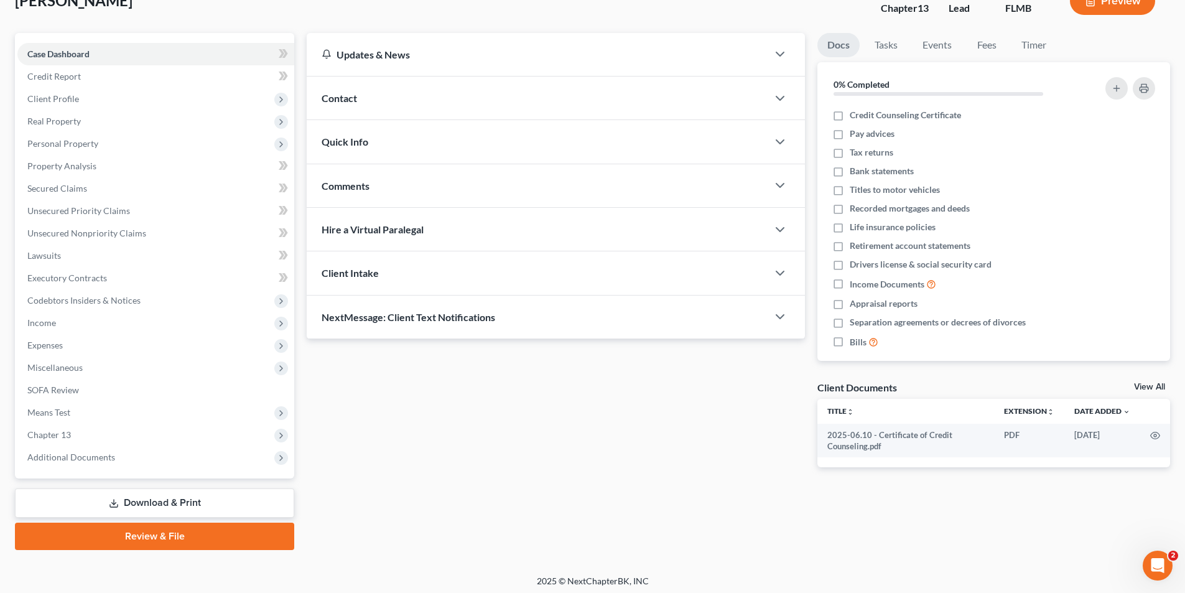
scroll to position [91, 0]
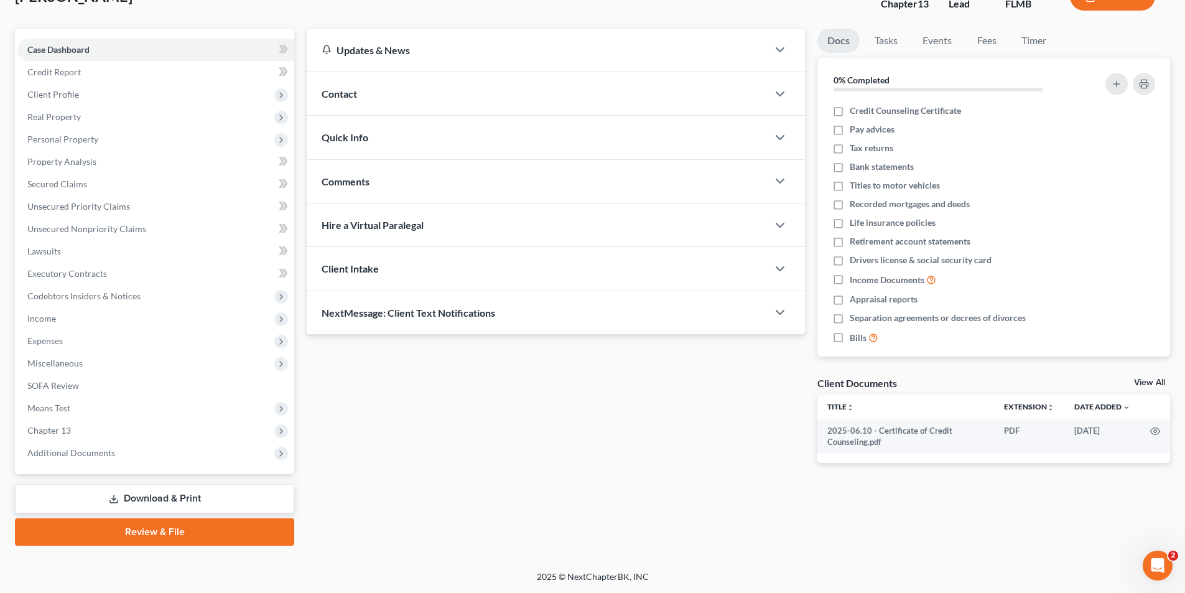
click at [231, 525] on link "Review & File" at bounding box center [154, 531] width 279 height 27
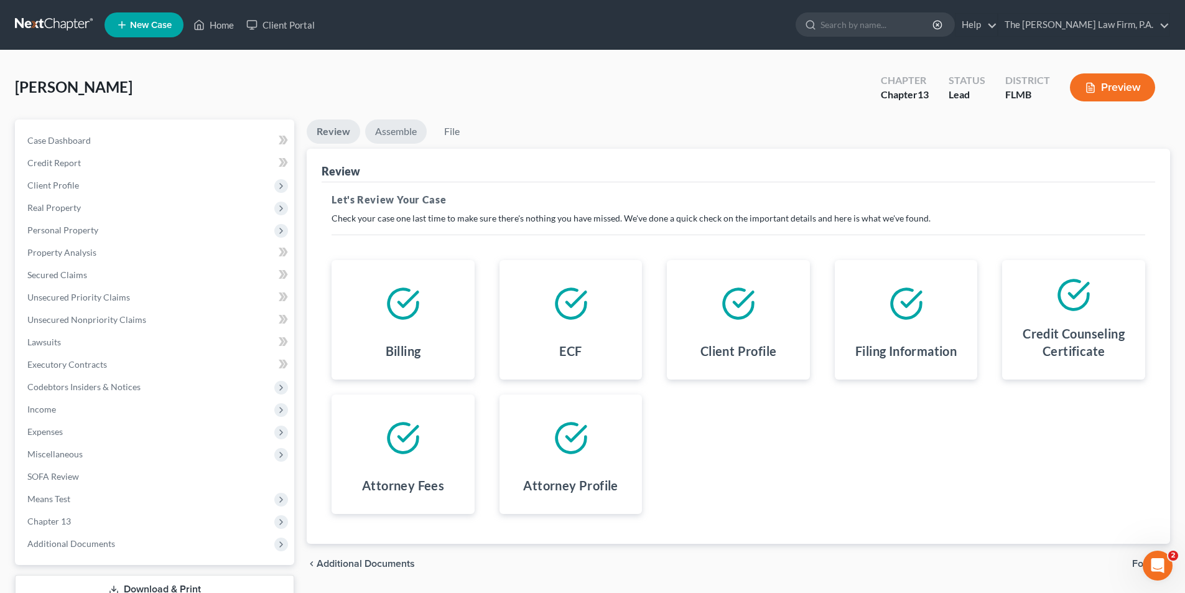
click at [391, 126] on link "Assemble" at bounding box center [396, 131] width 62 height 24
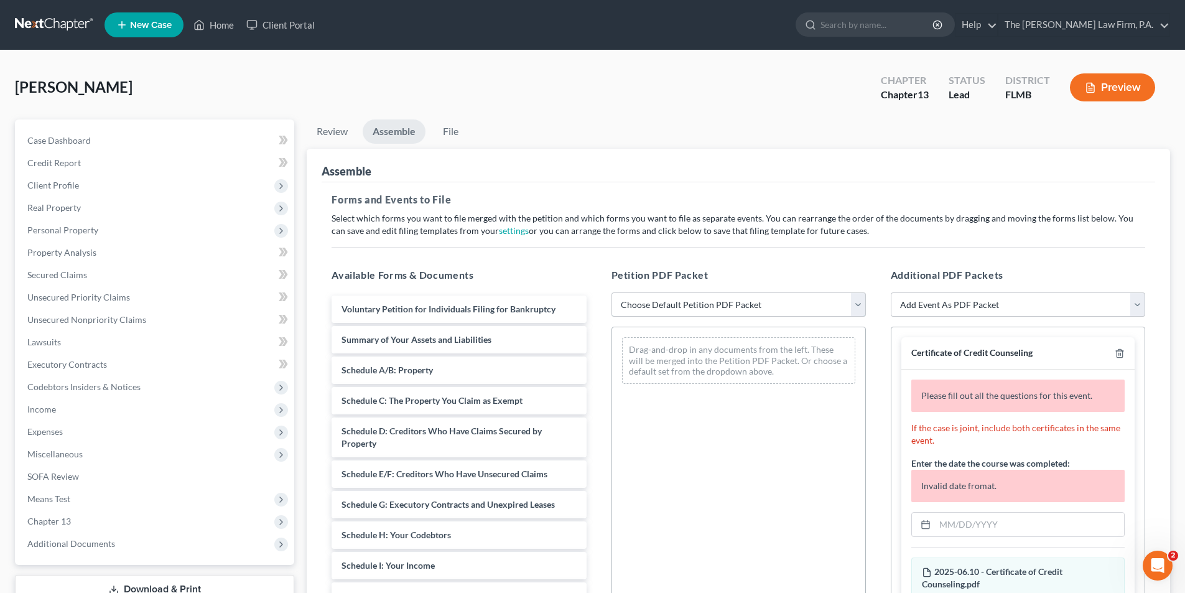
click at [654, 302] on select "Choose Default Petition PDF Packet Complete Bankruptcy Petition (all forms and …" at bounding box center [738, 304] width 254 height 25
select select "0"
click at [611, 292] on select "Choose Default Petition PDF Packet Complete Bankruptcy Petition (all forms and …" at bounding box center [738, 304] width 254 height 25
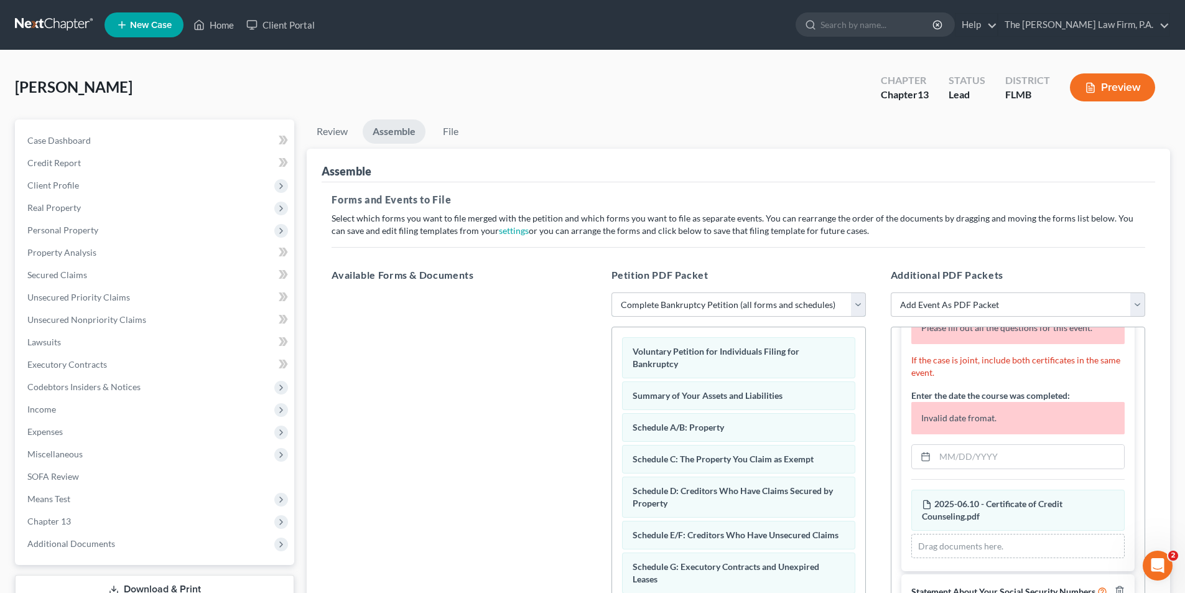
scroll to position [79, 0]
click at [961, 447] on input "text" at bounding box center [1029, 457] width 189 height 24
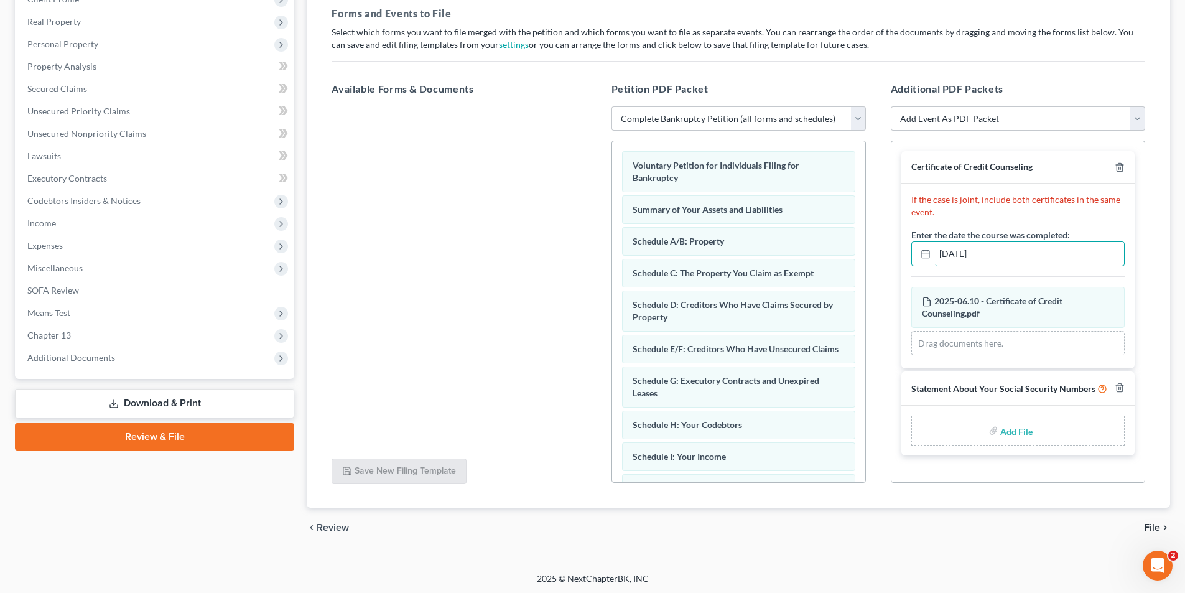
scroll to position [187, 0]
type input "06/10/2025"
click at [1010, 432] on input "file" at bounding box center [1015, 429] width 30 height 22
type input "C:\fakepath\2025.09.05 Statement Regarding Social Security Number.pdf"
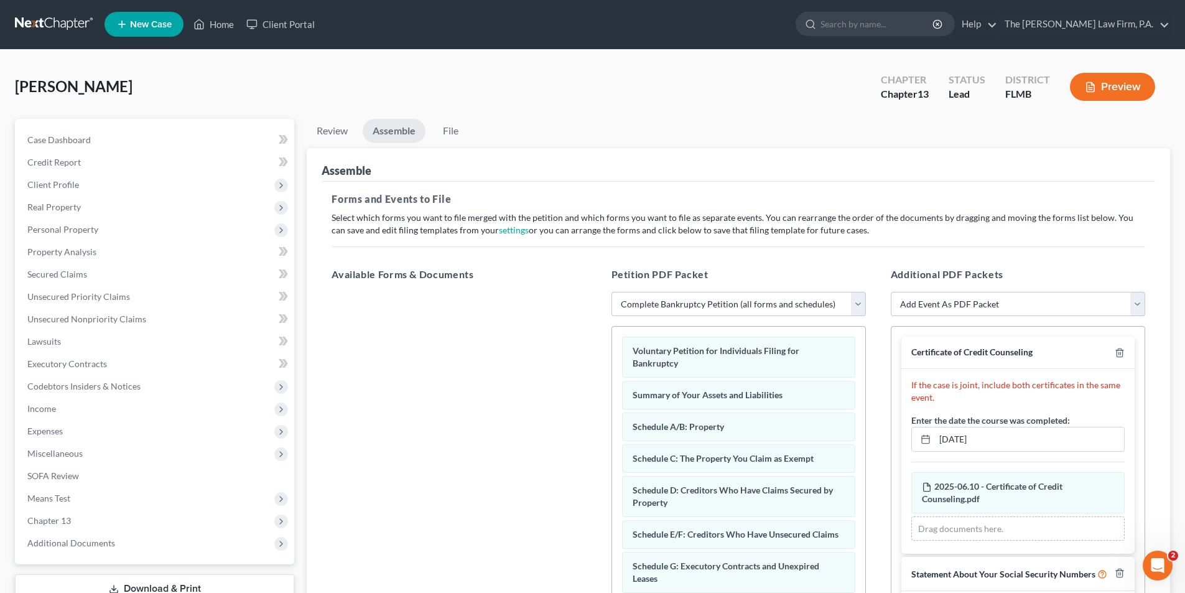
scroll to position [0, 0]
click at [450, 135] on link "File" at bounding box center [450, 131] width 40 height 24
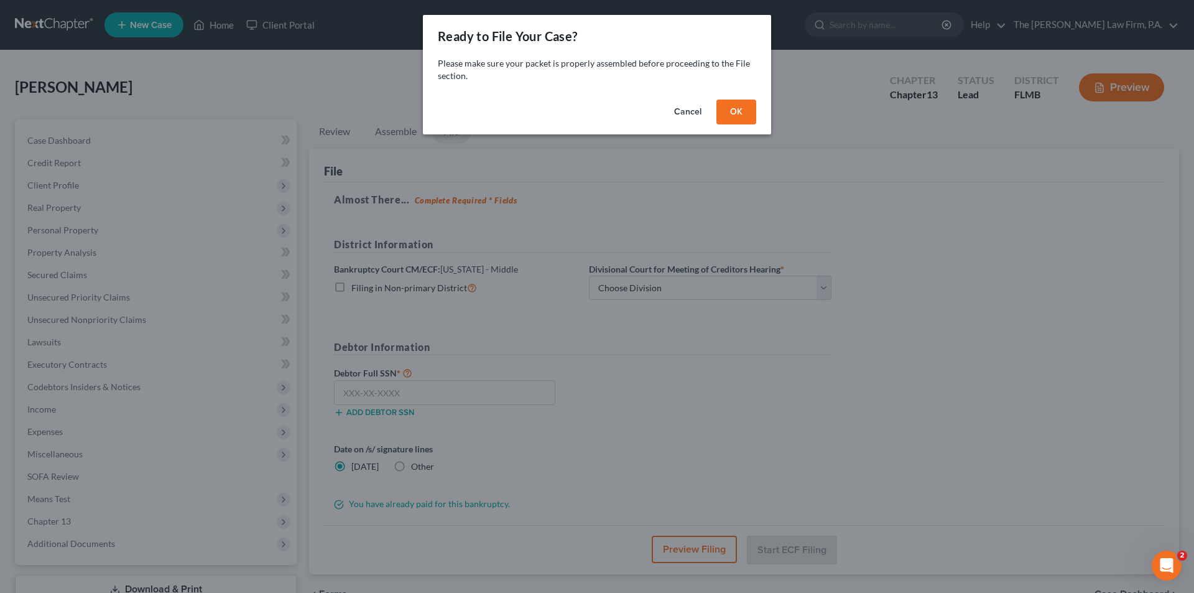
click at [736, 111] on button "OK" at bounding box center [736, 111] width 40 height 25
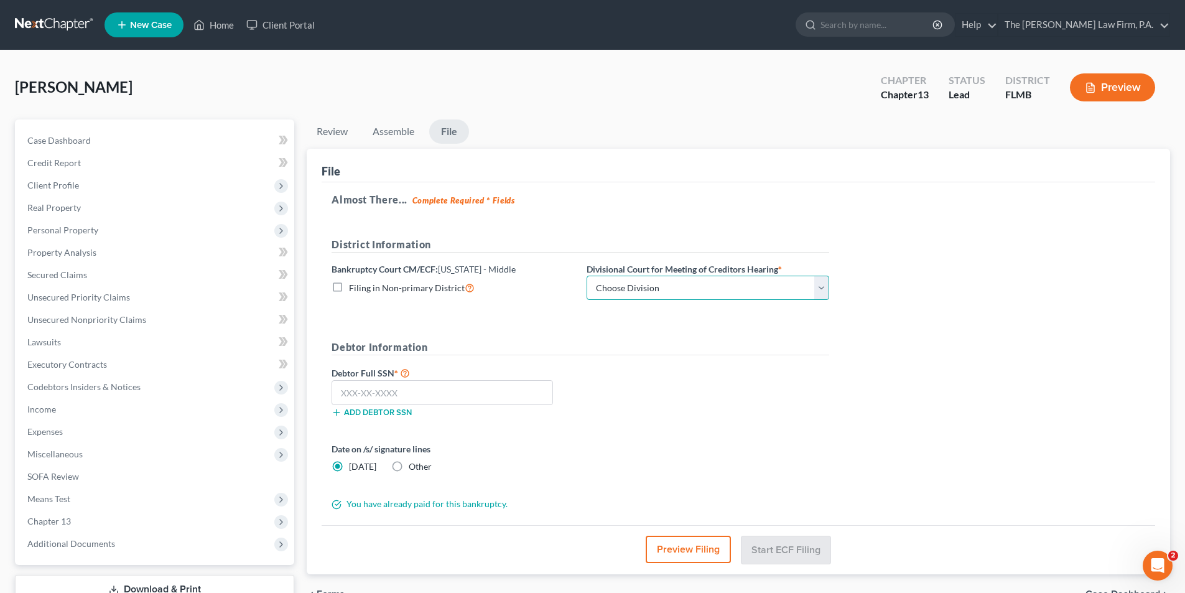
click at [634, 285] on select "Choose Division Fort Myers Jacksonville Orlando Tampa" at bounding box center [707, 287] width 243 height 25
select select "3"
click at [586, 275] on select "Choose Division Fort Myers Jacksonville Orlando Tampa" at bounding box center [707, 287] width 243 height 25
click at [403, 387] on input "text" at bounding box center [441, 392] width 221 height 25
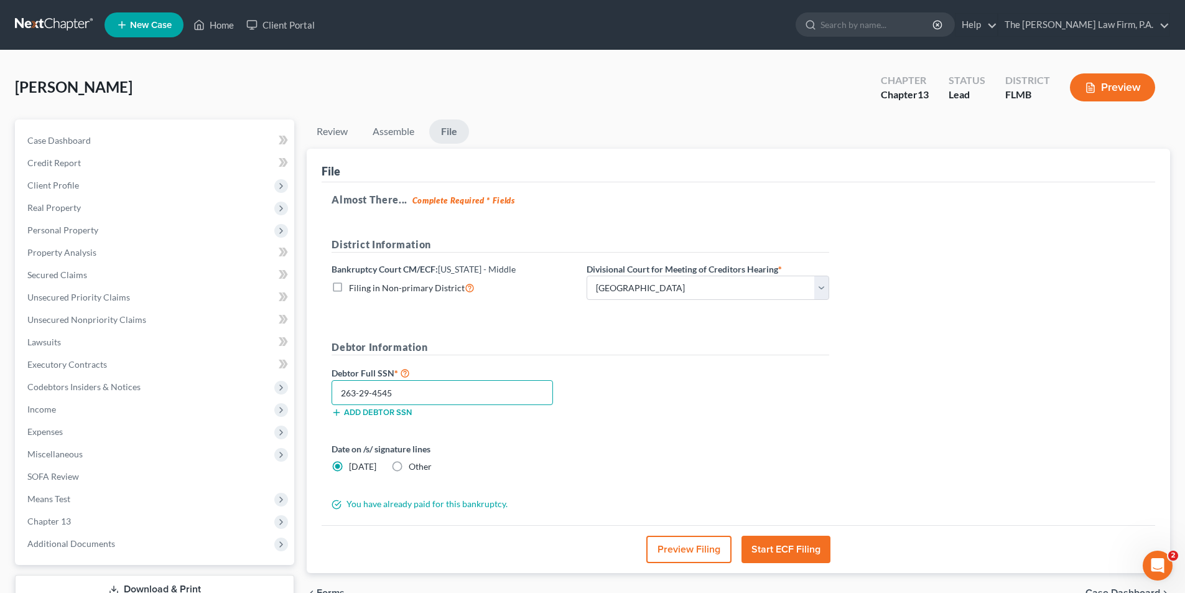
type input "263-29-4545"
click at [409, 467] on label "Other" at bounding box center [420, 466] width 23 height 12
click at [414, 467] on input "Other" at bounding box center [418, 464] width 8 height 8
radio input "true"
radio input "false"
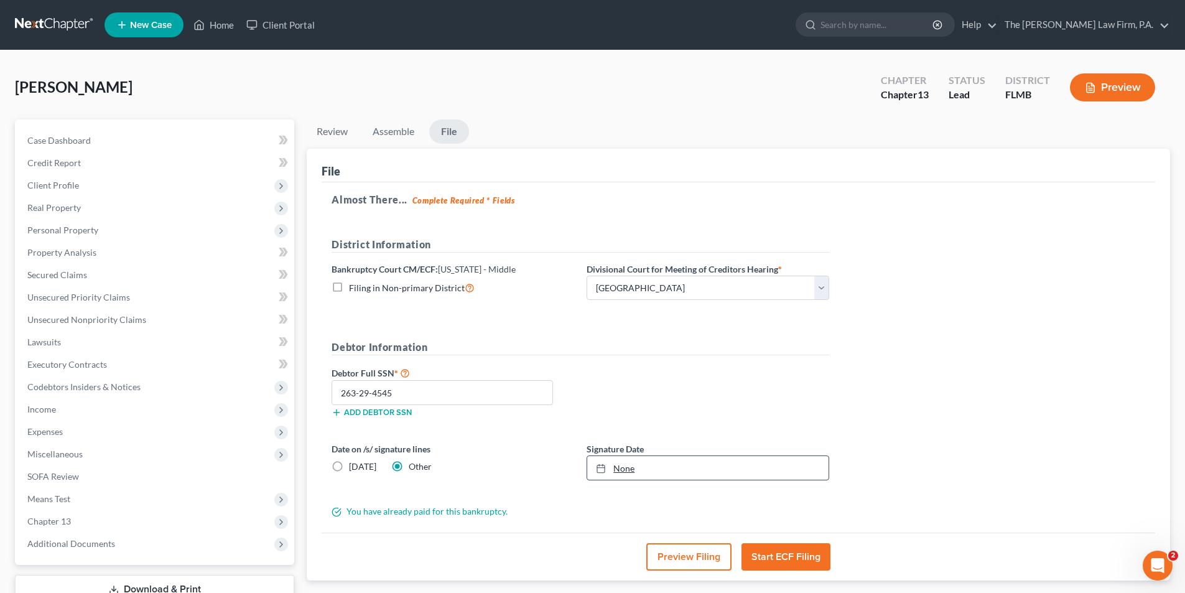
click at [613, 474] on link "None" at bounding box center [707, 468] width 241 height 24
click at [937, 537] on div "Preview Filing Start ECF Filing" at bounding box center [737, 556] width 833 height 48
click at [814, 563] on button "Start ECF Filing" at bounding box center [785, 556] width 89 height 27
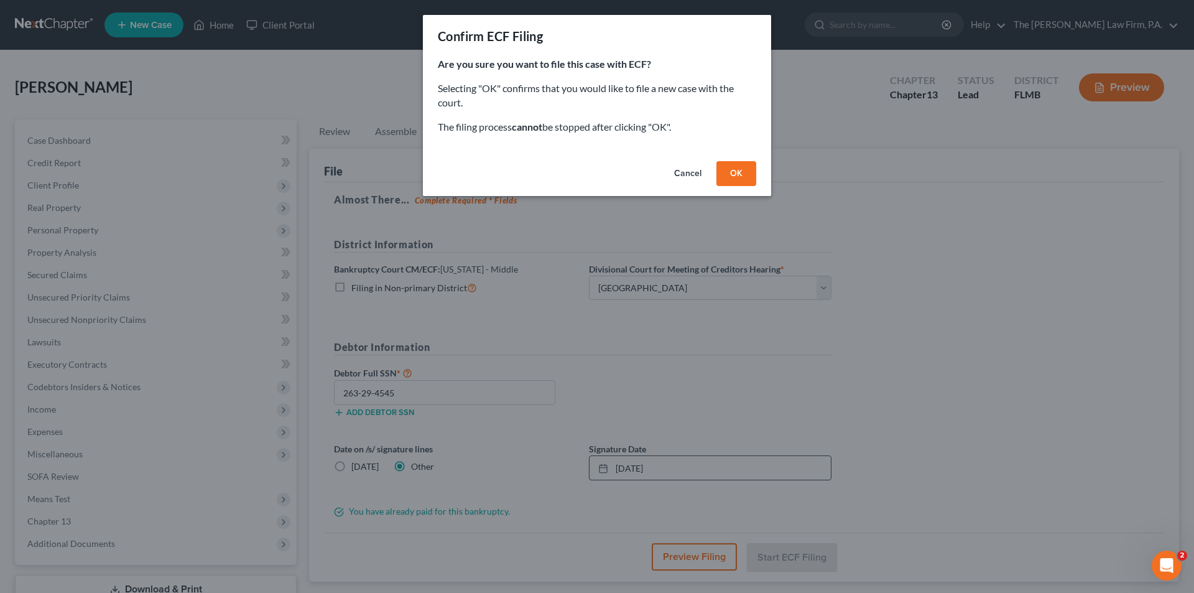
click at [723, 167] on button "OK" at bounding box center [736, 173] width 40 height 25
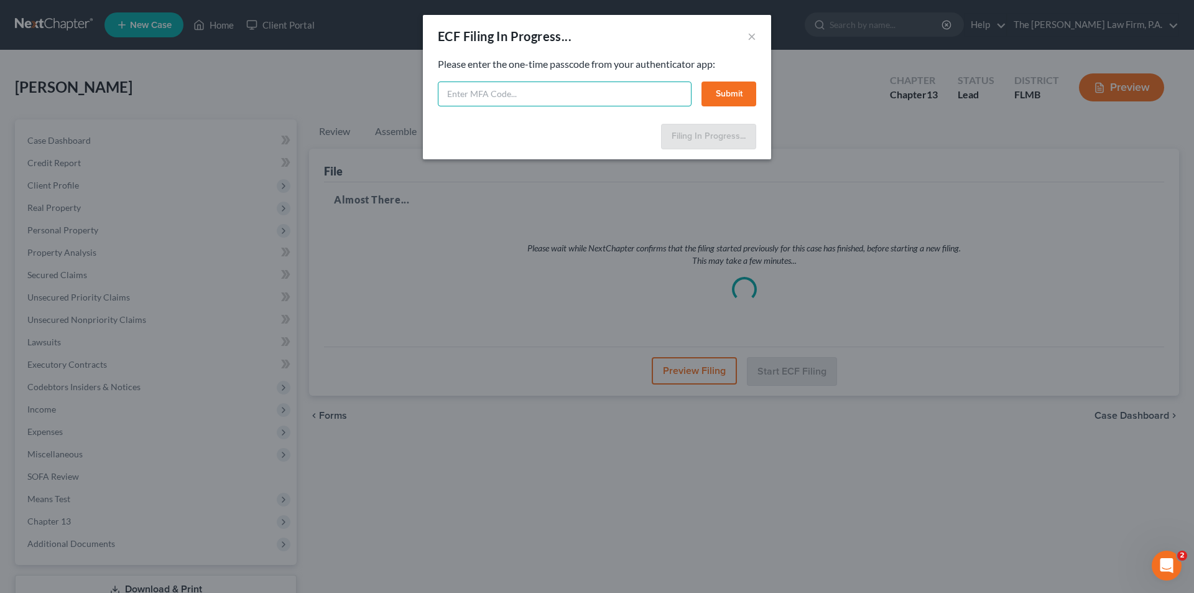
click at [634, 101] on input "text" at bounding box center [565, 93] width 254 height 25
type input "784907"
drag, startPoint x: 743, startPoint y: 76, endPoint x: 736, endPoint y: 90, distance: 15.0
click at [742, 76] on div "Please enter the one-time passcode from your authenticator app: 784907 Submit" at bounding box center [597, 81] width 318 height 49
click at [734, 91] on button "Submit" at bounding box center [728, 93] width 55 height 25
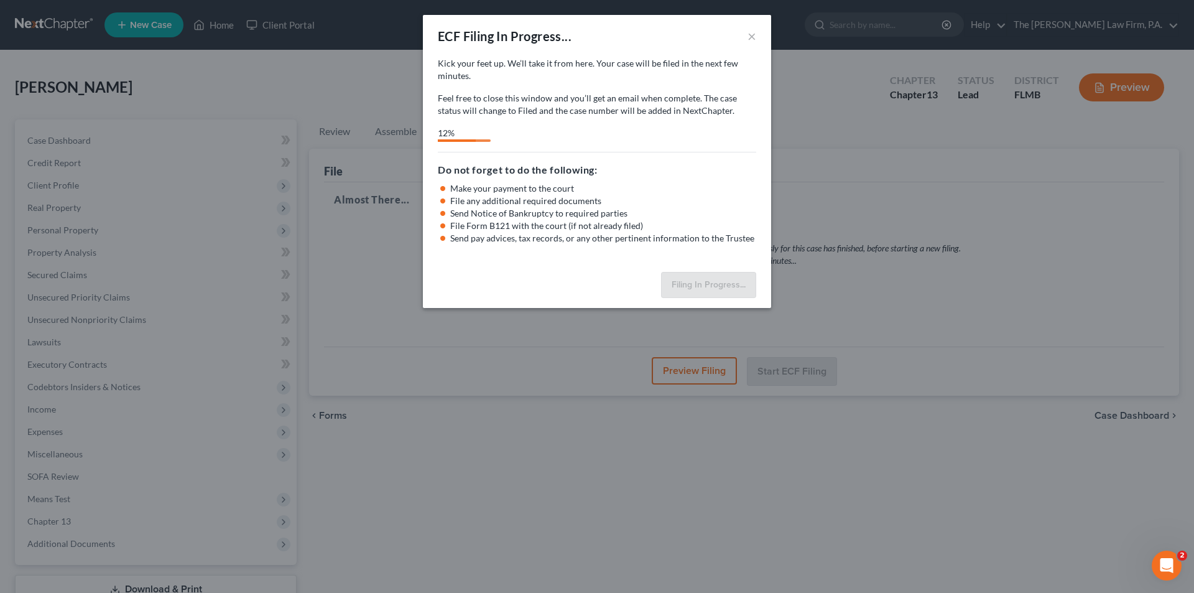
select select "3"
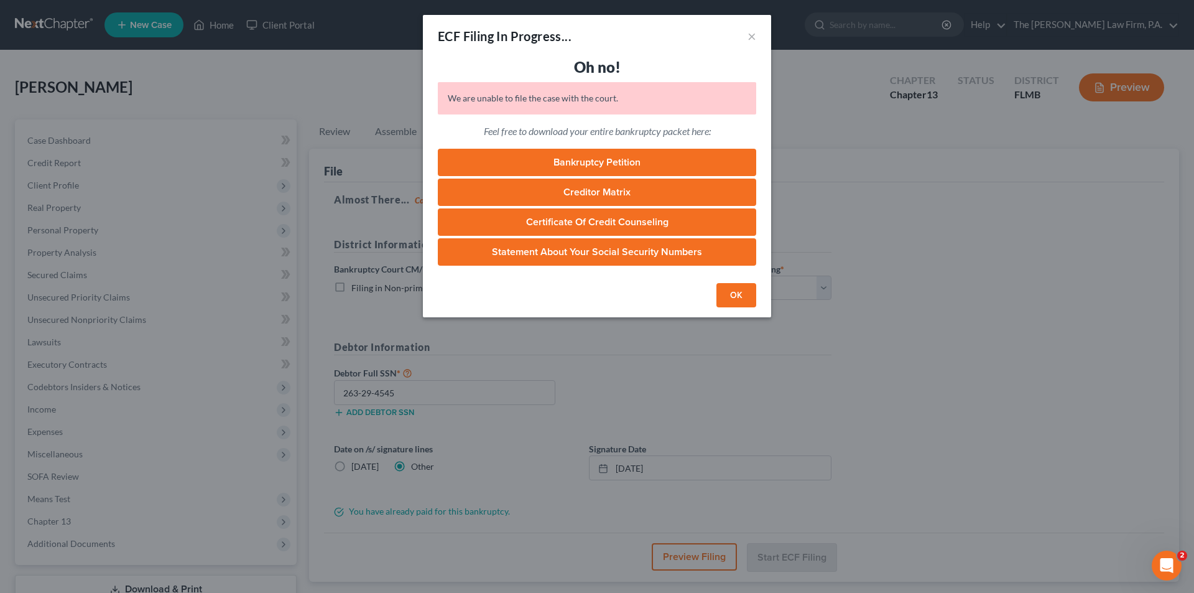
click at [747, 302] on button "OK" at bounding box center [736, 295] width 40 height 25
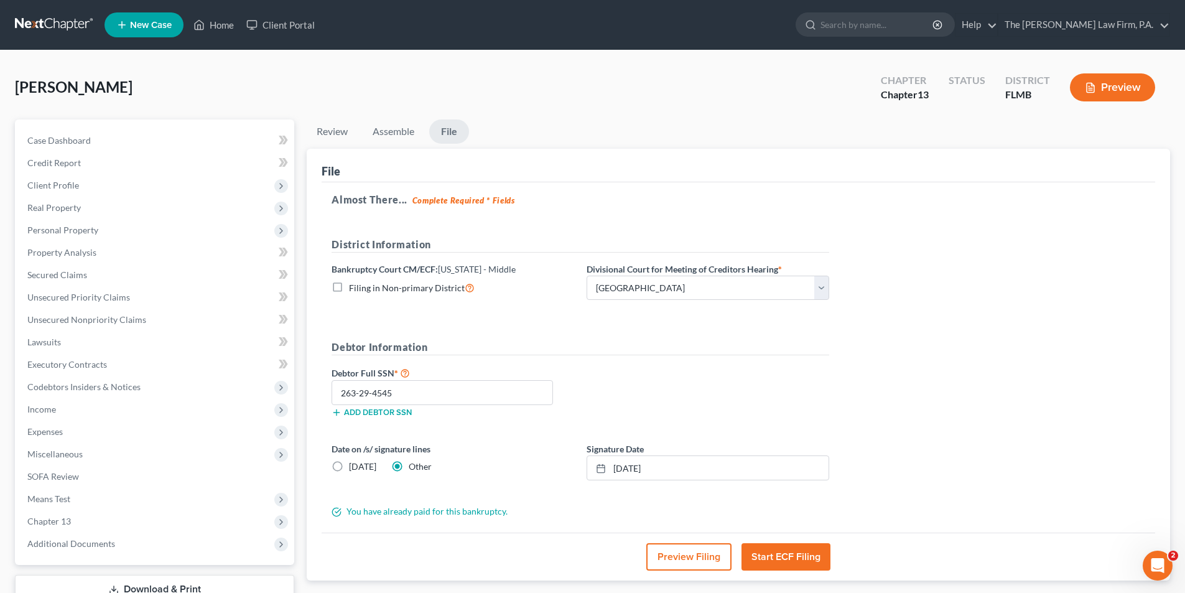
click at [779, 560] on button "Start ECF Filing" at bounding box center [785, 556] width 89 height 27
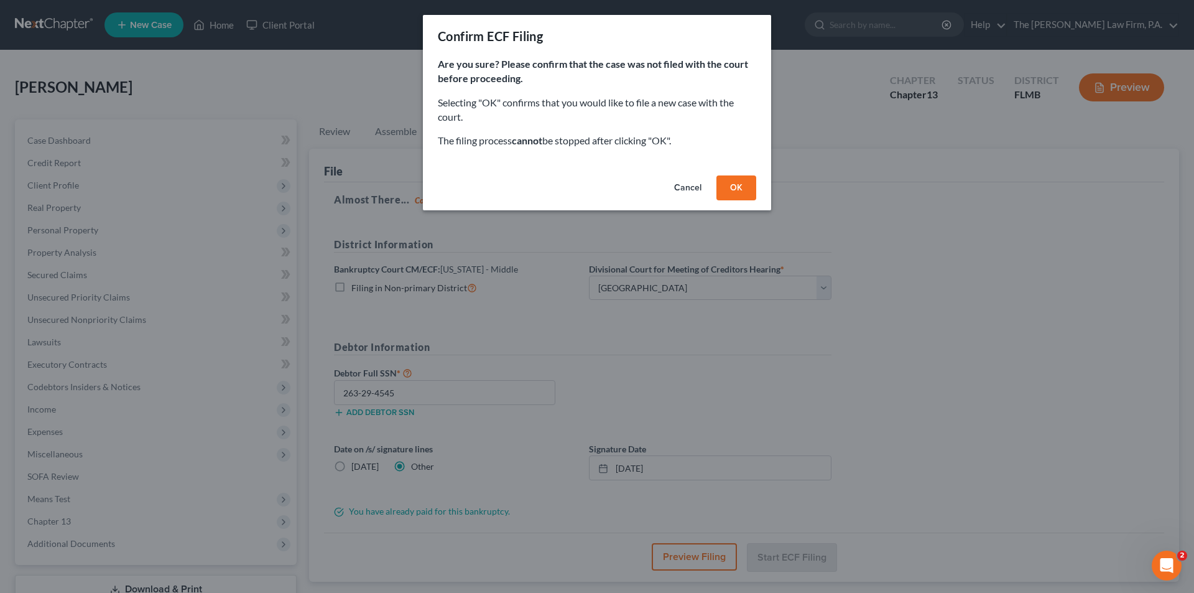
click at [731, 183] on button "OK" at bounding box center [736, 187] width 40 height 25
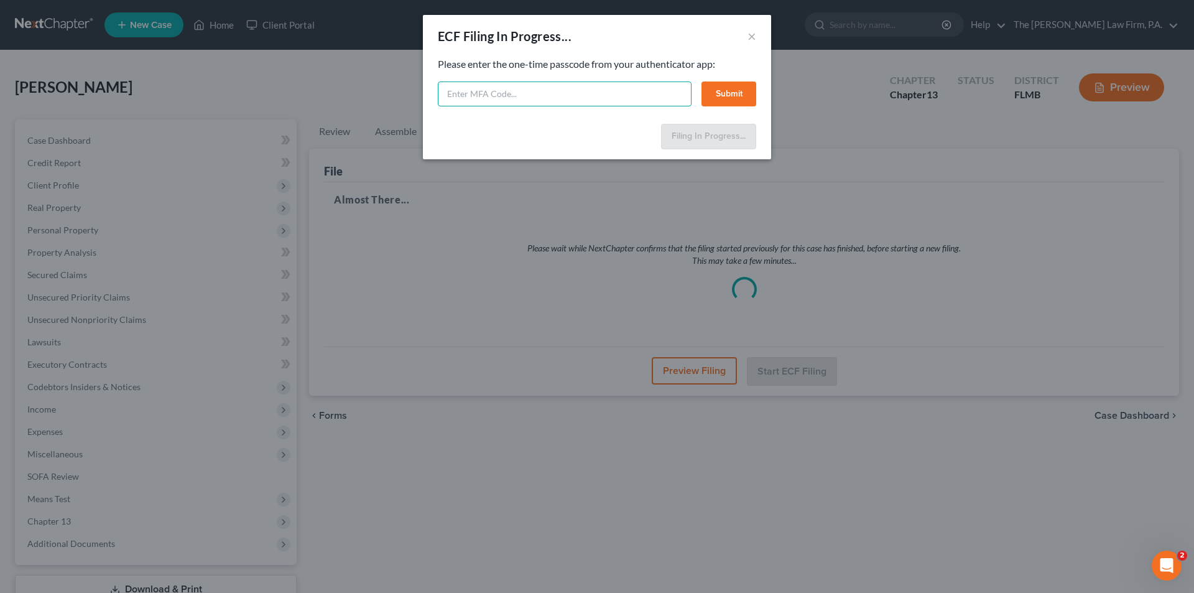
click at [469, 92] on input "text" at bounding box center [565, 93] width 254 height 25
type input "100 179"
click at [726, 103] on button "Submit" at bounding box center [728, 93] width 55 height 25
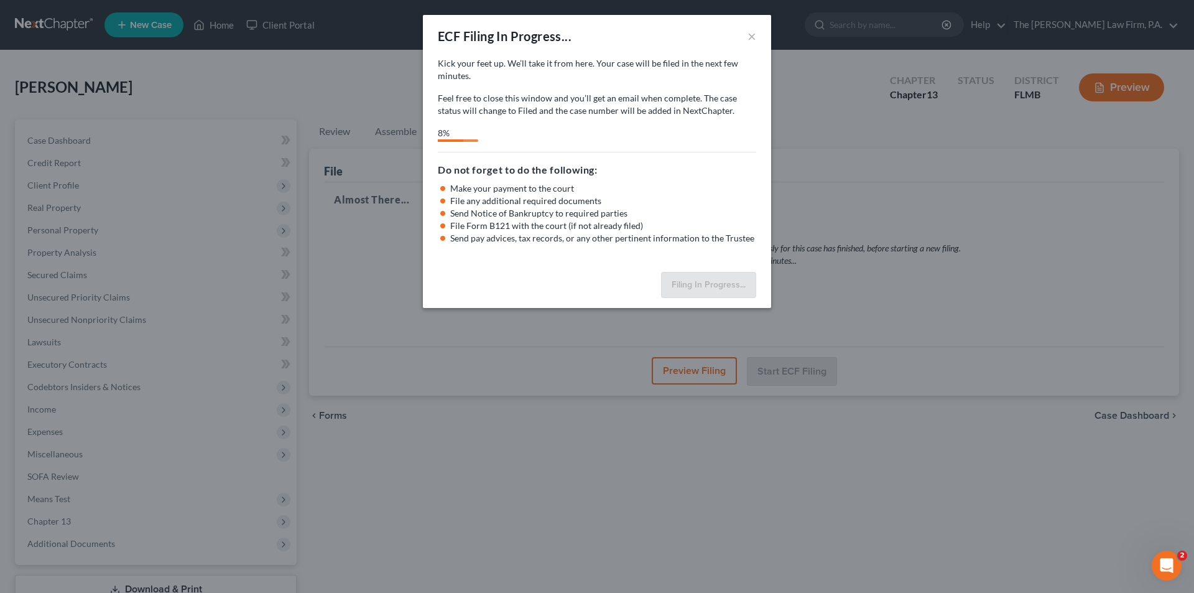
select select "3"
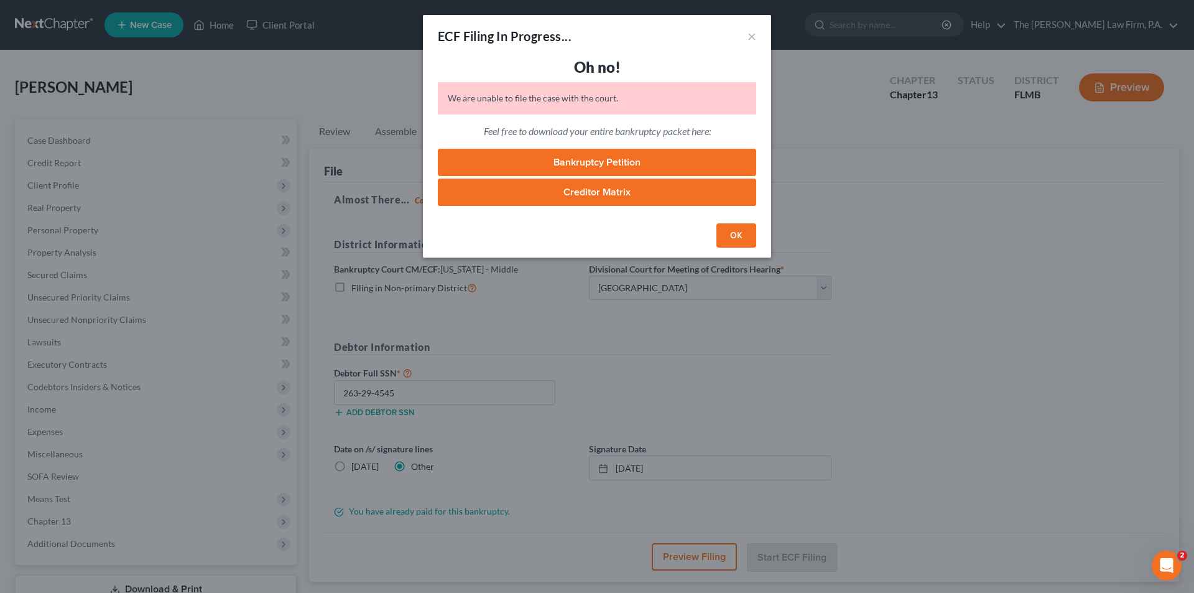
click at [739, 238] on button "OK" at bounding box center [736, 235] width 40 height 25
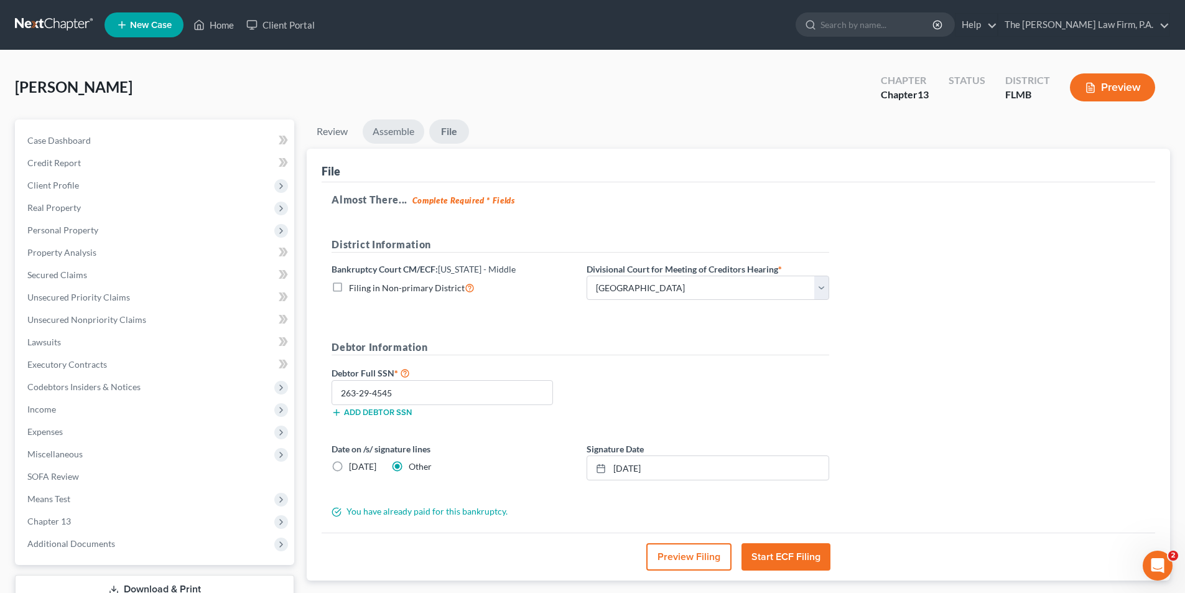
click at [377, 131] on link "Assemble" at bounding box center [394, 131] width 62 height 24
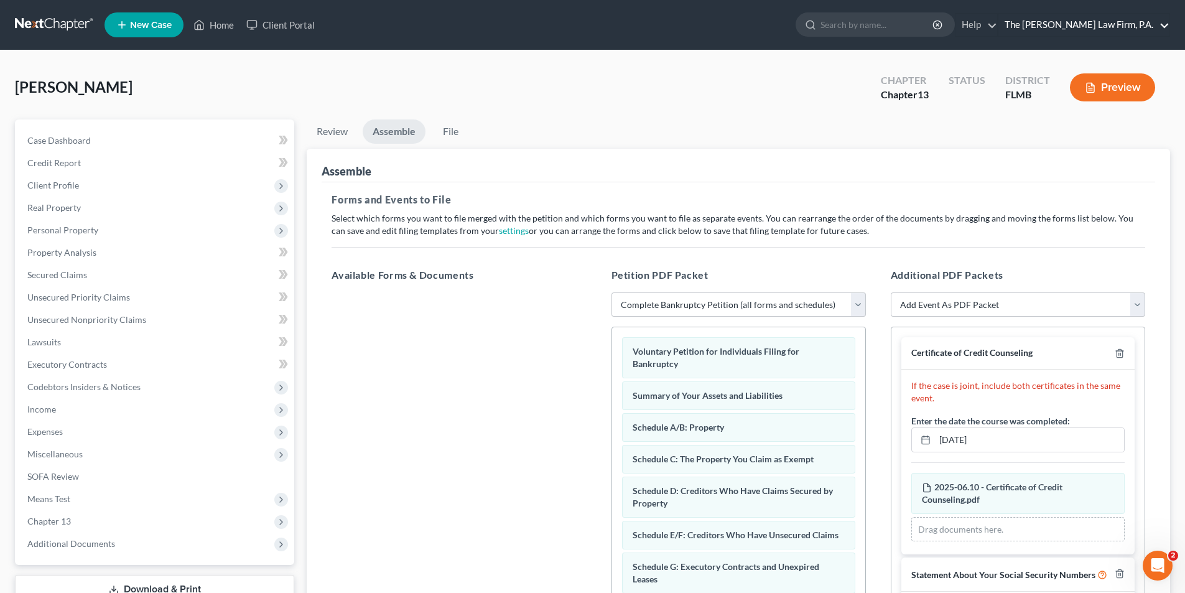
click at [1142, 24] on link "The Tancredo Law Firm, P.A." at bounding box center [1083, 25] width 171 height 22
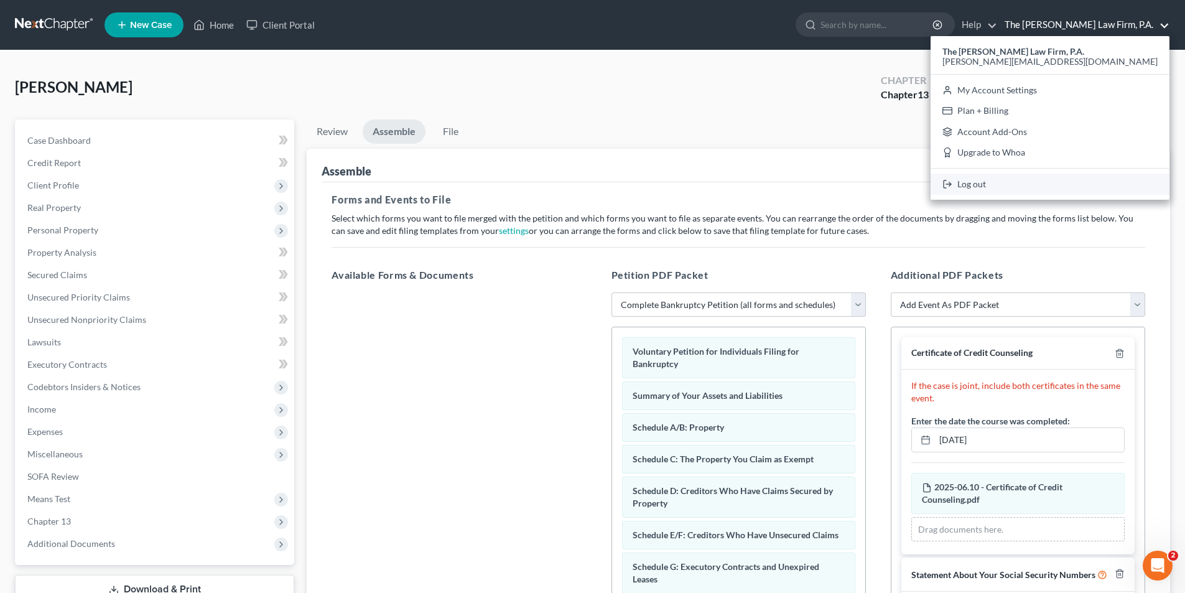
click at [1089, 188] on link "Log out" at bounding box center [1049, 183] width 239 height 21
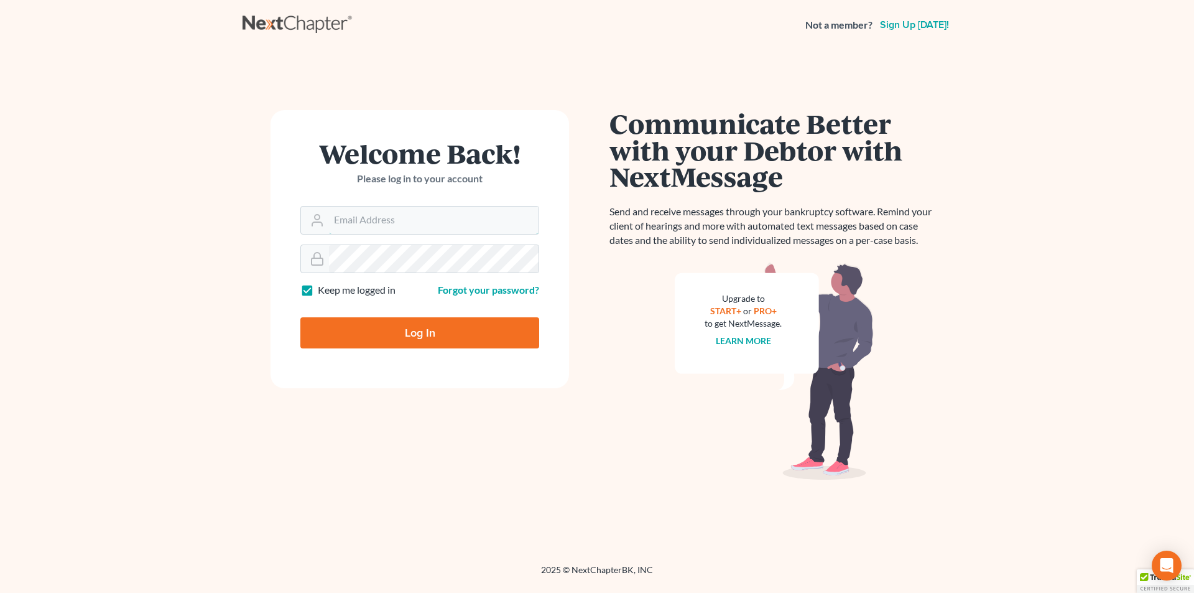
type input "[PERSON_NAME][EMAIL_ADDRESS][DOMAIN_NAME]"
click at [439, 329] on input "Log In" at bounding box center [419, 332] width 239 height 31
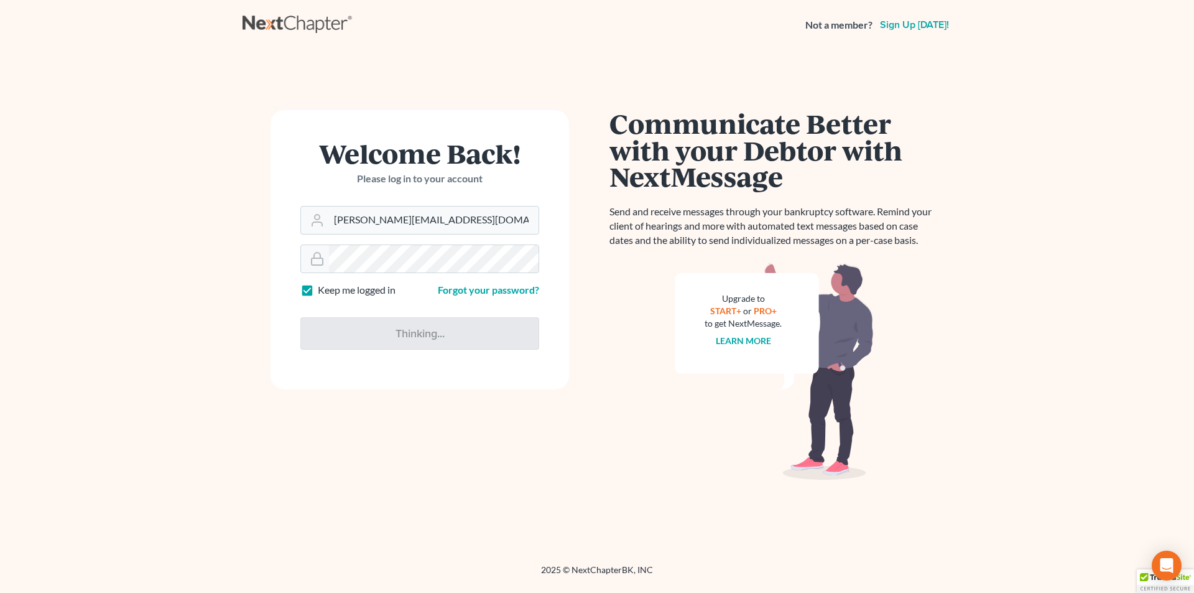
type input "Thinking..."
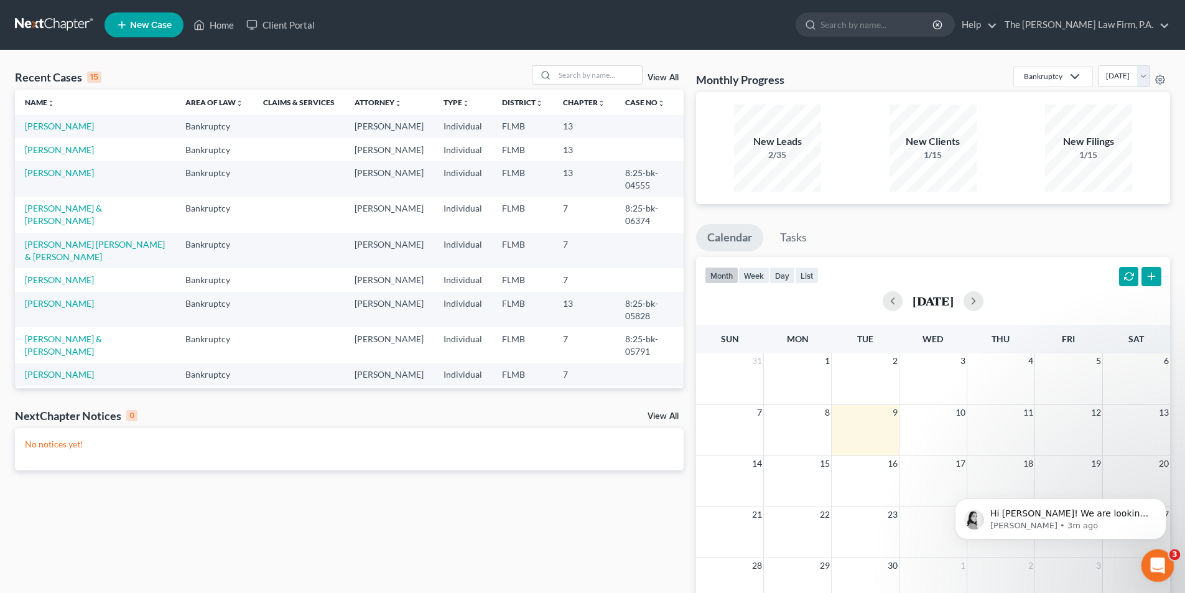
click at [1156, 562] on icon "Open Intercom Messenger" at bounding box center [1155, 563] width 21 height 21
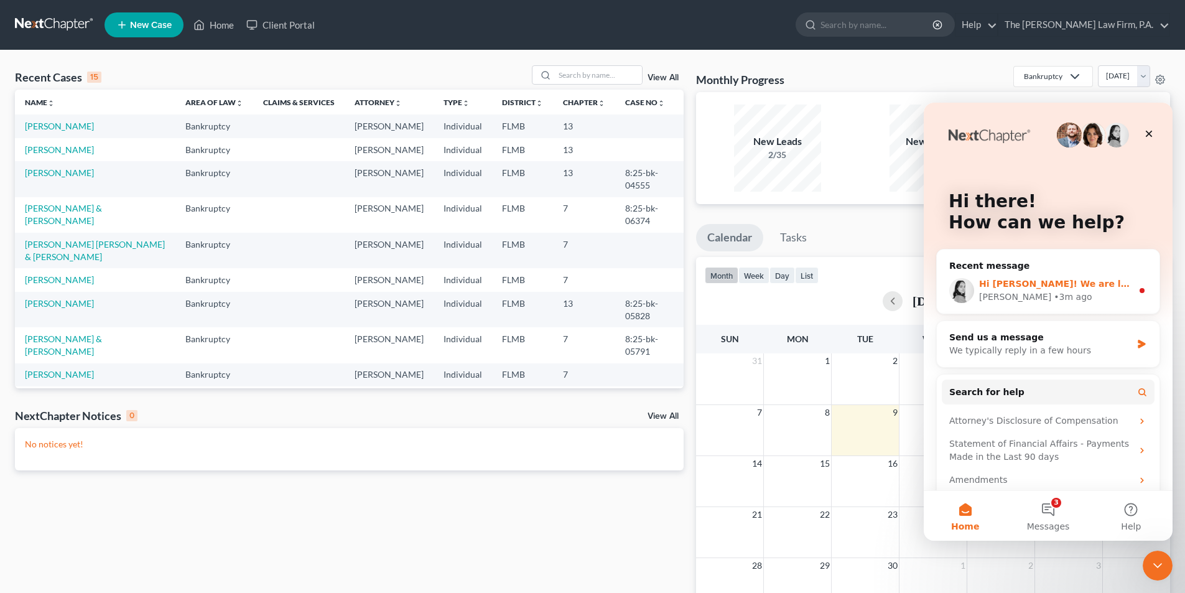
click at [1121, 298] on div "Lindsey • 3m ago" at bounding box center [1055, 296] width 153 height 13
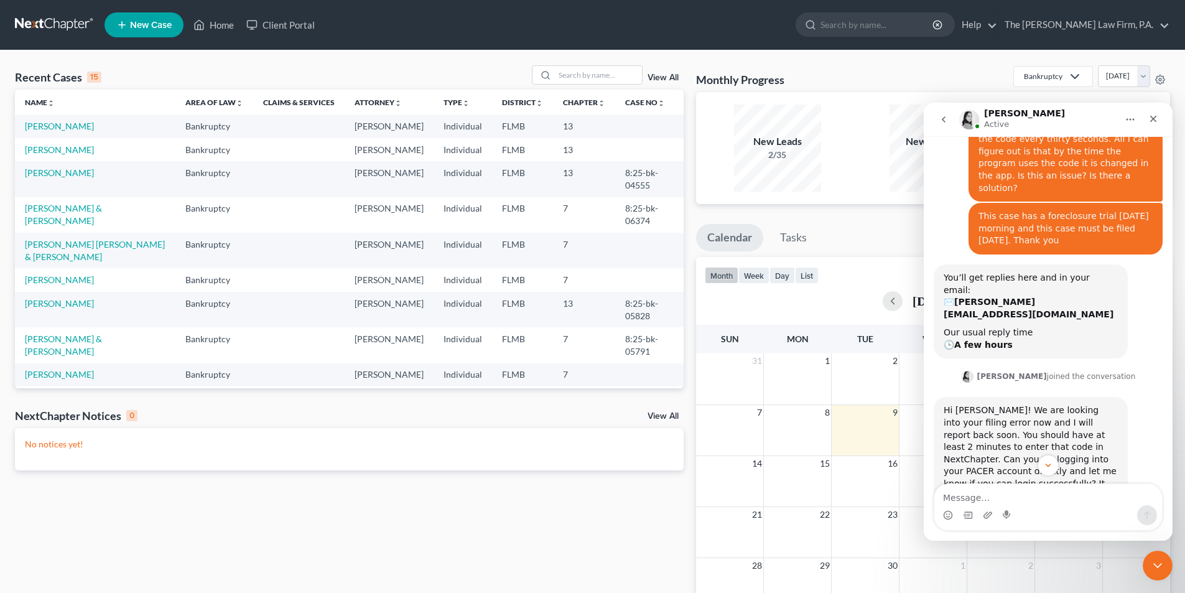
scroll to position [163, 0]
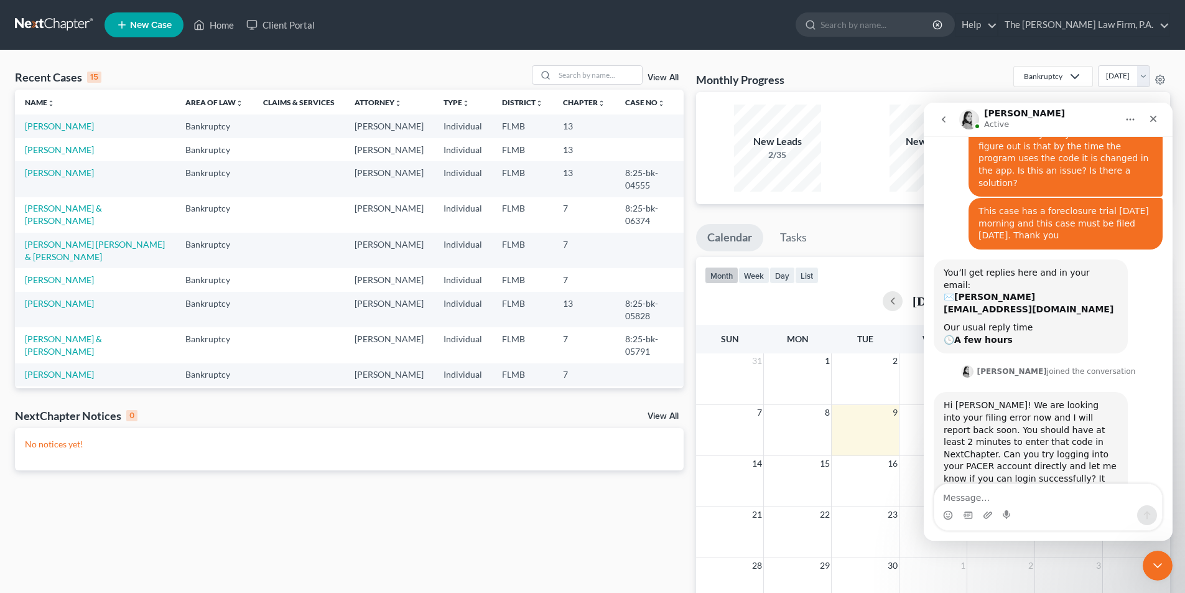
click at [998, 496] on textarea "Message…" at bounding box center [1048, 494] width 228 height 21
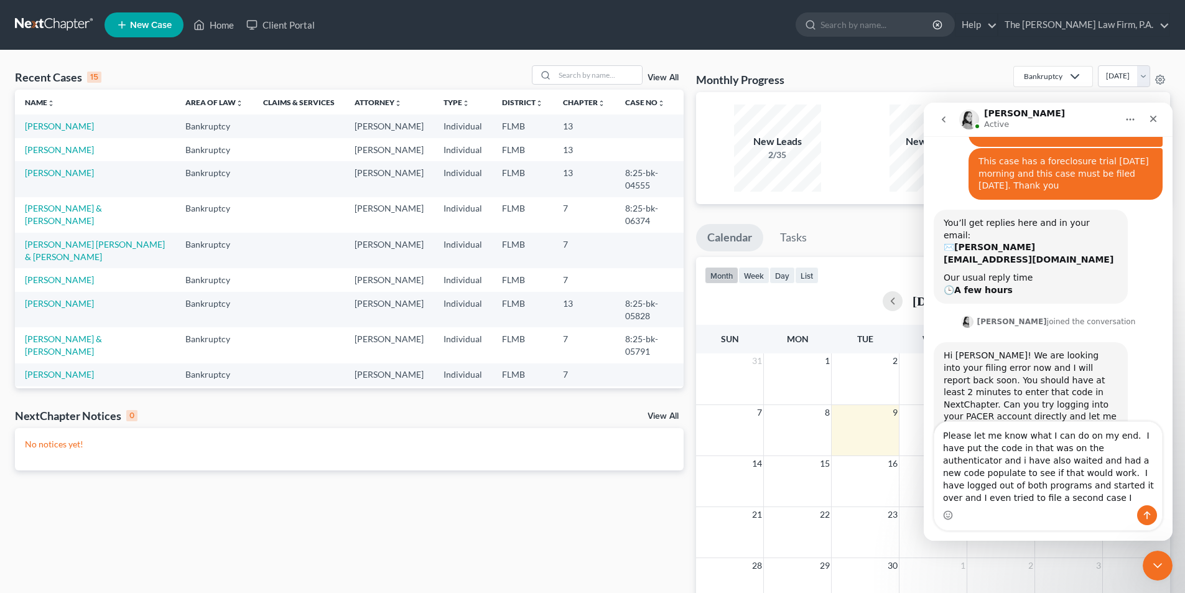
scroll to position [225, 0]
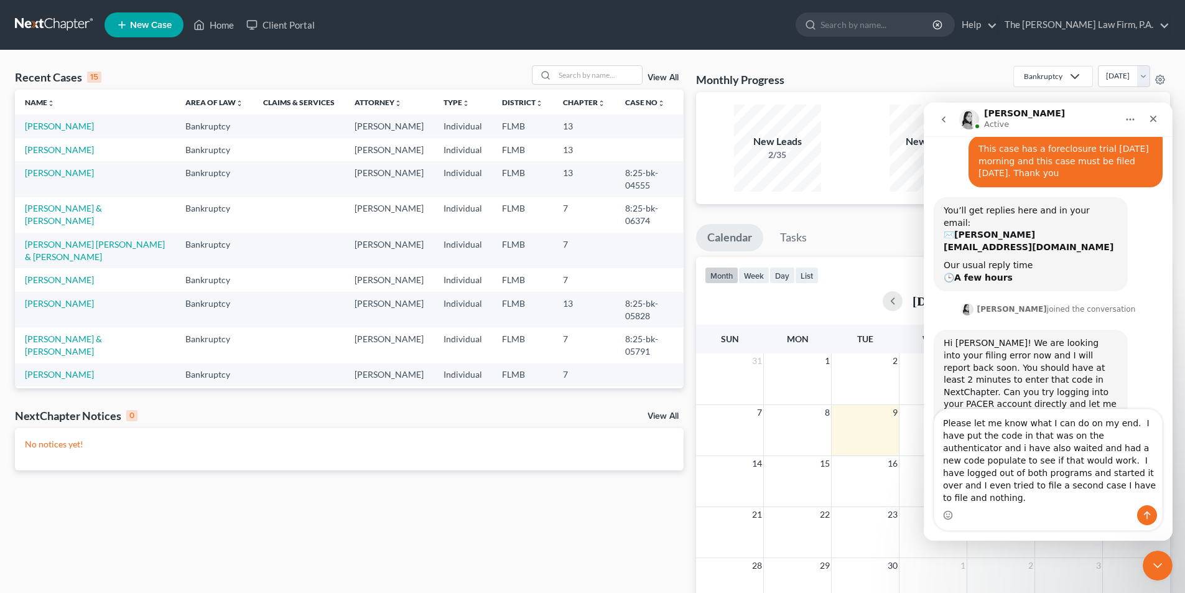
type textarea "Please let me know what I can do on my end. I have put the code in that was on …"
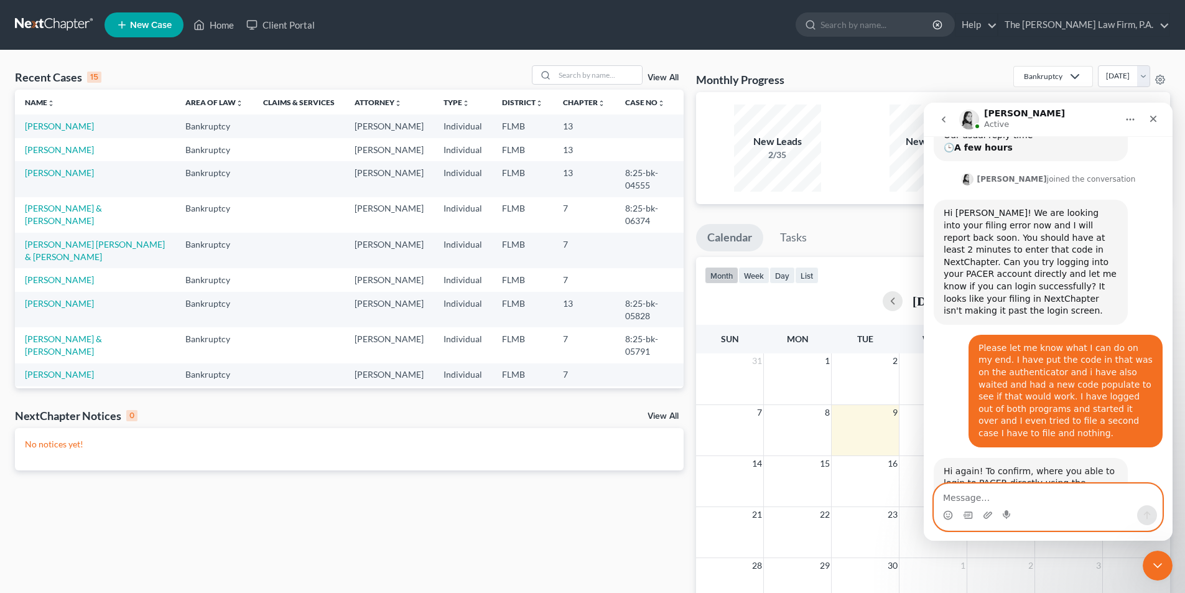
scroll to position [359, 0]
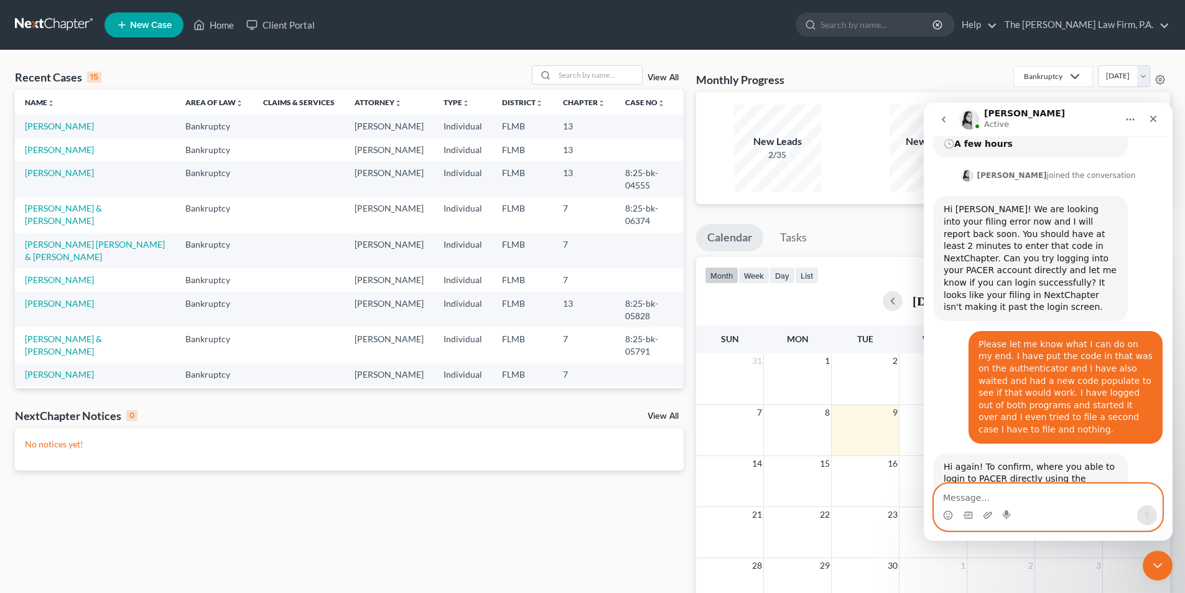
click at [973, 493] on textarea "Message…" at bounding box center [1048, 494] width 228 height 21
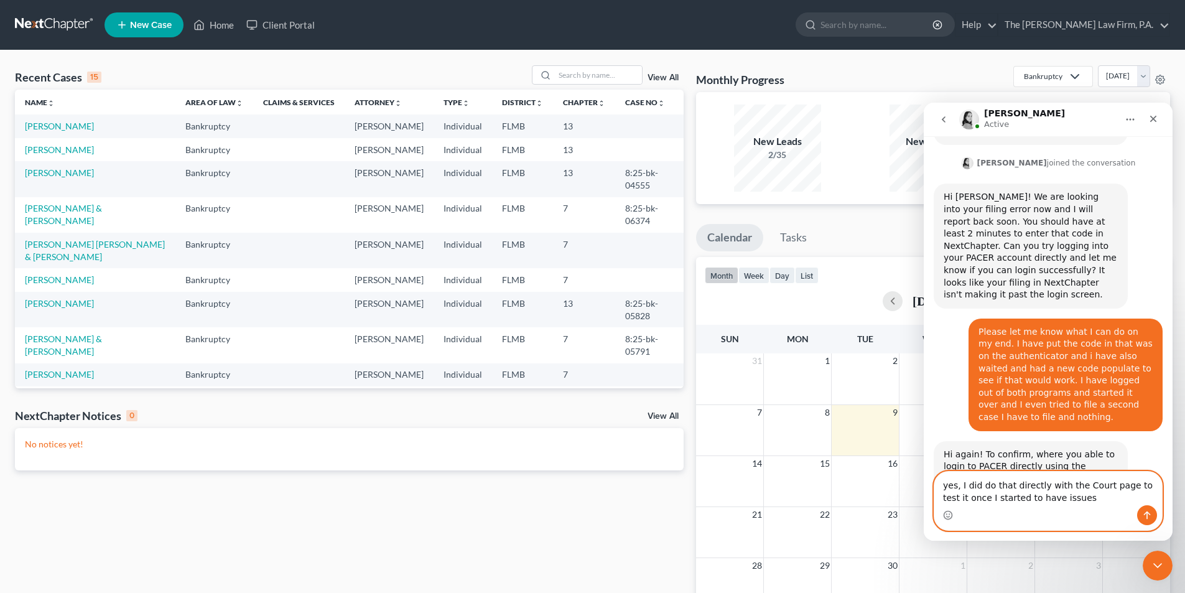
type textarea "yes, I did do that directly with the Court page to test it once I started to ha…"
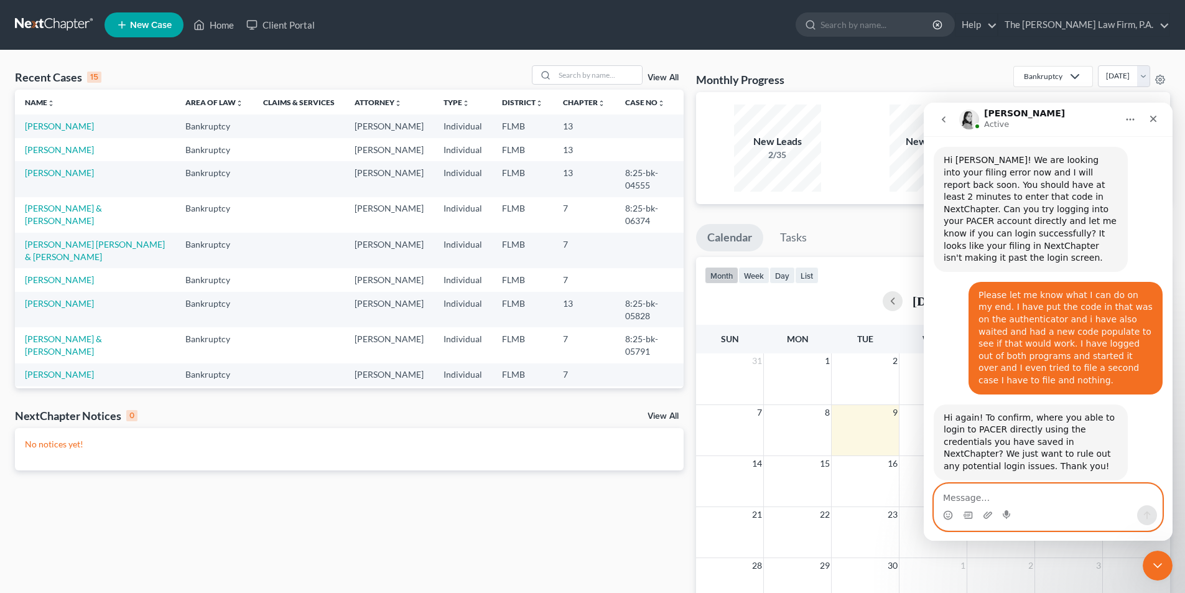
scroll to position [456, 0]
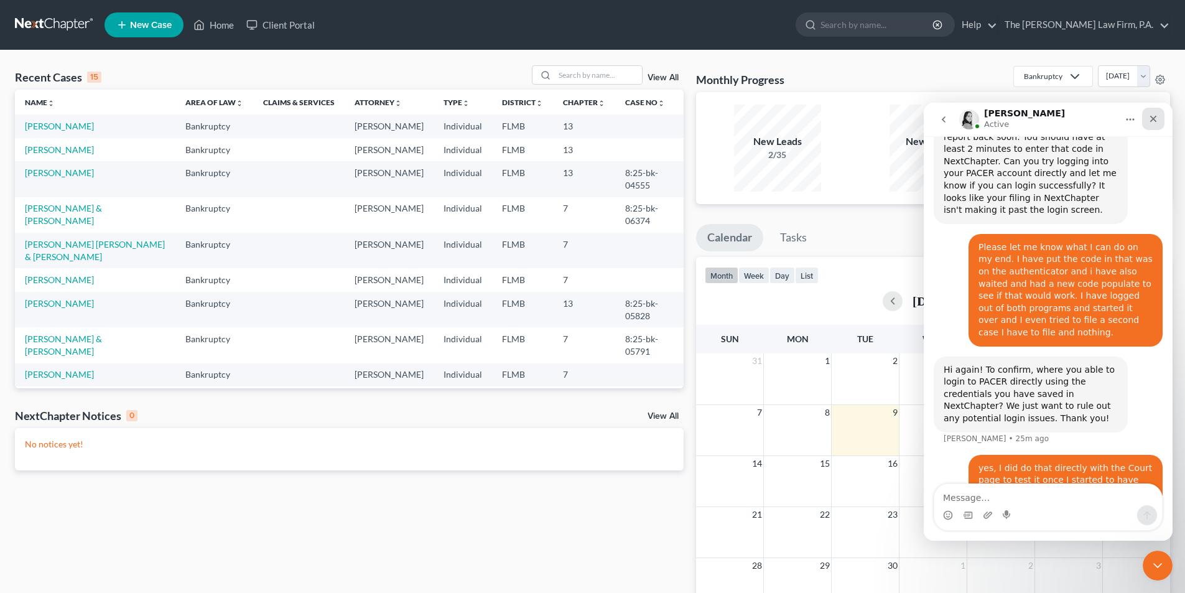
click at [1150, 118] on icon "Close" at bounding box center [1153, 119] width 10 height 10
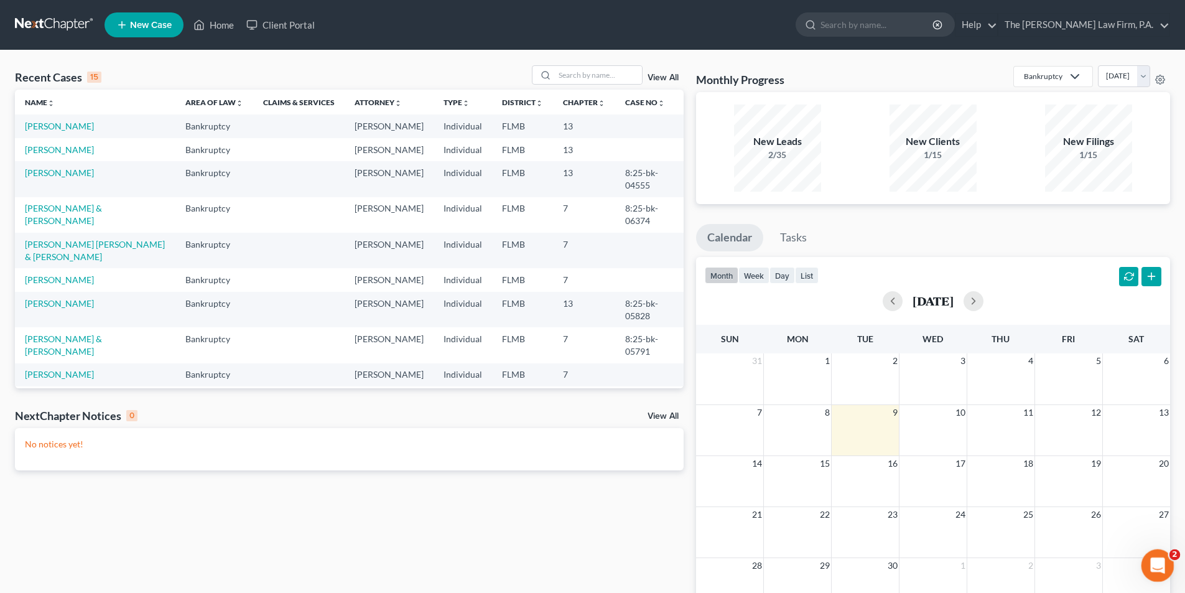
click at [1158, 560] on icon "Open Intercom Messenger" at bounding box center [1155, 563] width 21 height 21
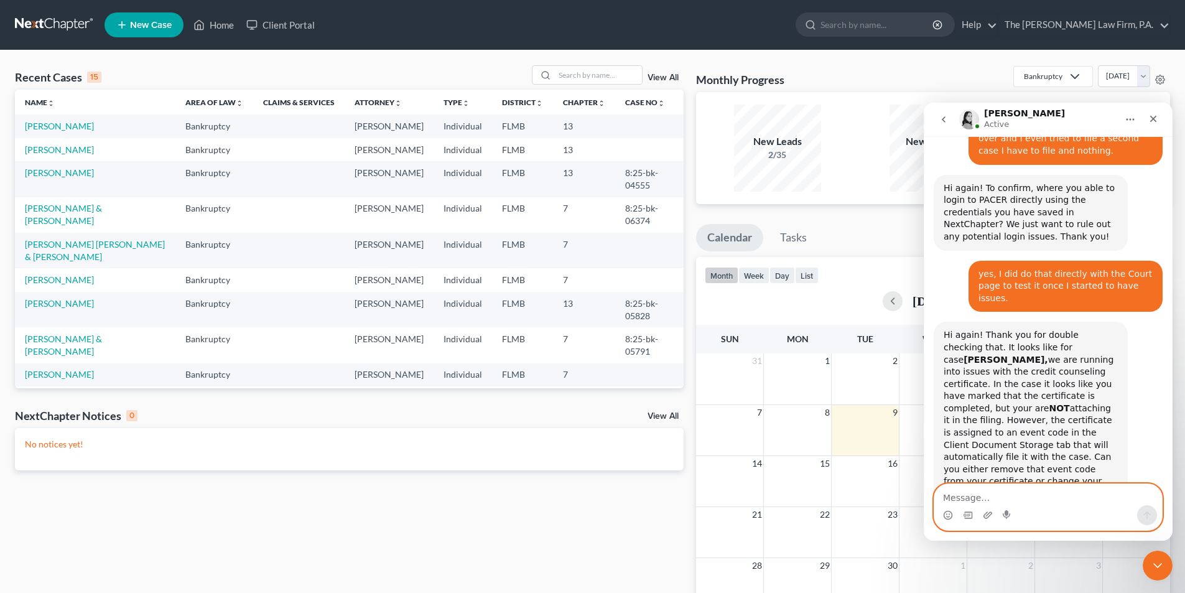
scroll to position [644, 0]
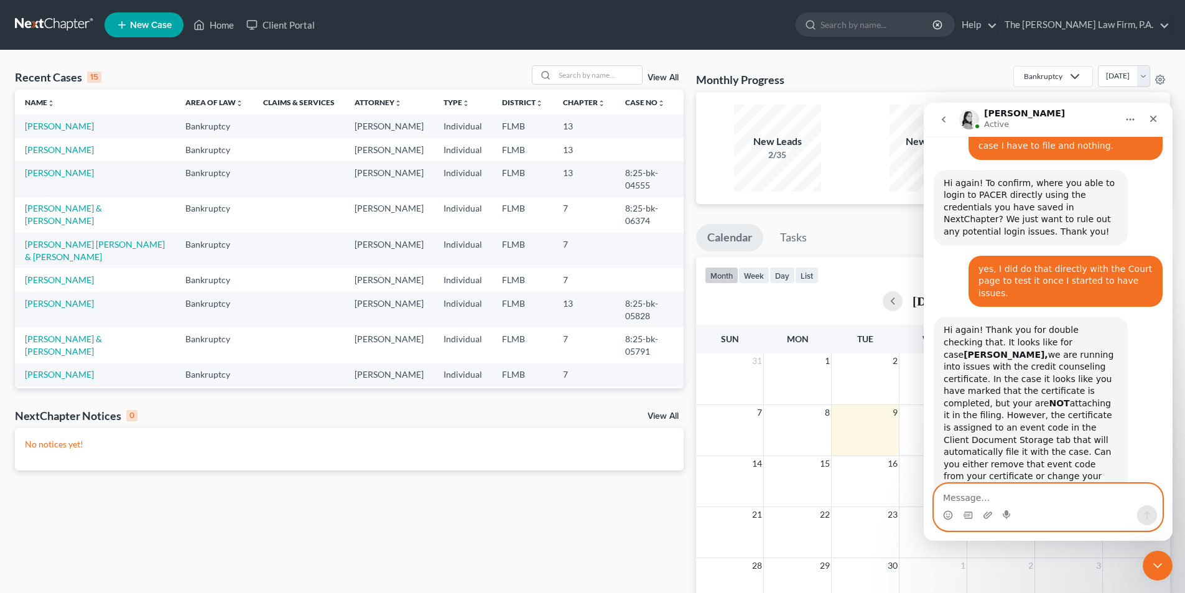
click at [981, 495] on textarea "Message…" at bounding box center [1048, 494] width 228 height 21
type textarea "w"
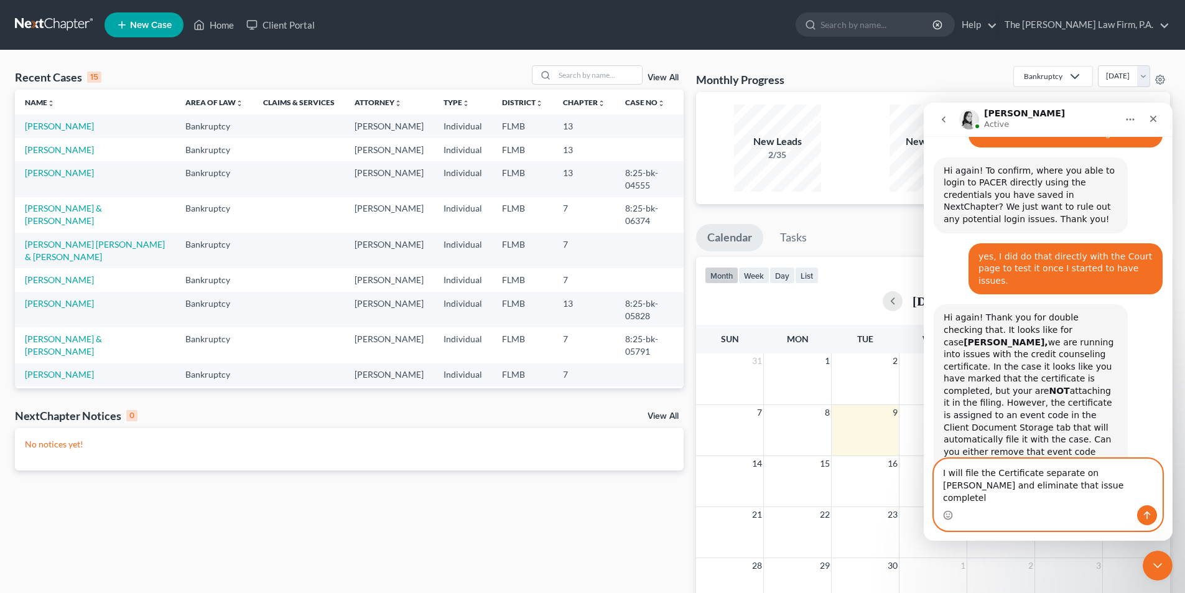
type textarea "I will file the Certificate separate on Iovino and eliminate that issue complet…"
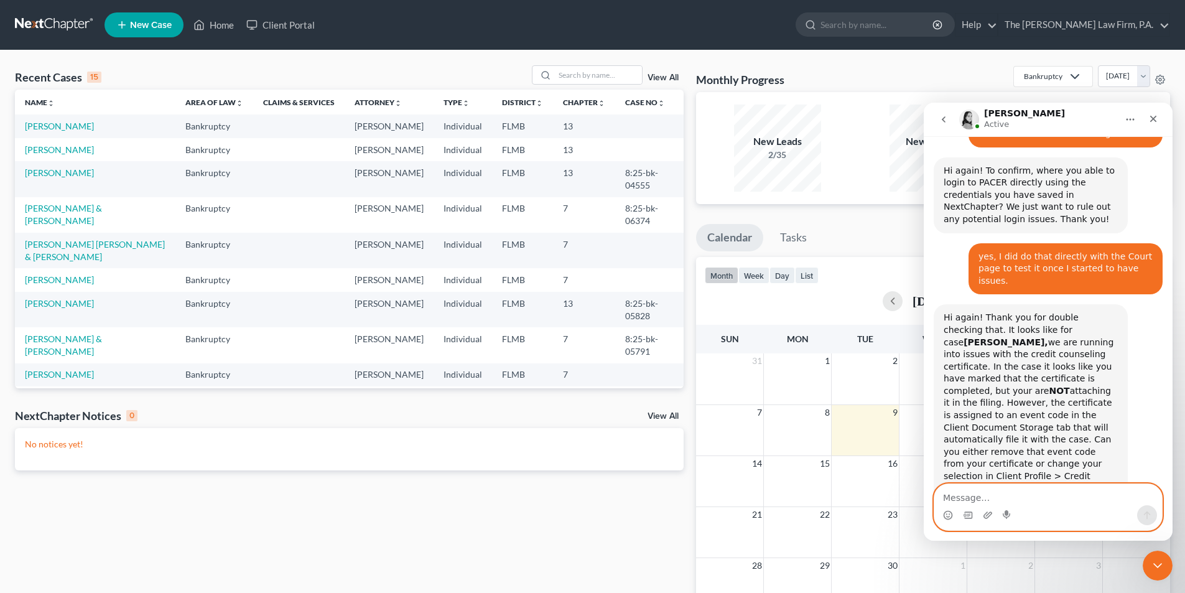
scroll to position [693, 0]
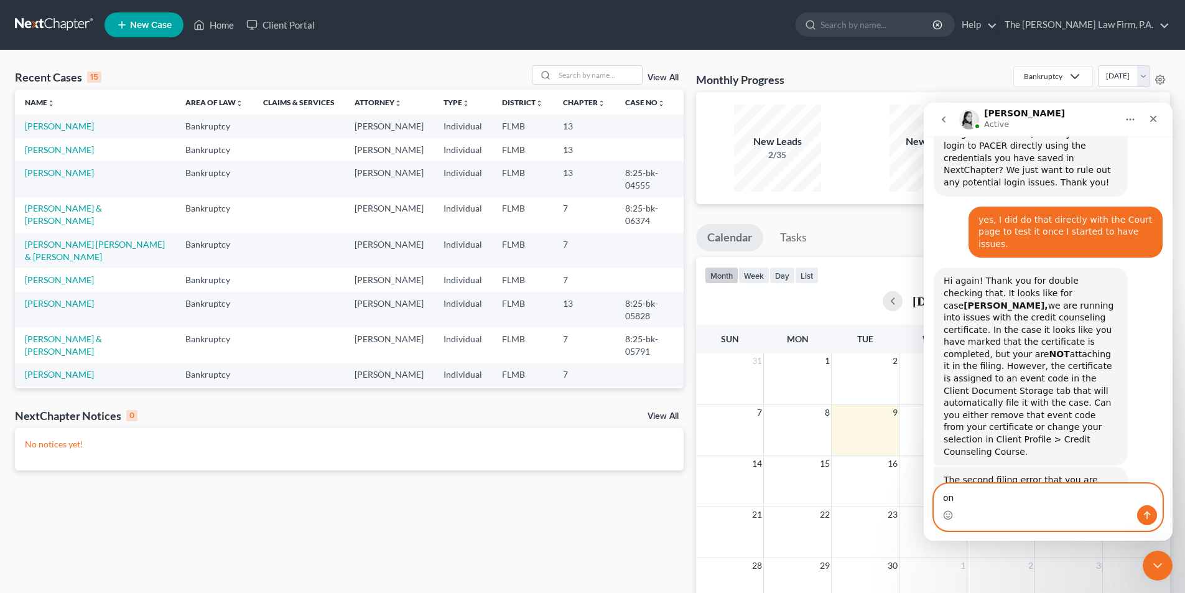
type textarea "o"
type textarea "I am putting in the code two ways"
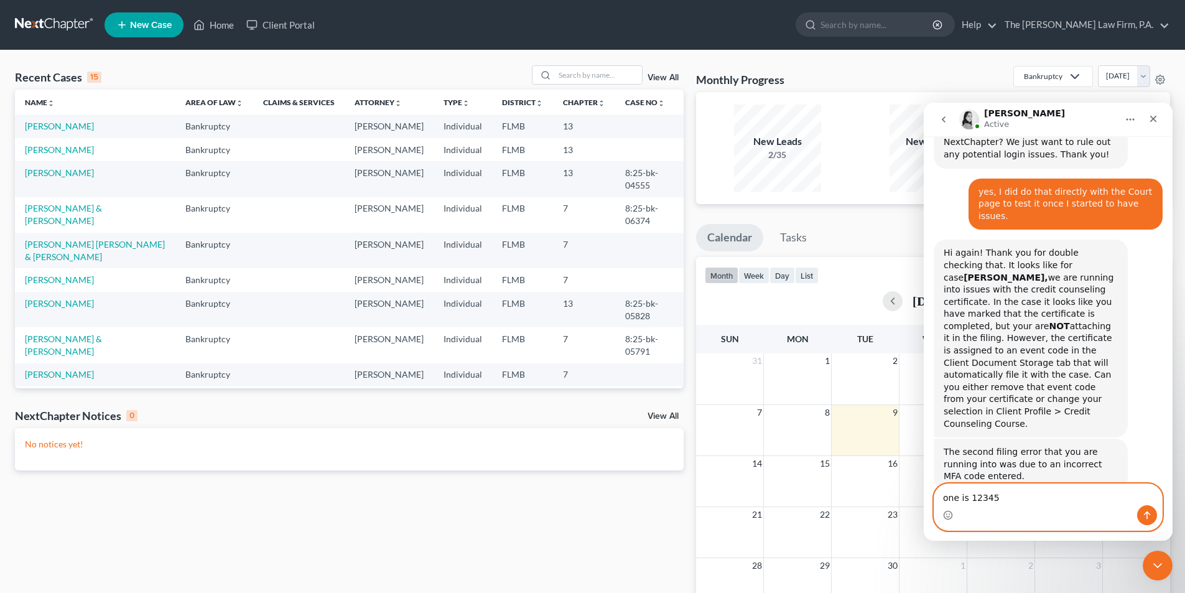
type textarea "one is 123456"
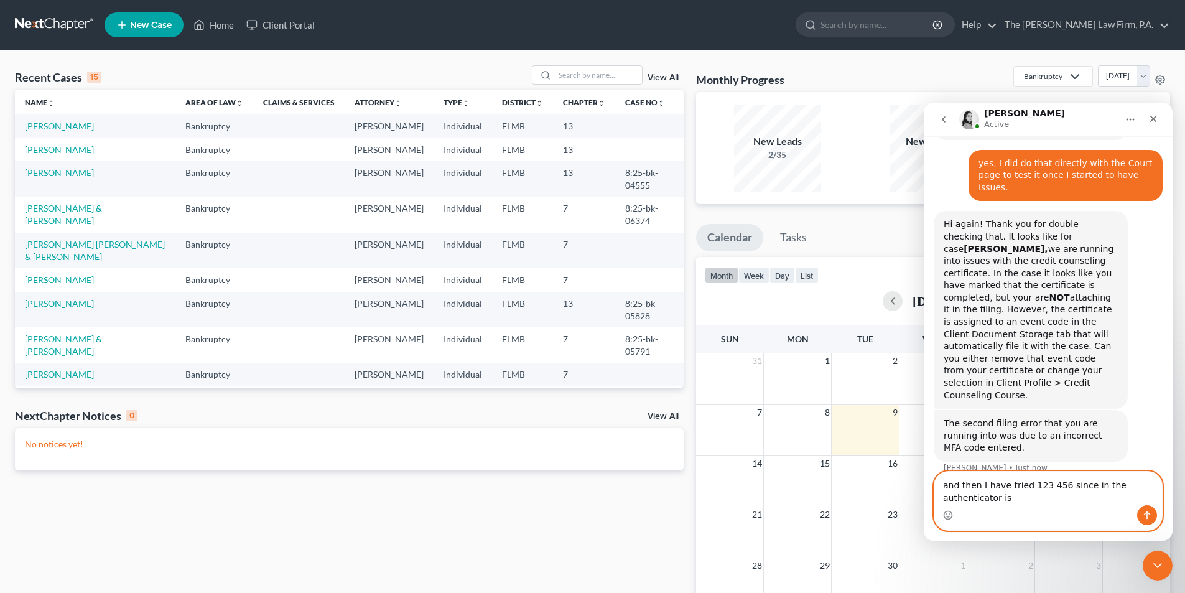
scroll to position [762, 0]
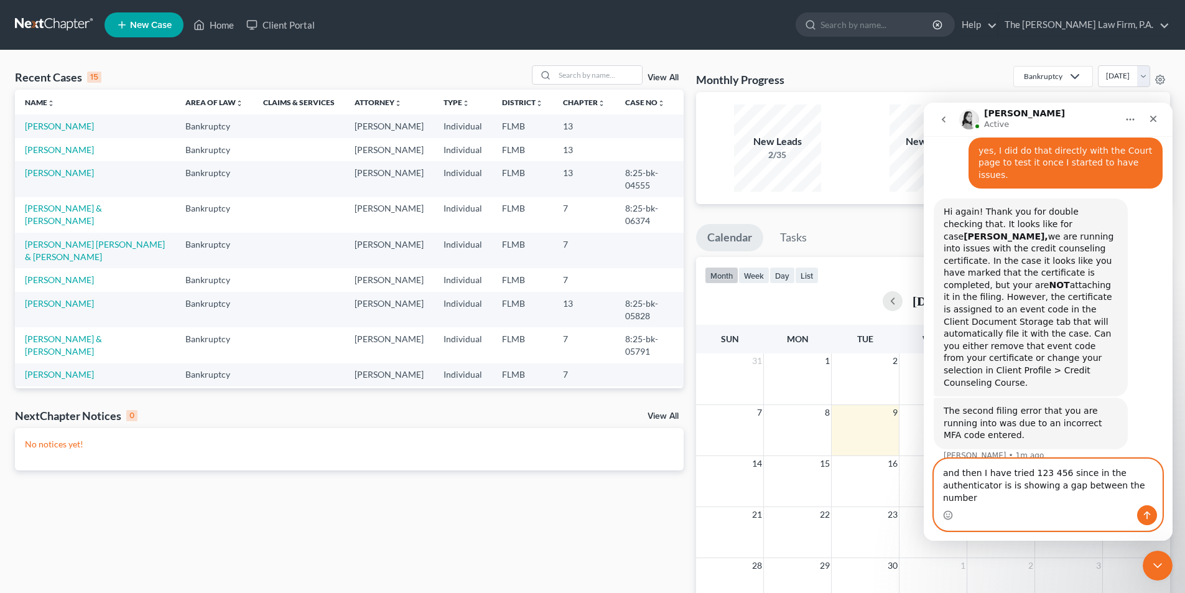
type textarea "and then I have tried 123 456 since in the authenticator is is showing a gap be…"
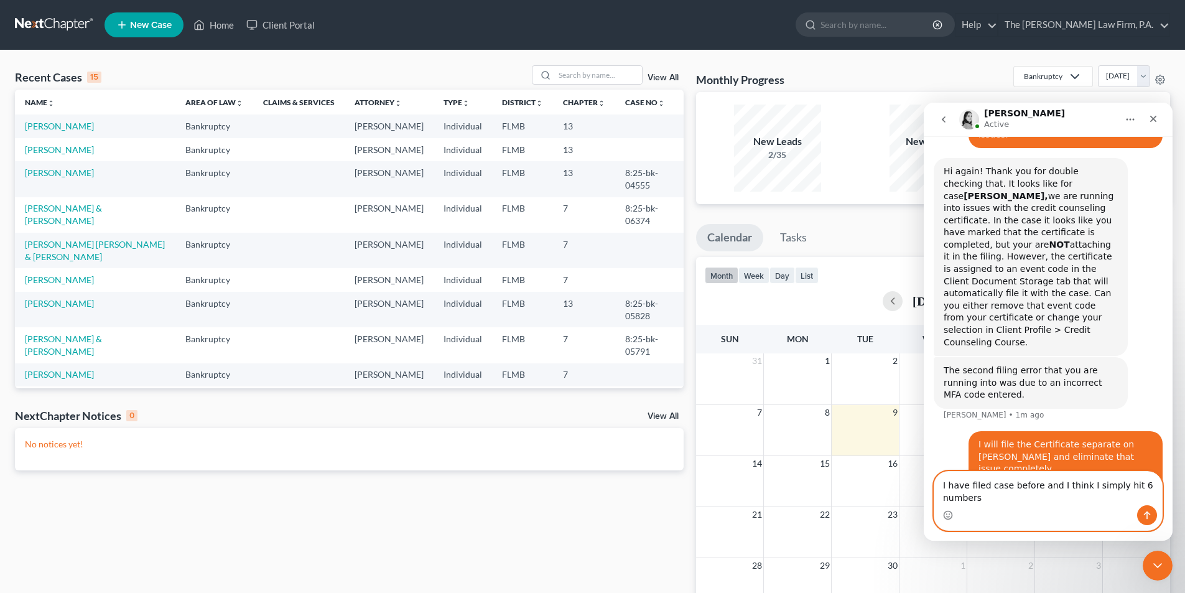
scroll to position [815, 0]
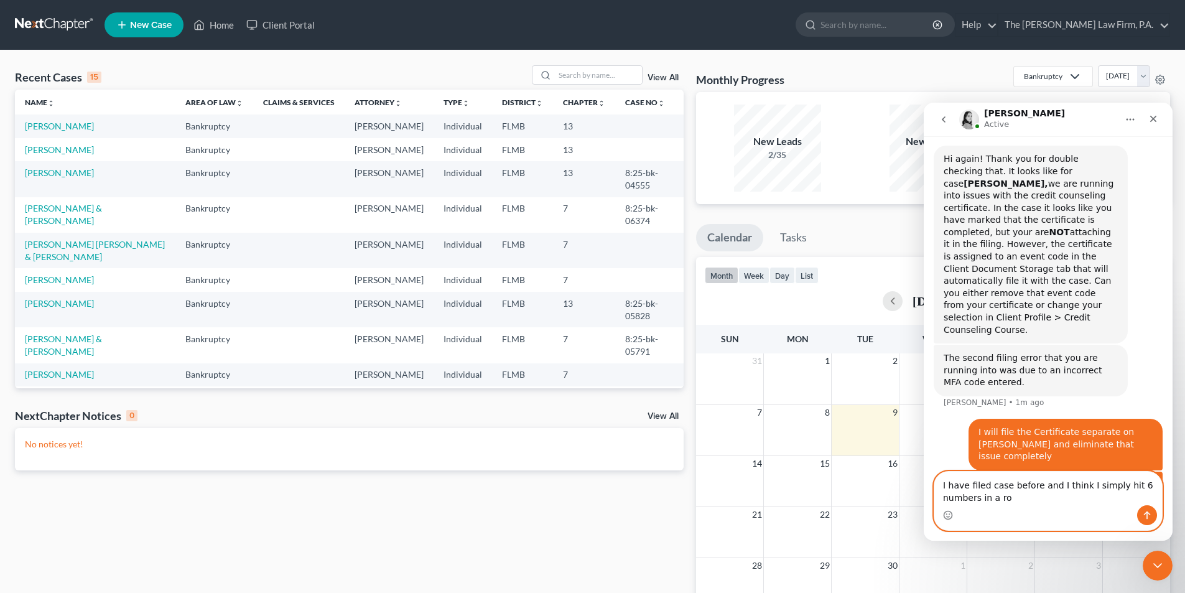
type textarea "I have filed case before and I think I simply hit 6 numbers in a row"
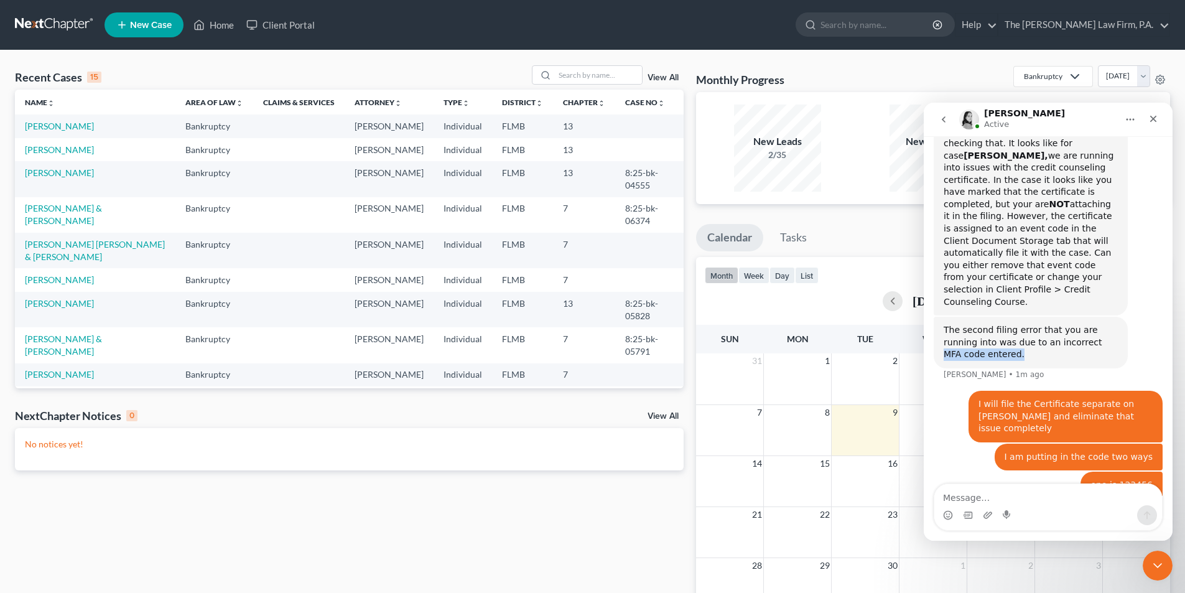
drag, startPoint x: 1054, startPoint y: 233, endPoint x: 1060, endPoint y: 243, distance: 11.7
click at [1060, 324] on div "The second filing error that you are running into was due to an incorrect MFA c…" at bounding box center [1030, 342] width 174 height 37
copy div "MFA code entered."
click at [974, 471] on div "one is 123456 Christopher • 2m ago" at bounding box center [1047, 485] width 229 height 29
click at [58, 155] on link "Iovino, Philip" at bounding box center [59, 149] width 69 height 11
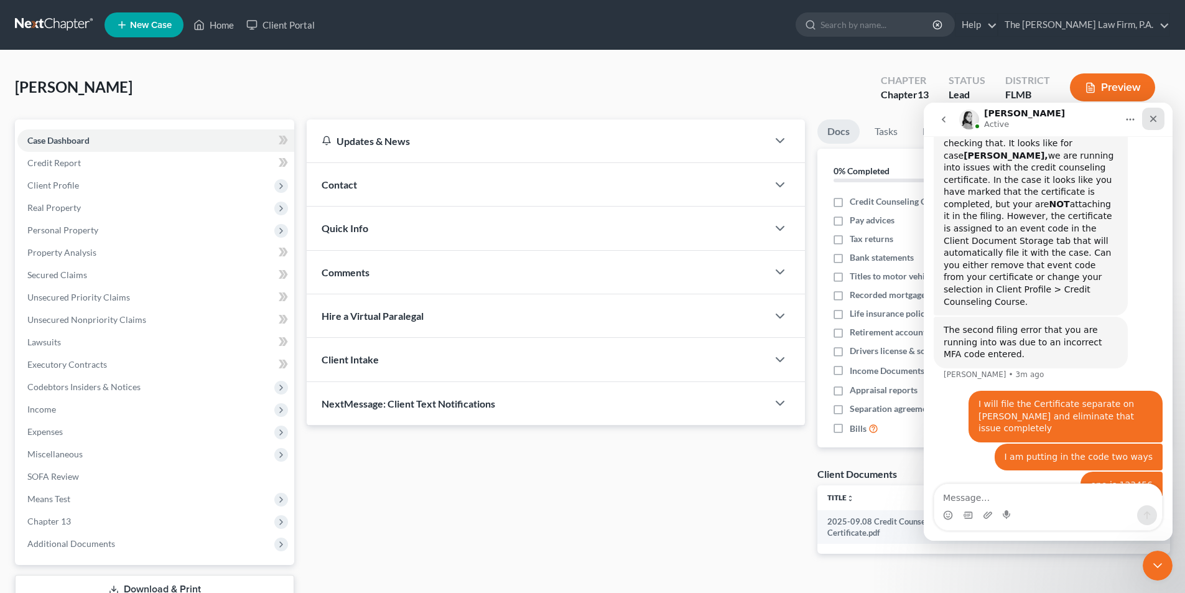
drag, startPoint x: 1152, startPoint y: 121, endPoint x: 2075, endPoint y: 223, distance: 928.5
click at [1152, 121] on icon "Close" at bounding box center [1153, 119] width 10 height 10
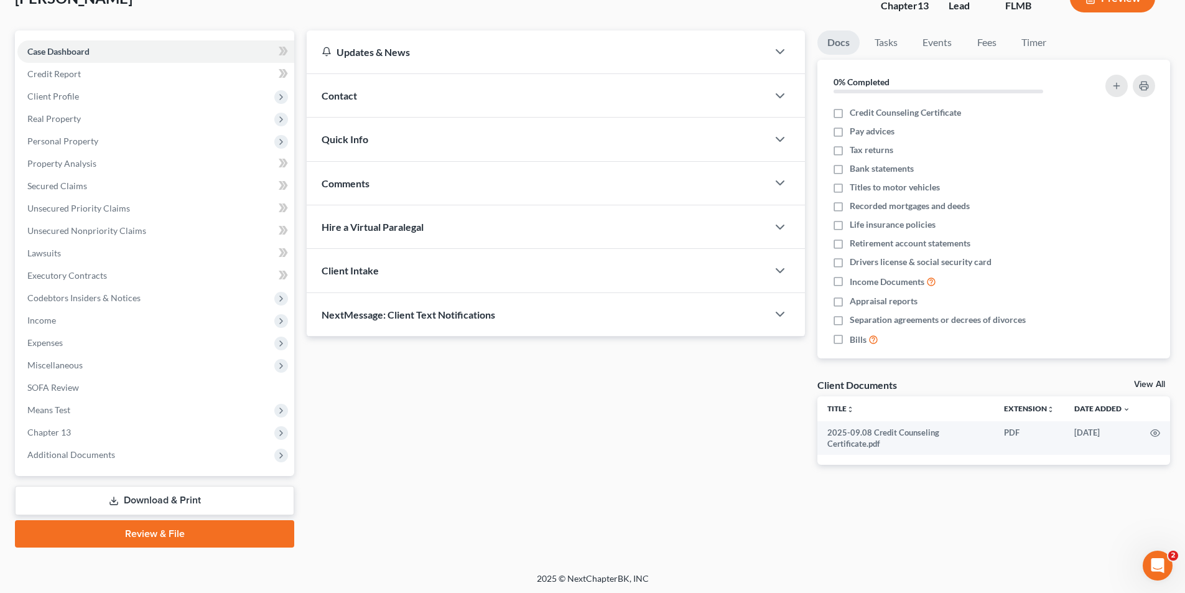
scroll to position [91, 0]
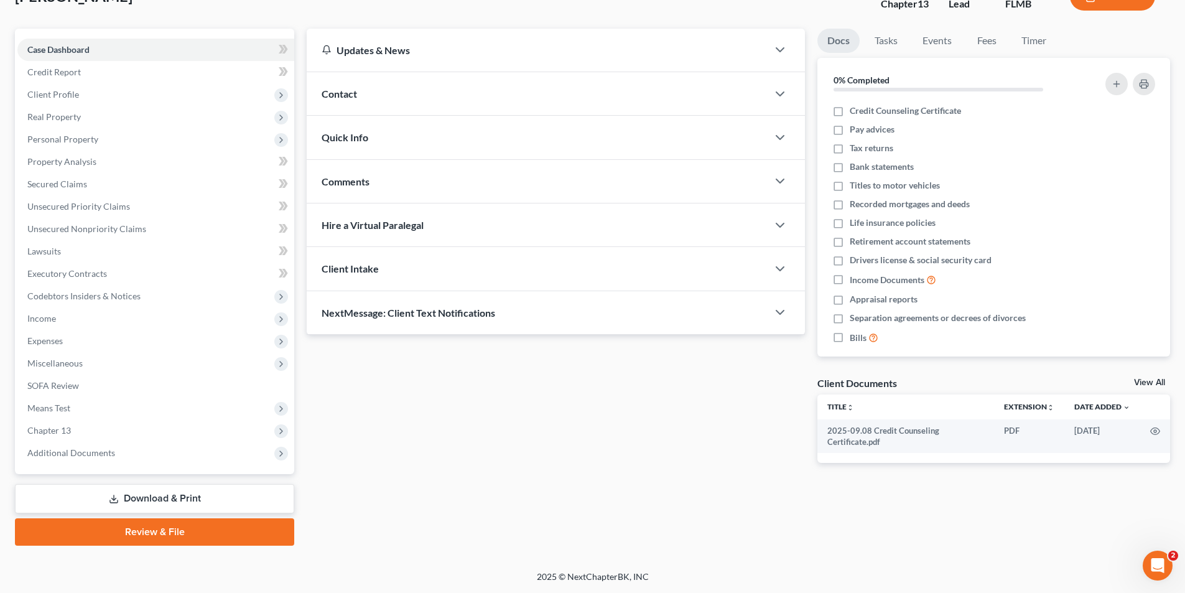
click at [215, 526] on link "Review & File" at bounding box center [154, 531] width 279 height 27
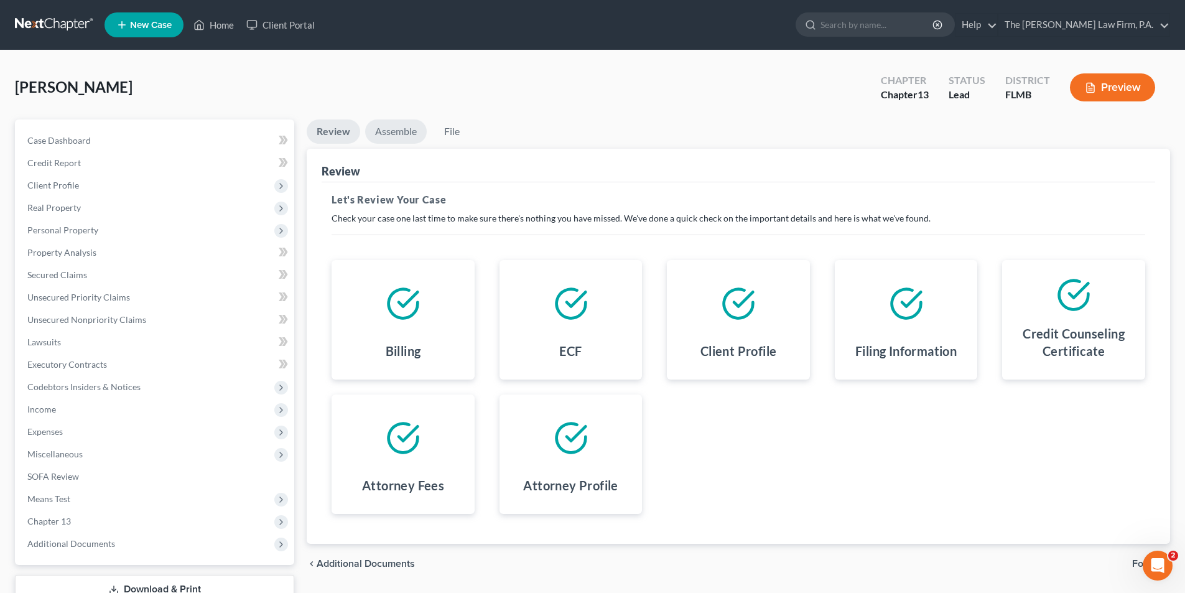
click at [402, 131] on link "Assemble" at bounding box center [396, 131] width 62 height 24
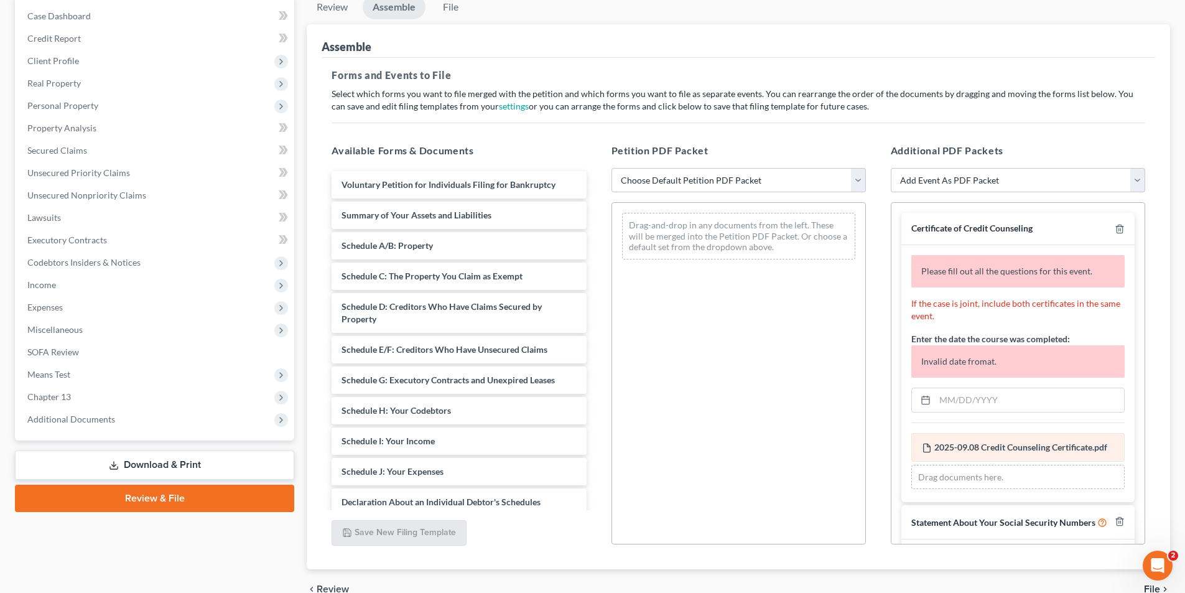
click at [953, 451] on span "2025-09.08 Credit Counseling Certificate.pdf" at bounding box center [1020, 446] width 173 height 11
drag, startPoint x: 953, startPoint y: 451, endPoint x: 825, endPoint y: 469, distance: 129.3
click at [825, 469] on div "Drag-and-drop in any documents from the left. These will be merged into the Pet…" at bounding box center [738, 373] width 254 height 342
click at [1120, 230] on line "button" at bounding box center [1120, 230] width 0 height 2
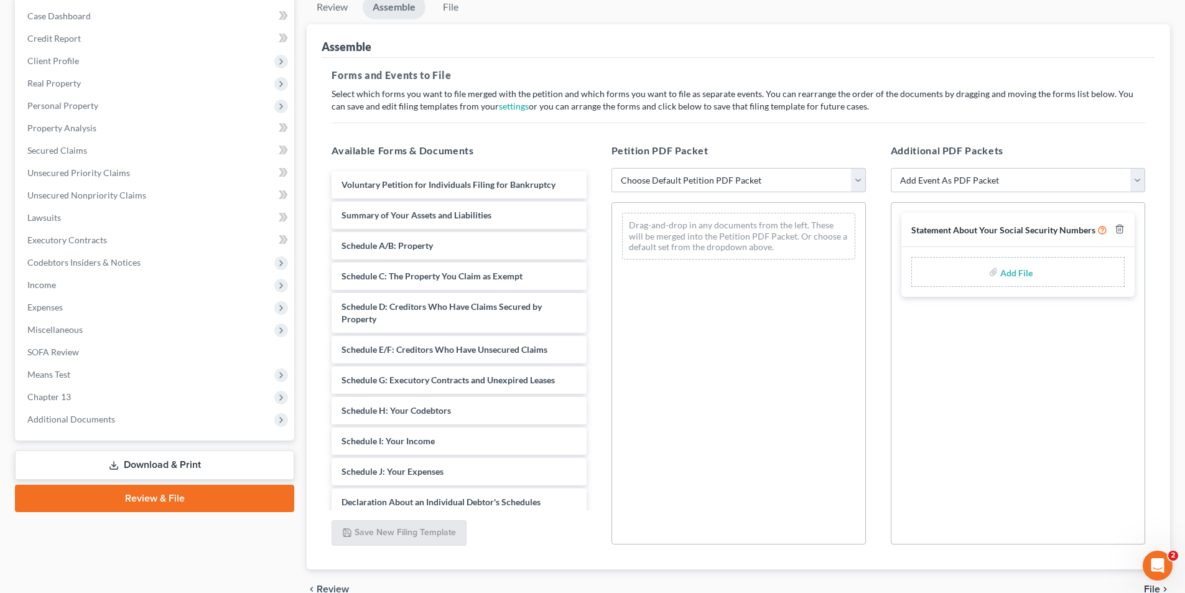
click at [1011, 277] on input "file" at bounding box center [1015, 272] width 30 height 22
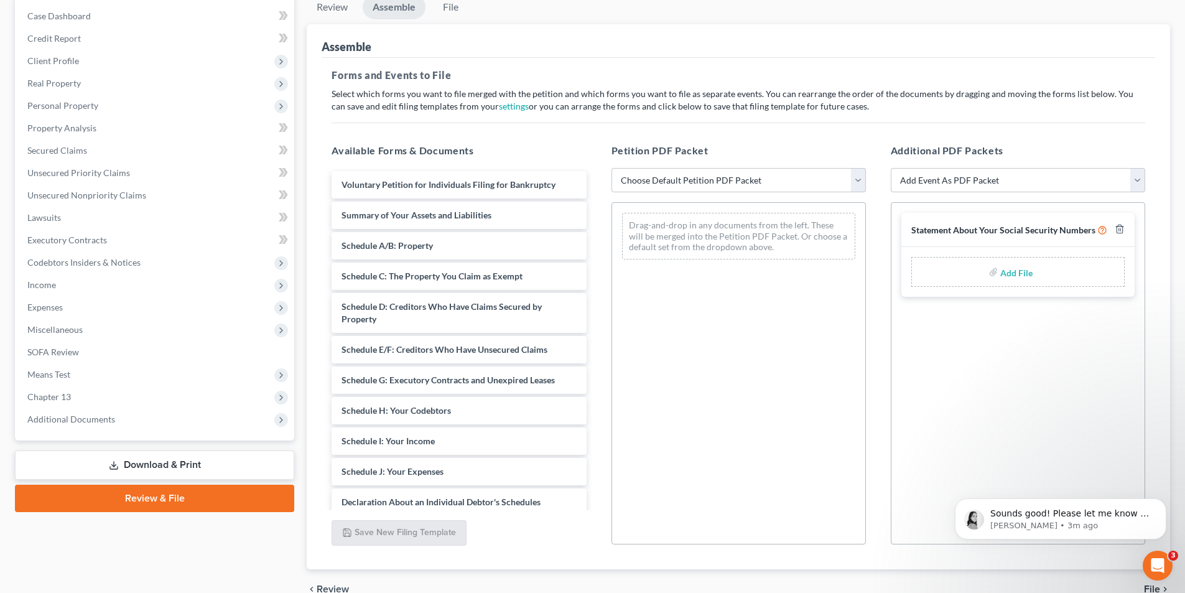
scroll to position [941, 0]
click at [1105, 526] on p "Lindsey • 3m ago" at bounding box center [1070, 525] width 160 height 11
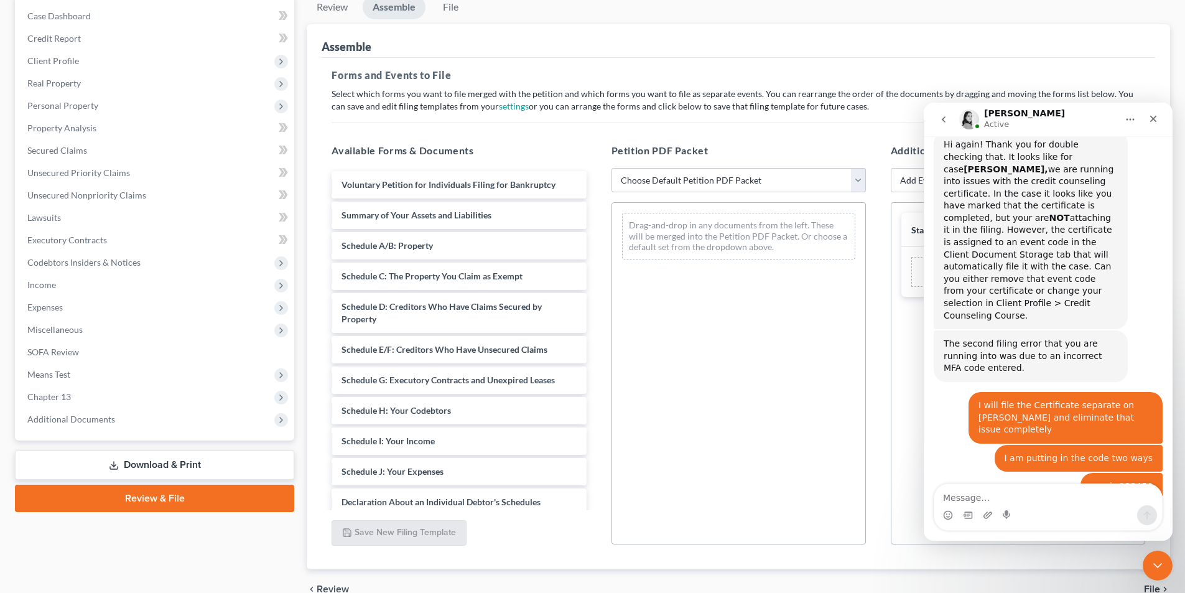
scroll to position [950, 0]
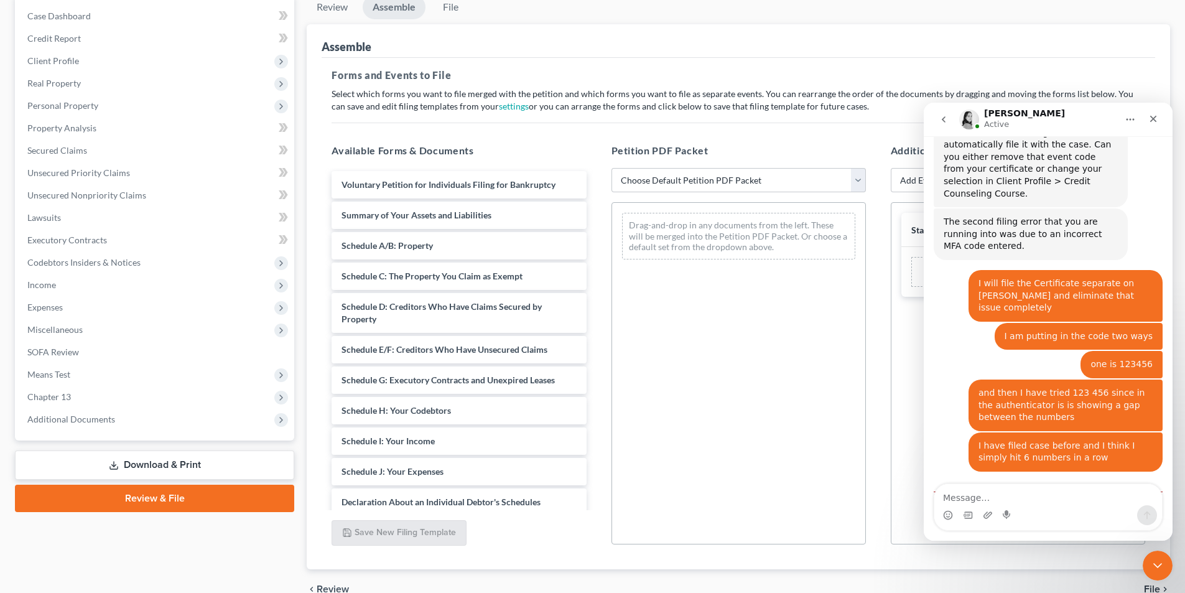
click at [1010, 494] on textarea "Message…" at bounding box center [1048, 494] width 228 height 21
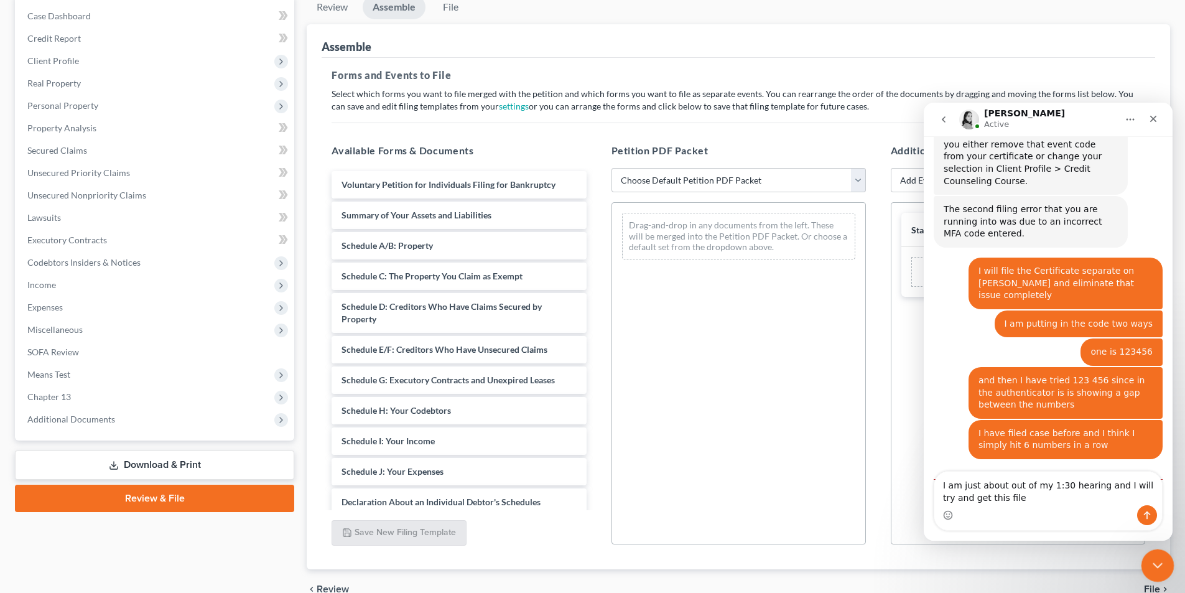
type textarea "I am just about out of my 1:30 hearing and I will try and get this filed"
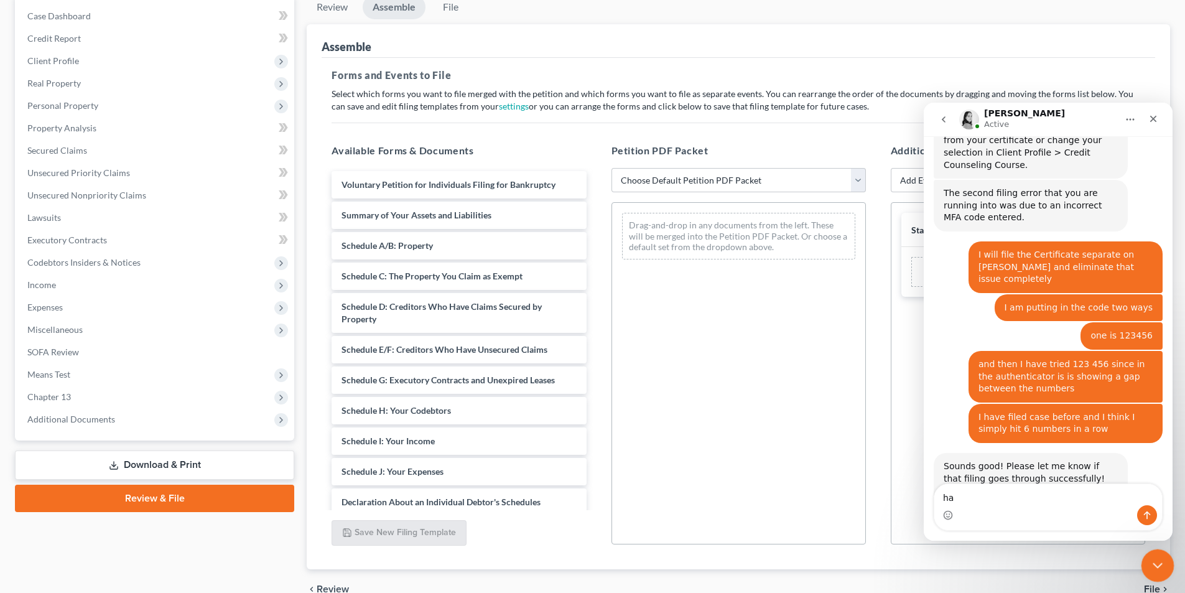
type textarea "h"
type textarea "Thank you"
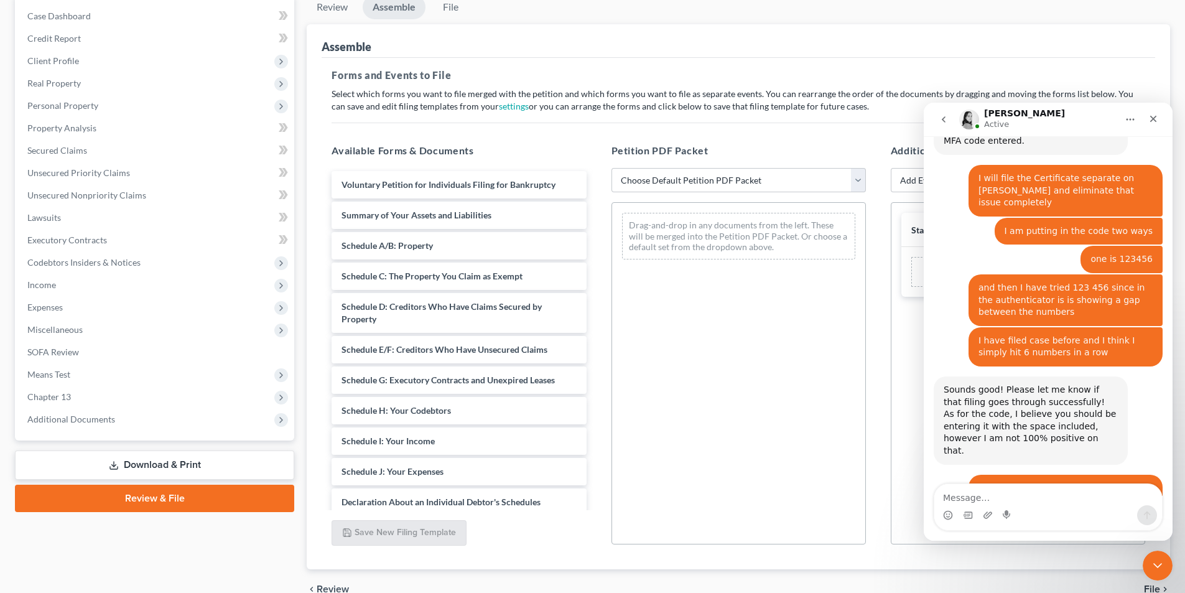
scroll to position [1068, 0]
